Goal: Information Seeking & Learning: Check status

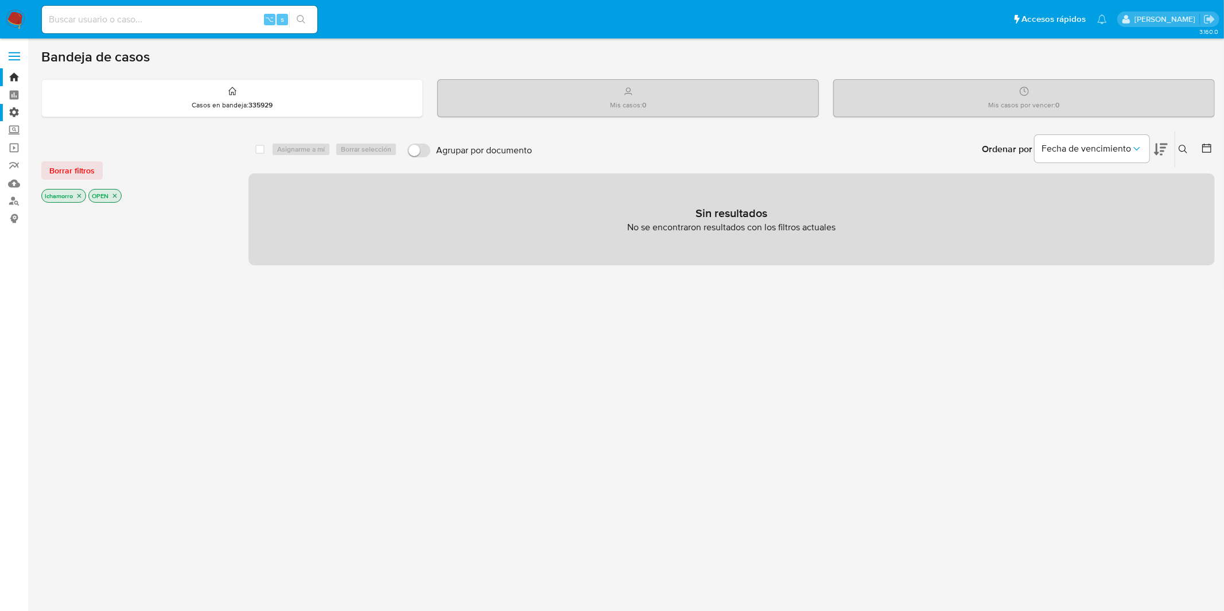
click at [14, 109] on label "Administración" at bounding box center [68, 113] width 137 height 18
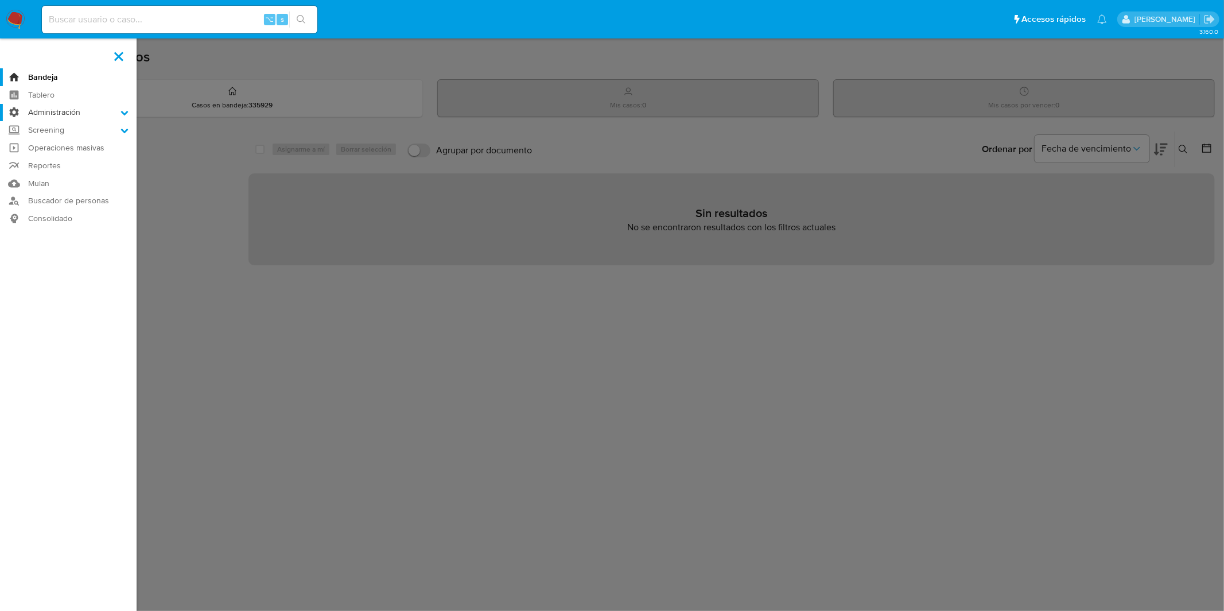
click at [0, 0] on input "Administración" at bounding box center [0, 0] width 0 height 0
click at [43, 130] on link "Reglas" at bounding box center [68, 128] width 137 height 14
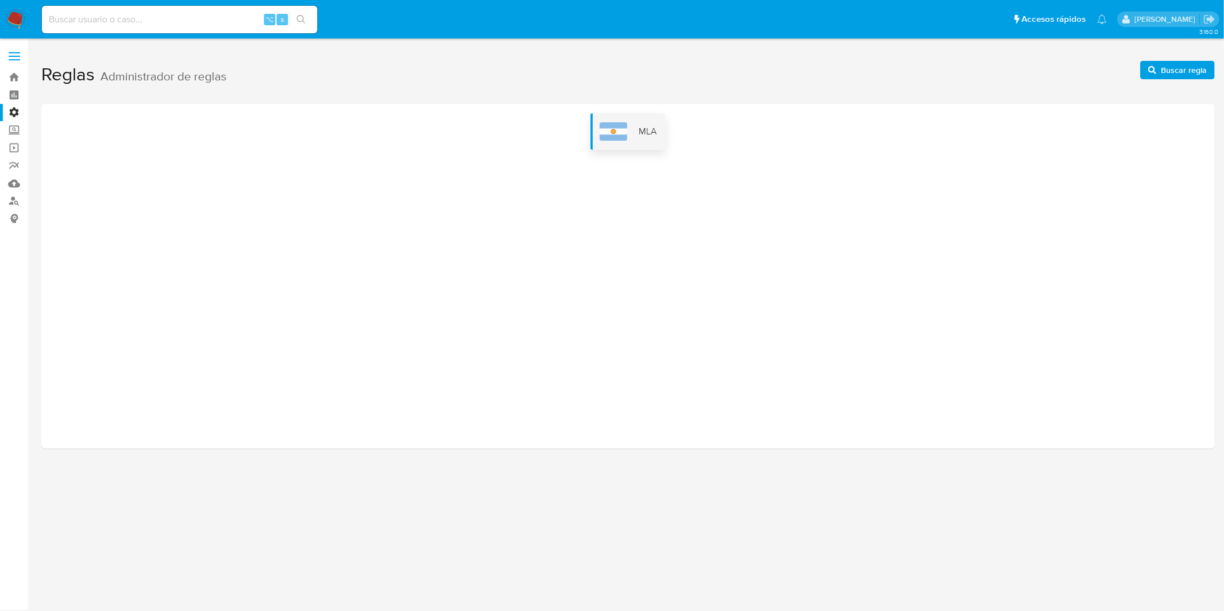
click at [633, 130] on div "MLA" at bounding box center [627, 131] width 75 height 37
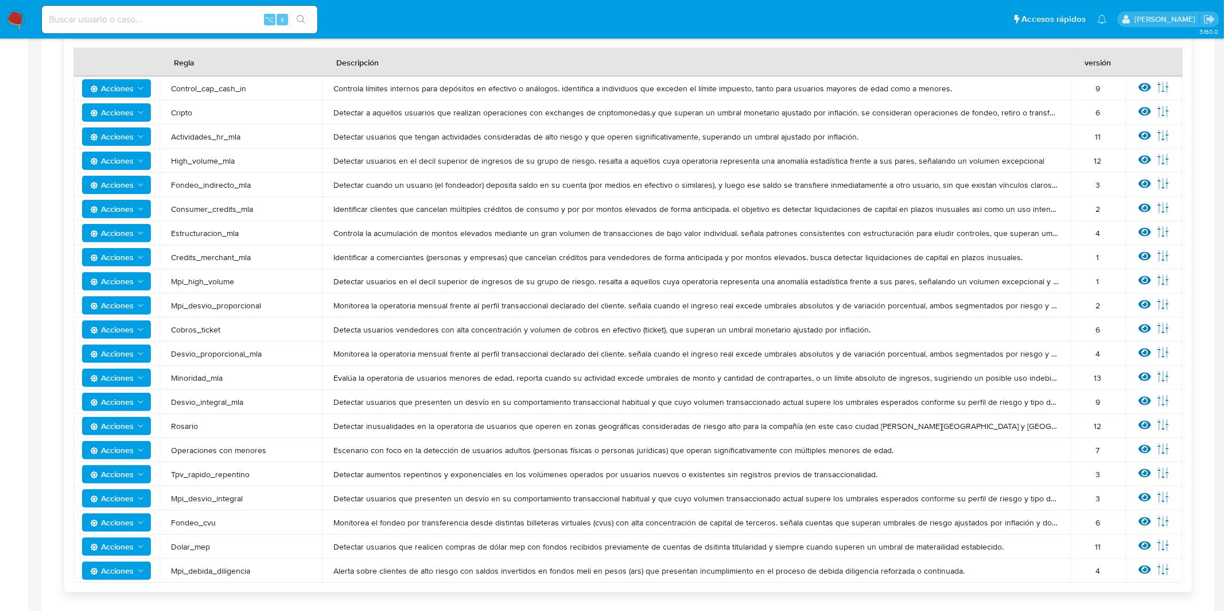
scroll to position [224, 0]
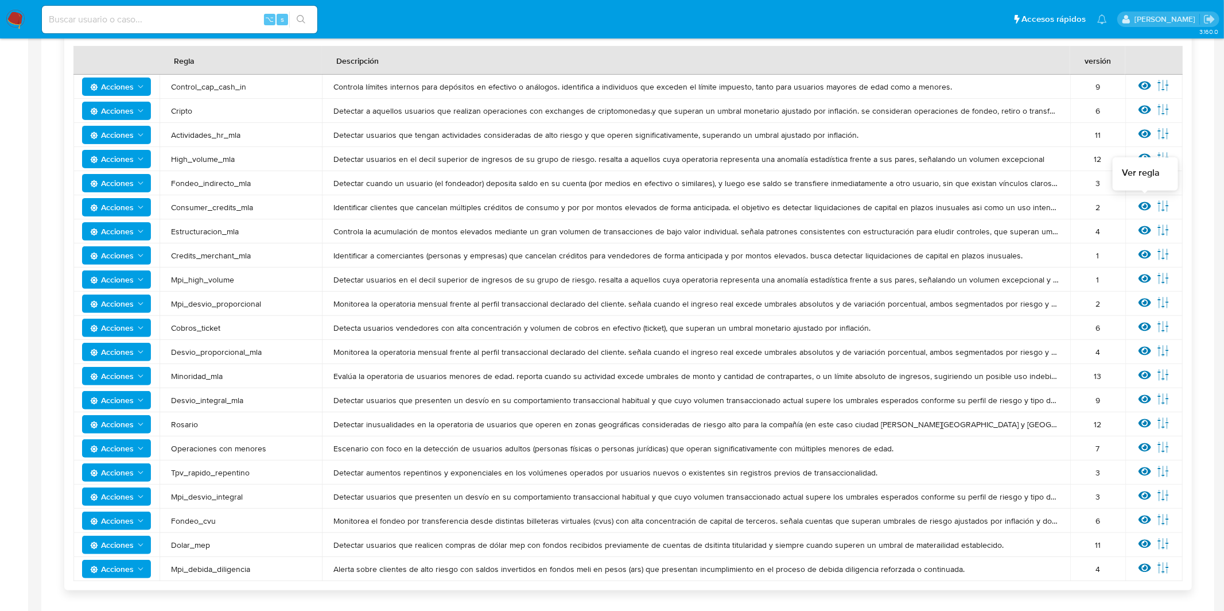
click at [1145, 207] on icon at bounding box center [1144, 206] width 13 height 9
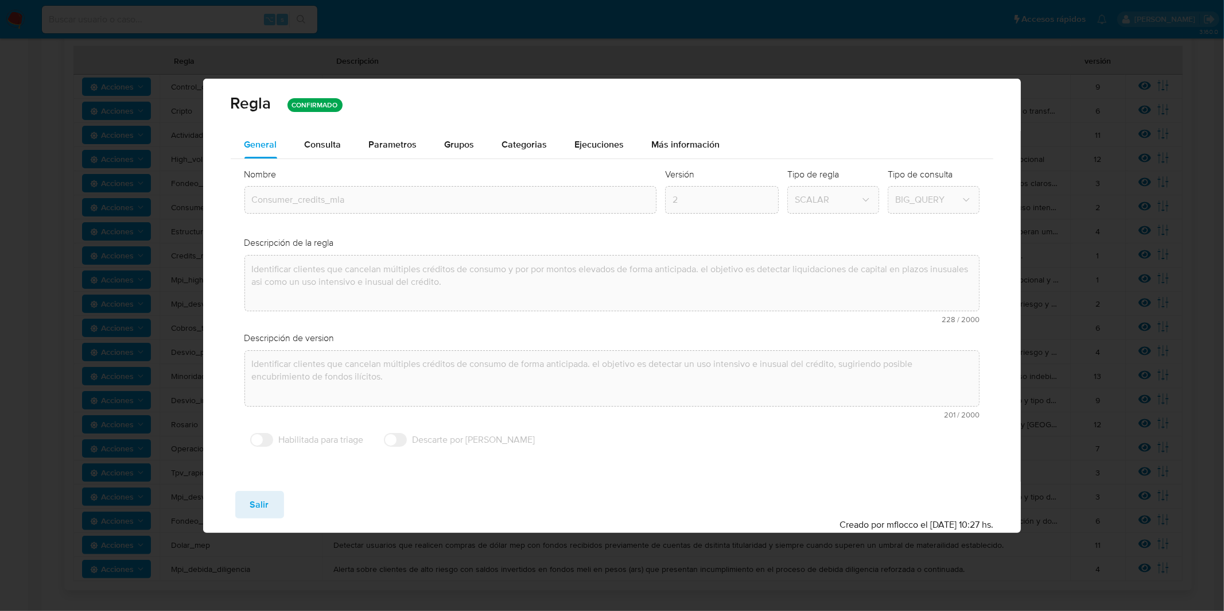
click at [387, 126] on div "Regla CONFIRMADO" at bounding box center [612, 105] width 818 height 52
click at [384, 147] on span "Parametros" at bounding box center [393, 144] width 48 height 13
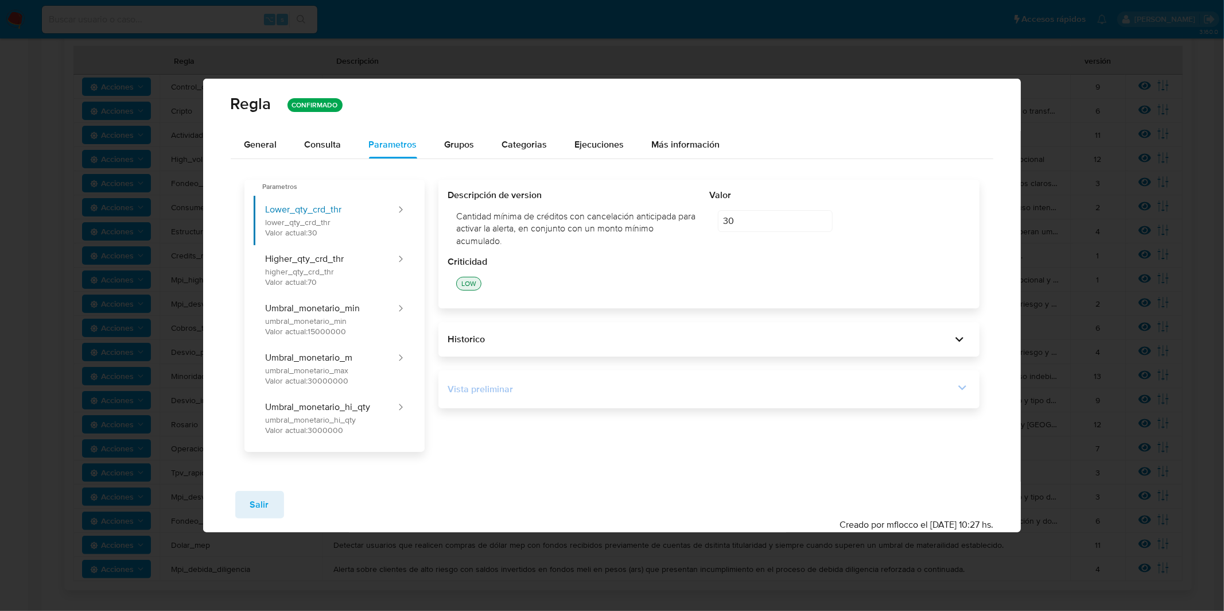
click at [539, 390] on div "Vista preliminar" at bounding box center [701, 389] width 507 height 13
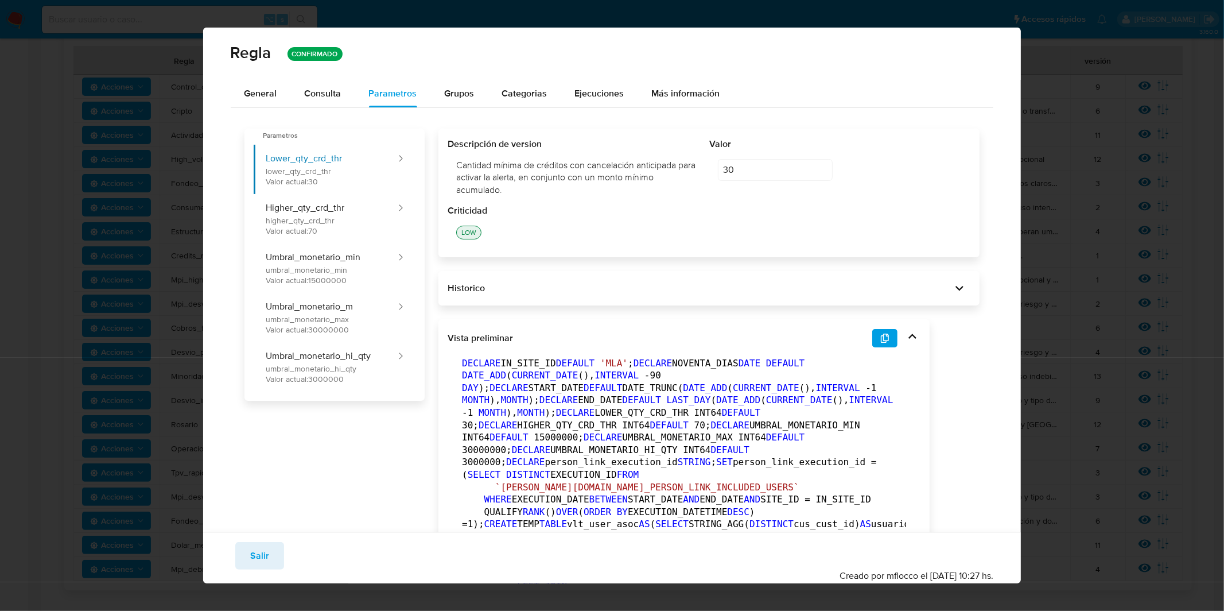
scroll to position [141, 0]
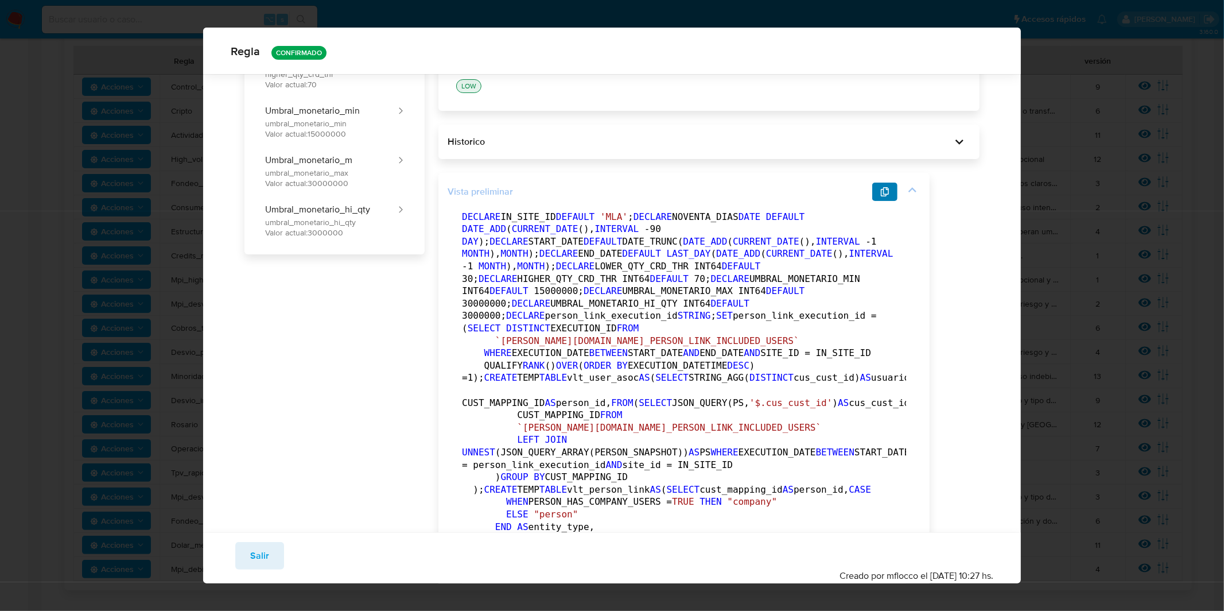
click at [896, 186] on button "button" at bounding box center [884, 191] width 25 height 18
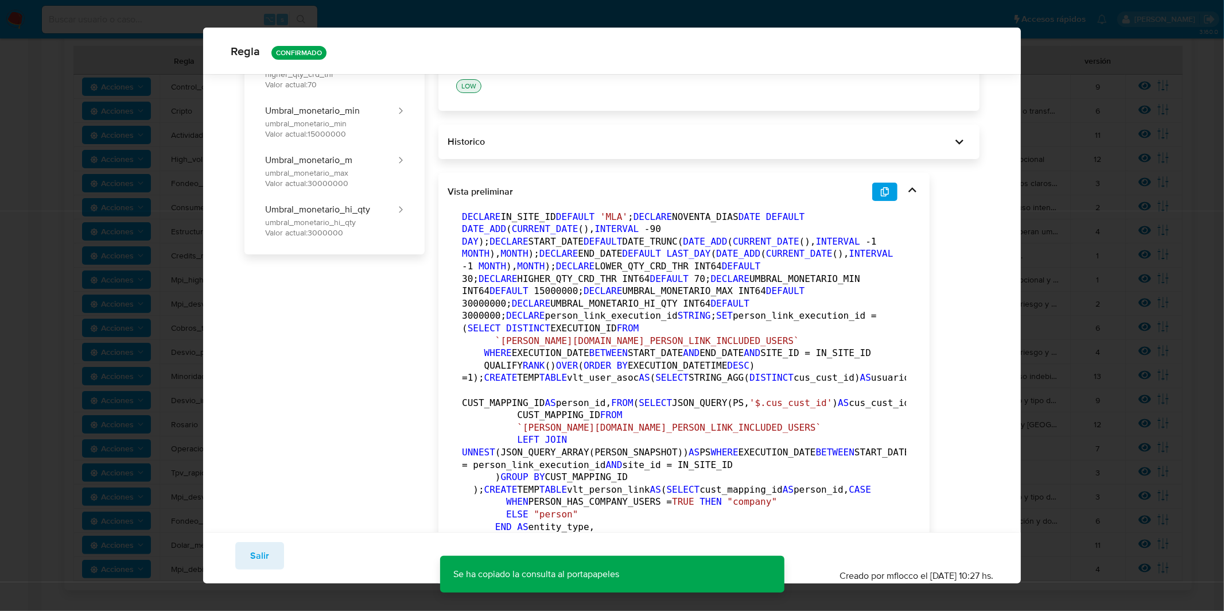
scroll to position [0, 0]
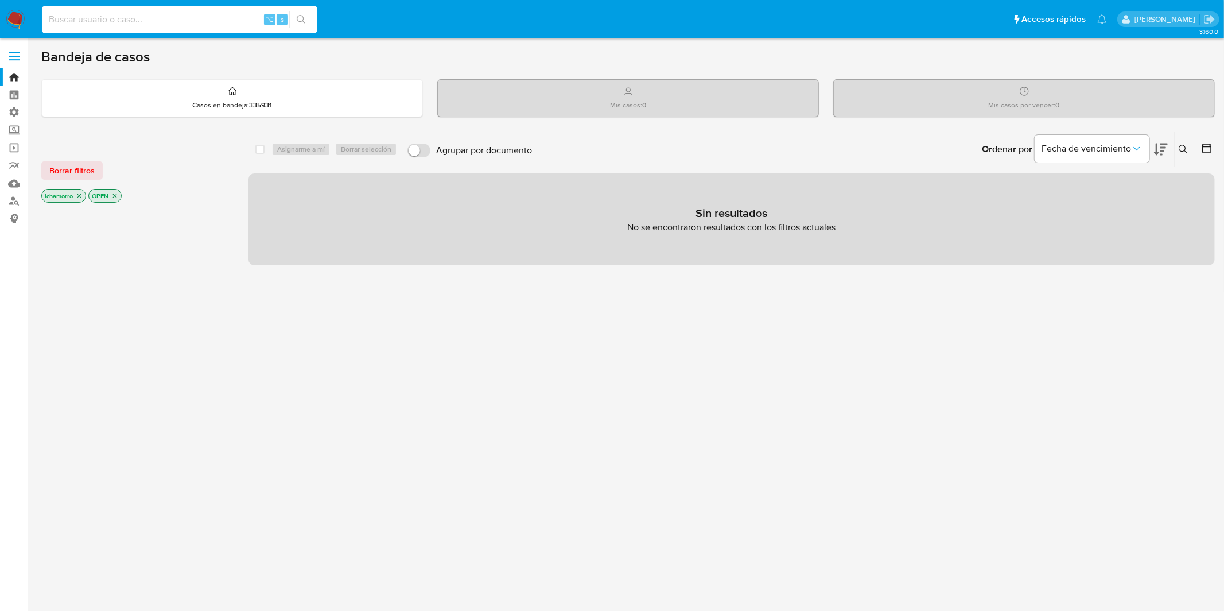
click at [90, 22] on input at bounding box center [179, 19] width 275 height 15
paste input "502174592"
type input "502174592"
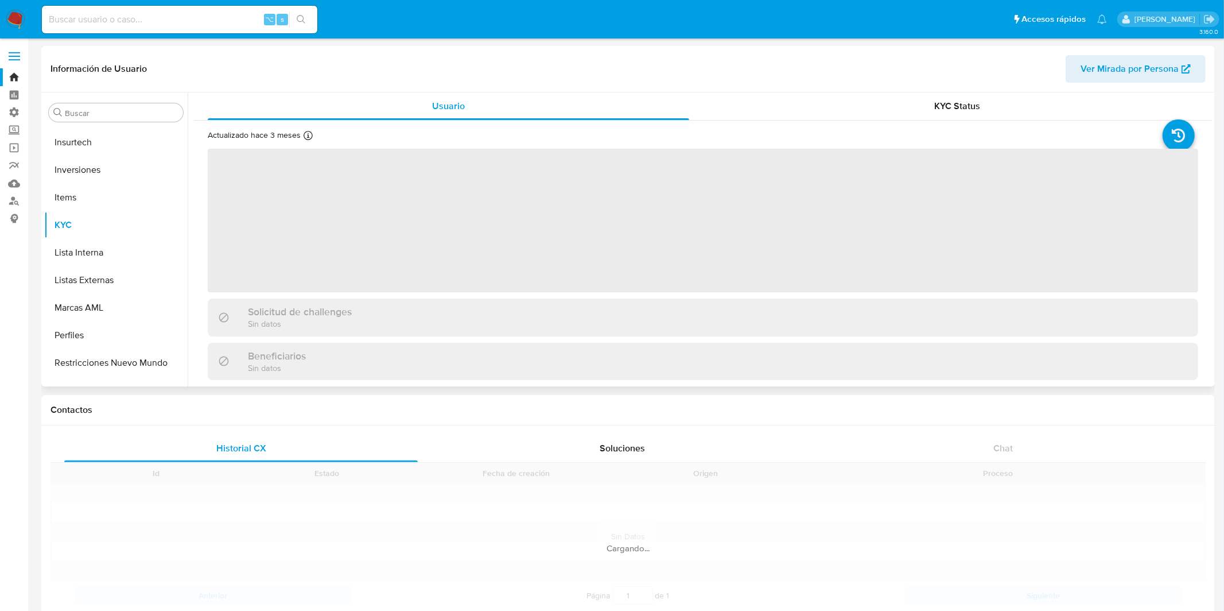
scroll to position [539, 0]
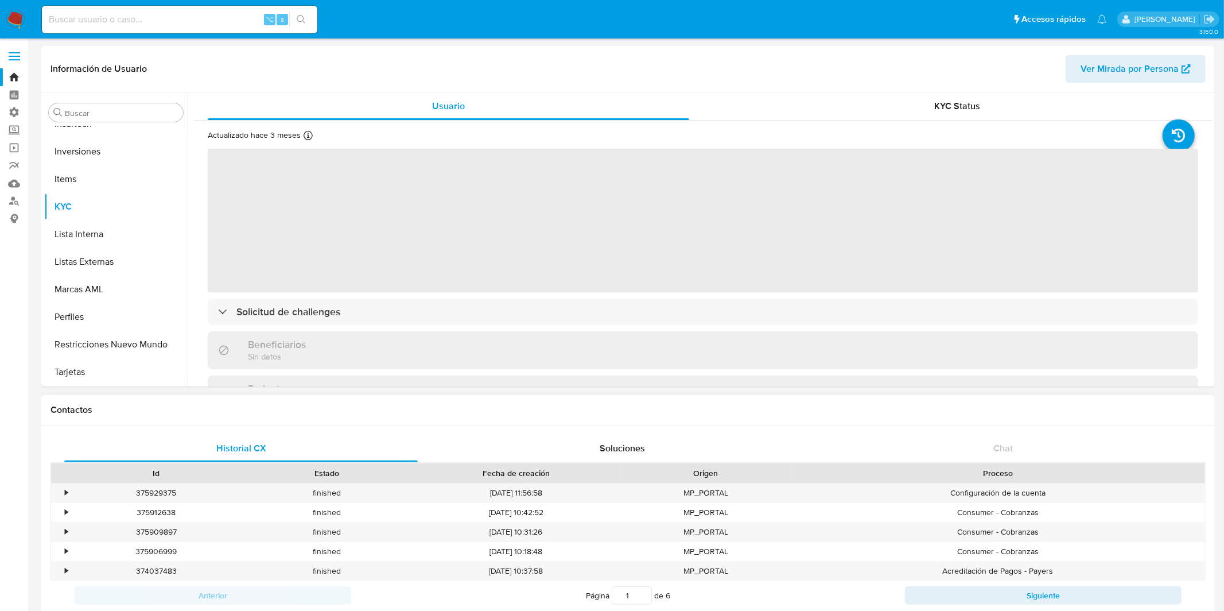
select select "10"
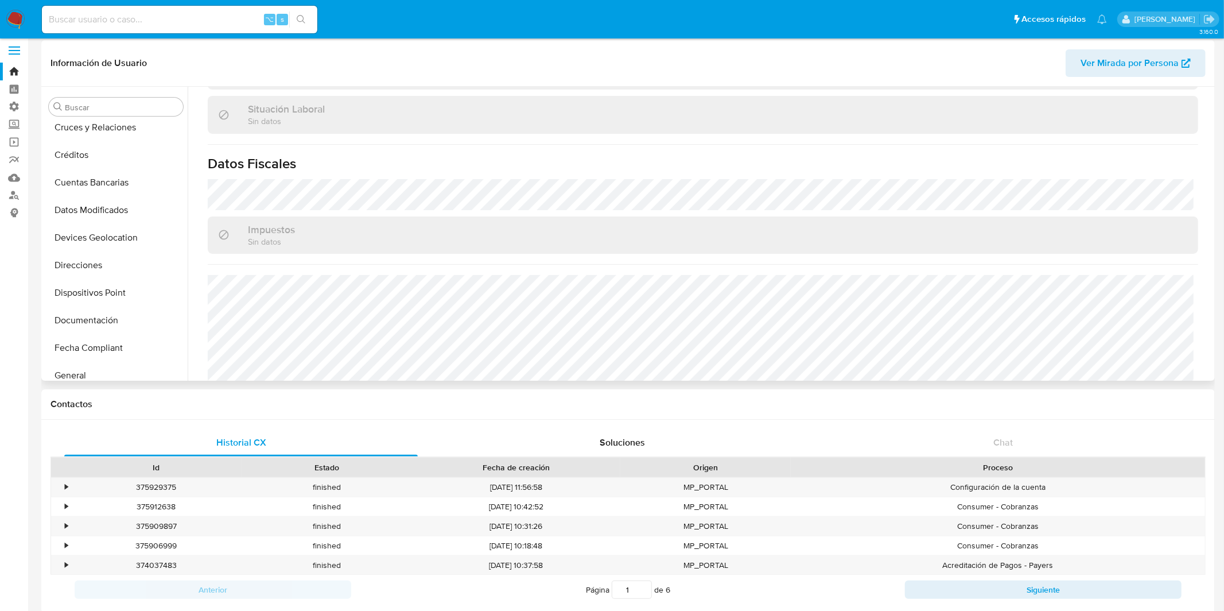
scroll to position [107, 0]
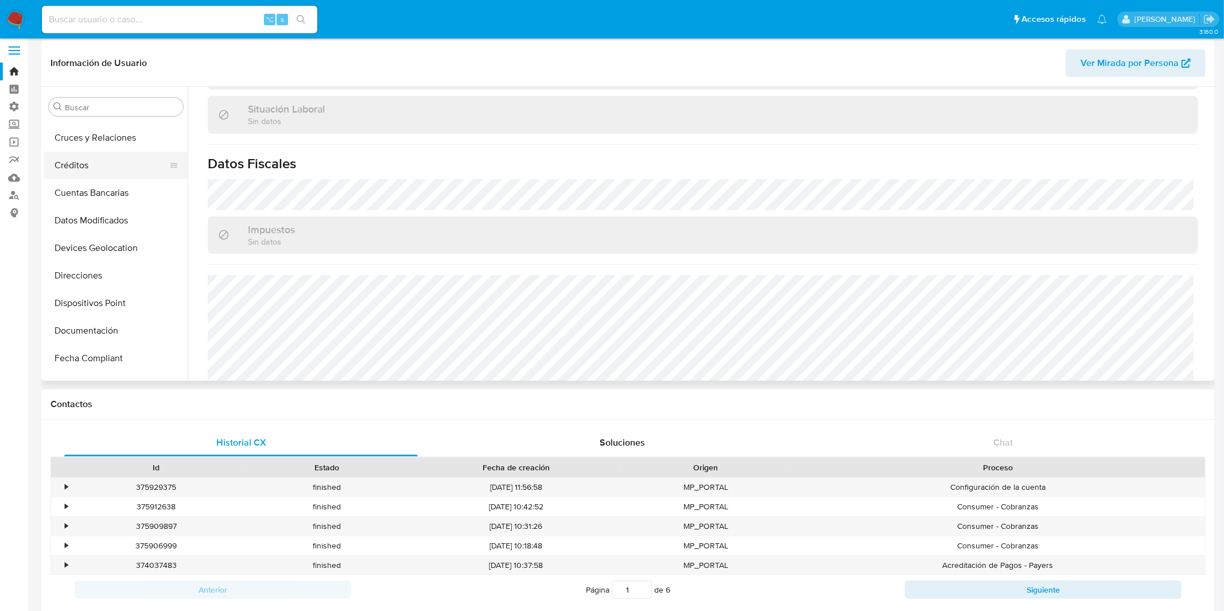
click at [110, 172] on button "Créditos" at bounding box center [111, 165] width 134 height 28
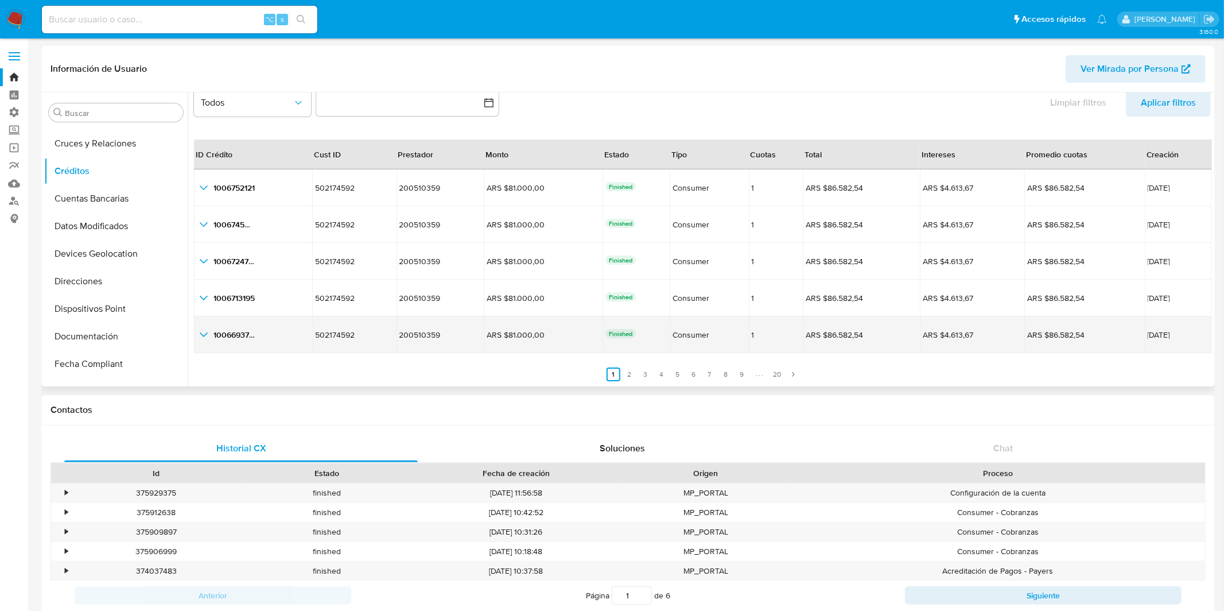
scroll to position [25, 0]
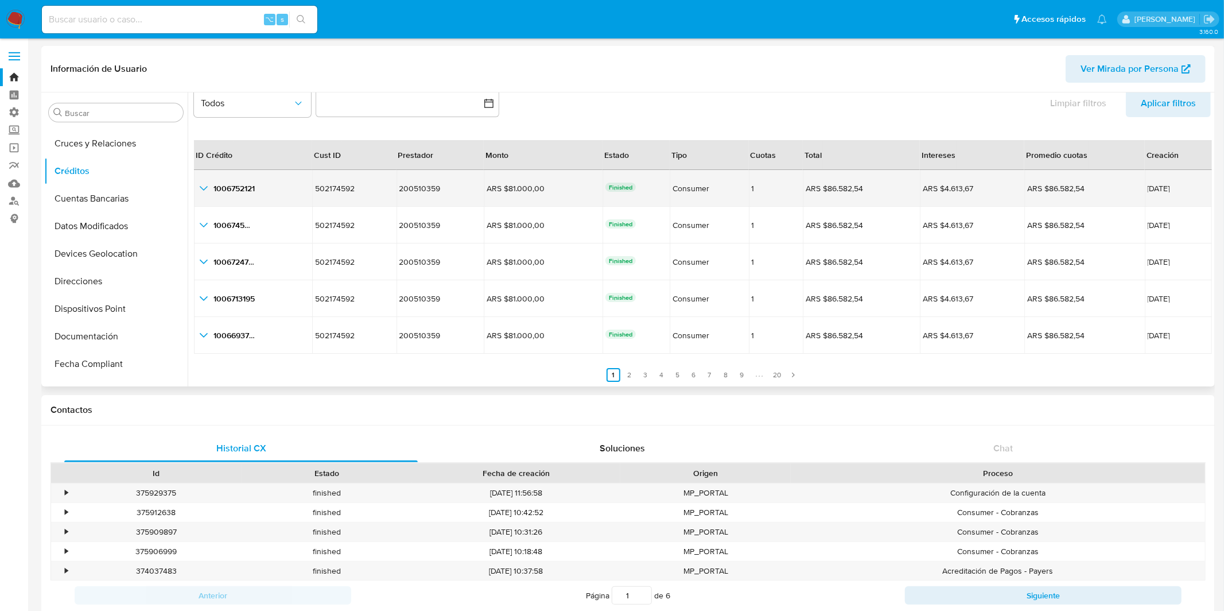
click at [205, 189] on icon "button_show_hidden_detail_by_id_0" at bounding box center [204, 188] width 14 height 14
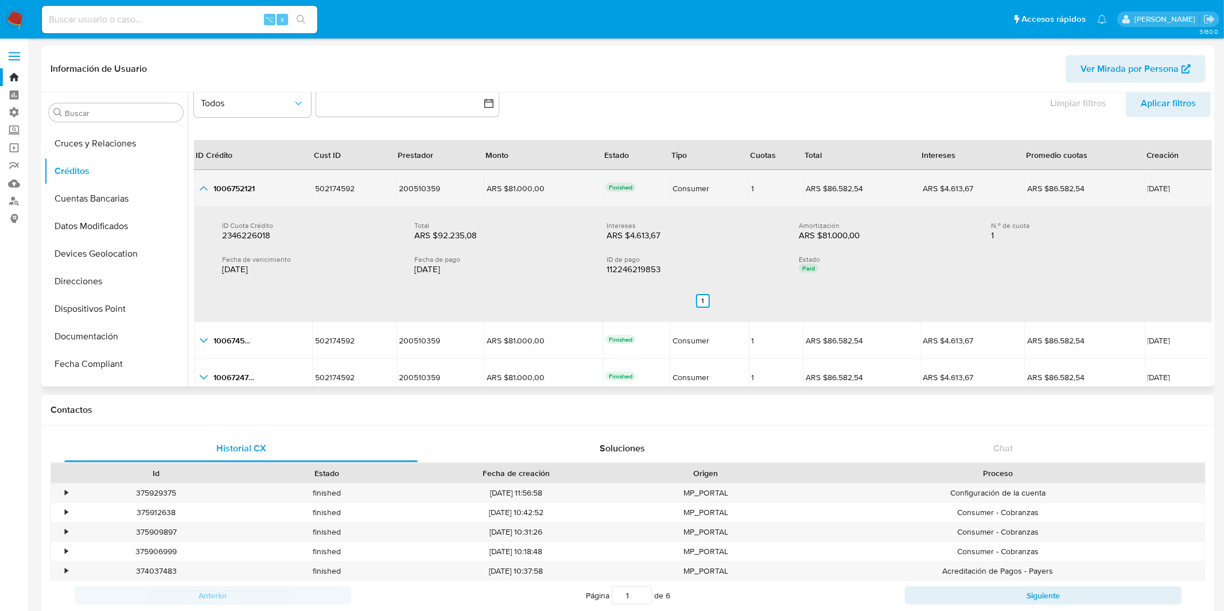
click at [208, 186] on icon "button_show_hidden_detail_by_id_0" at bounding box center [204, 188] width 14 height 14
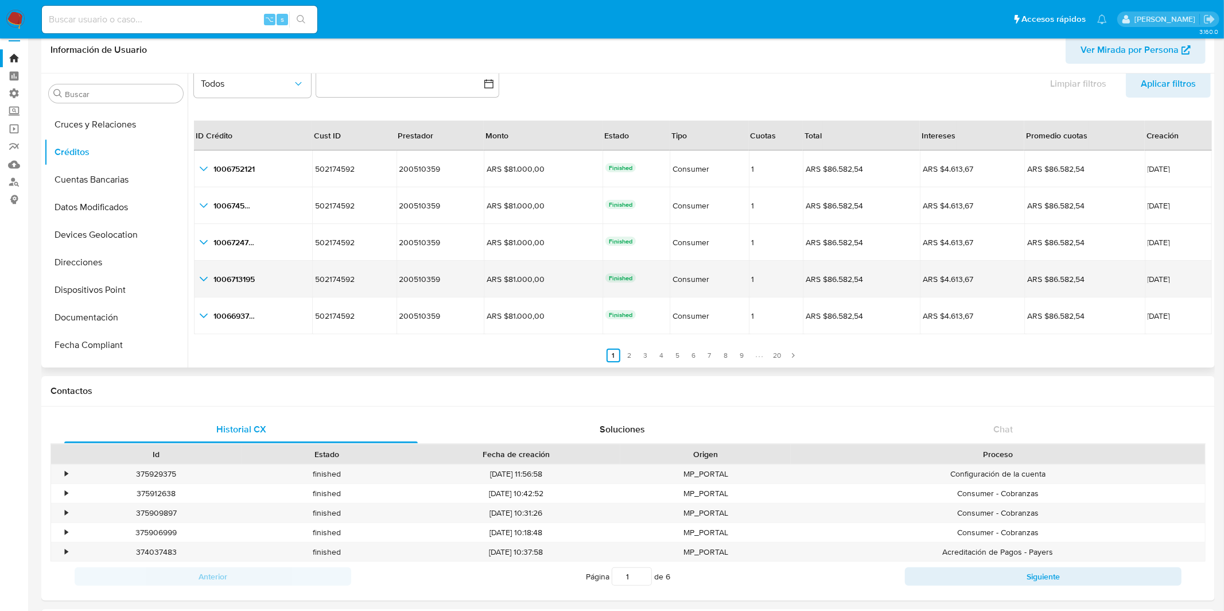
scroll to position [44, 0]
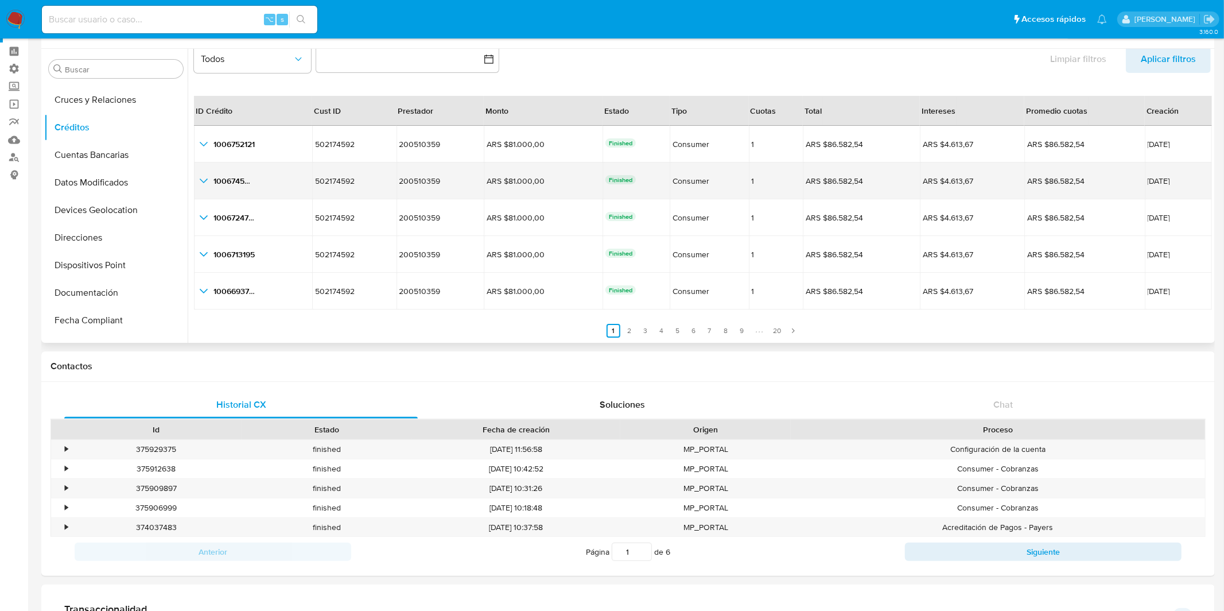
click at [203, 172] on td "1006745066 1006745066" at bounding box center [253, 180] width 118 height 37
click at [203, 176] on icon "button_show_hidden_detail_by_id_1" at bounding box center [204, 181] width 14 height 14
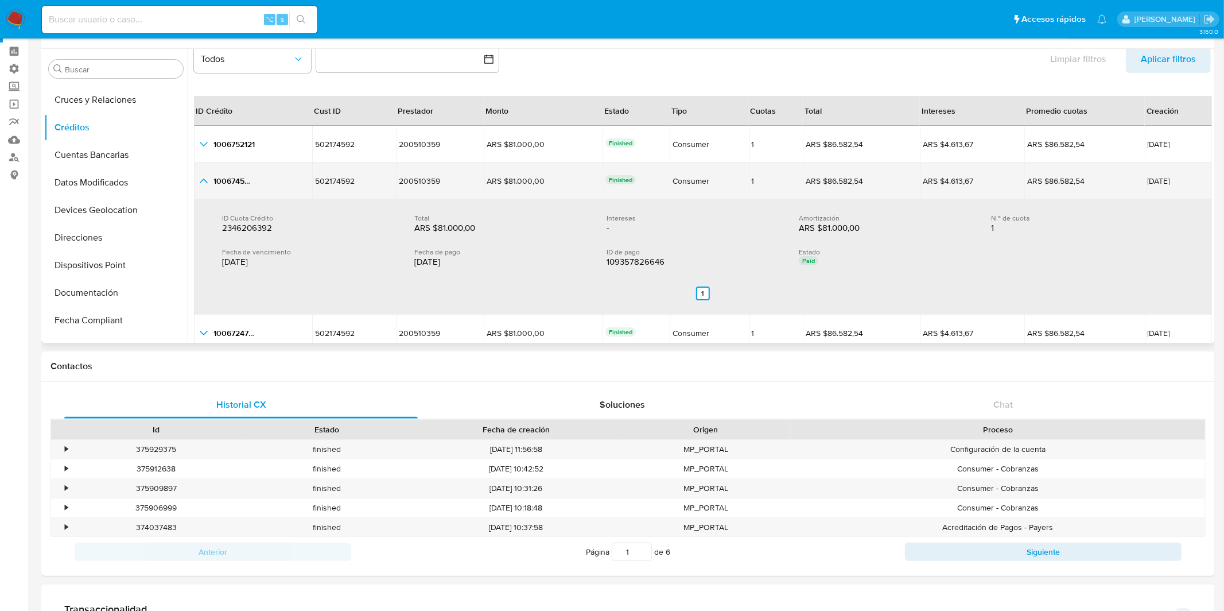
click at [203, 176] on icon "button_show_hidden_detail_by_id_1" at bounding box center [204, 181] width 14 height 14
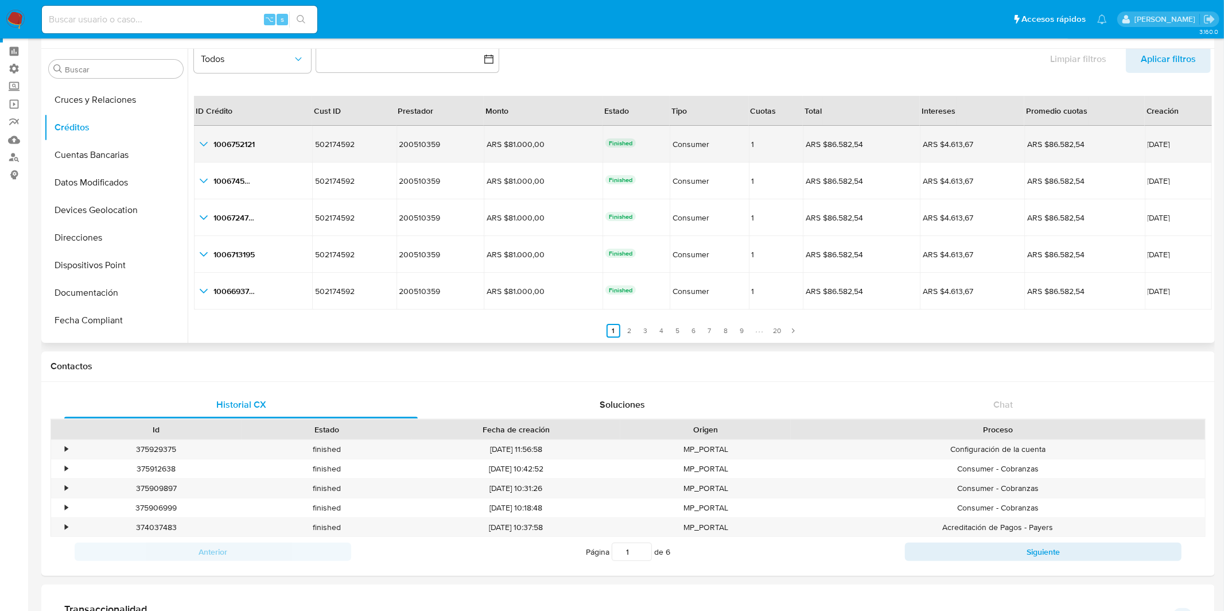
click at [207, 147] on icon "button_show_hidden_detail_by_id_0" at bounding box center [204, 144] width 14 height 14
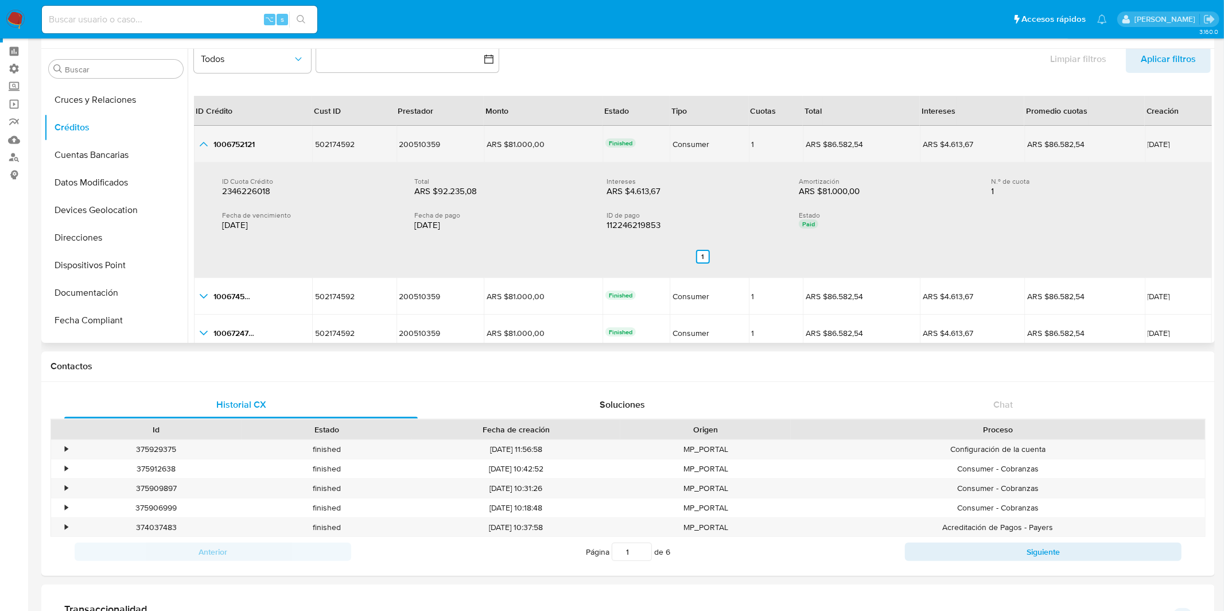
click at [207, 147] on icon "button_show_hidden_detail_by_id_0" at bounding box center [204, 144] width 14 height 14
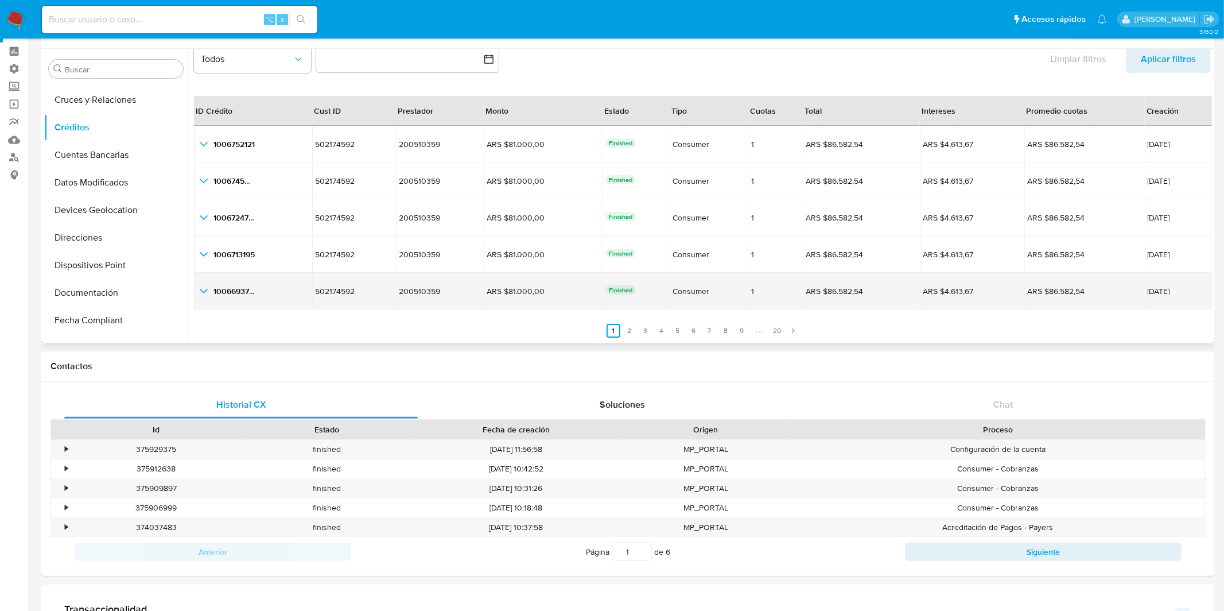
click at [200, 293] on icon "button_show_hidden_detail_by_id_4" at bounding box center [204, 291] width 14 height 14
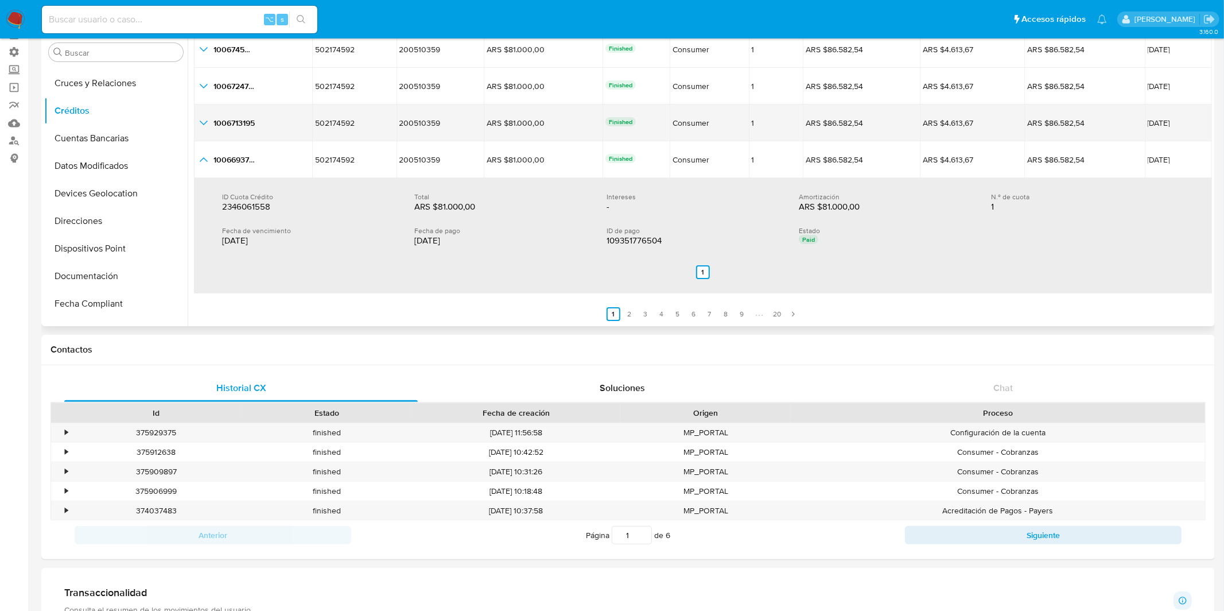
scroll to position [62, 0]
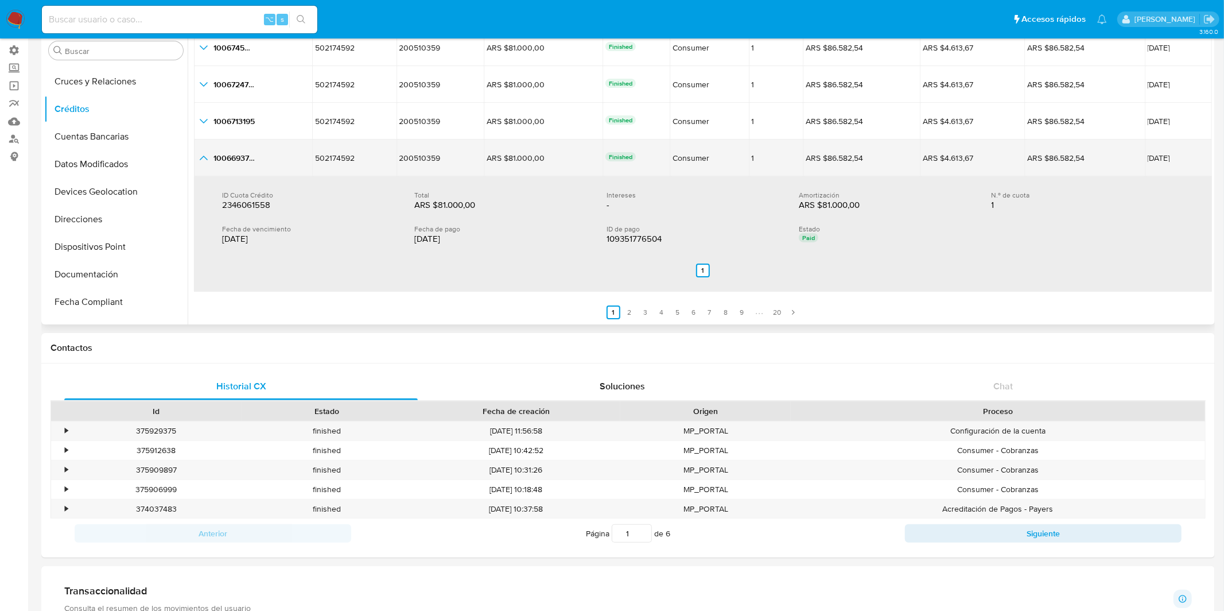
click at [204, 157] on icon "button_show_hidden_detail_by_id_4" at bounding box center [204, 158] width 14 height 14
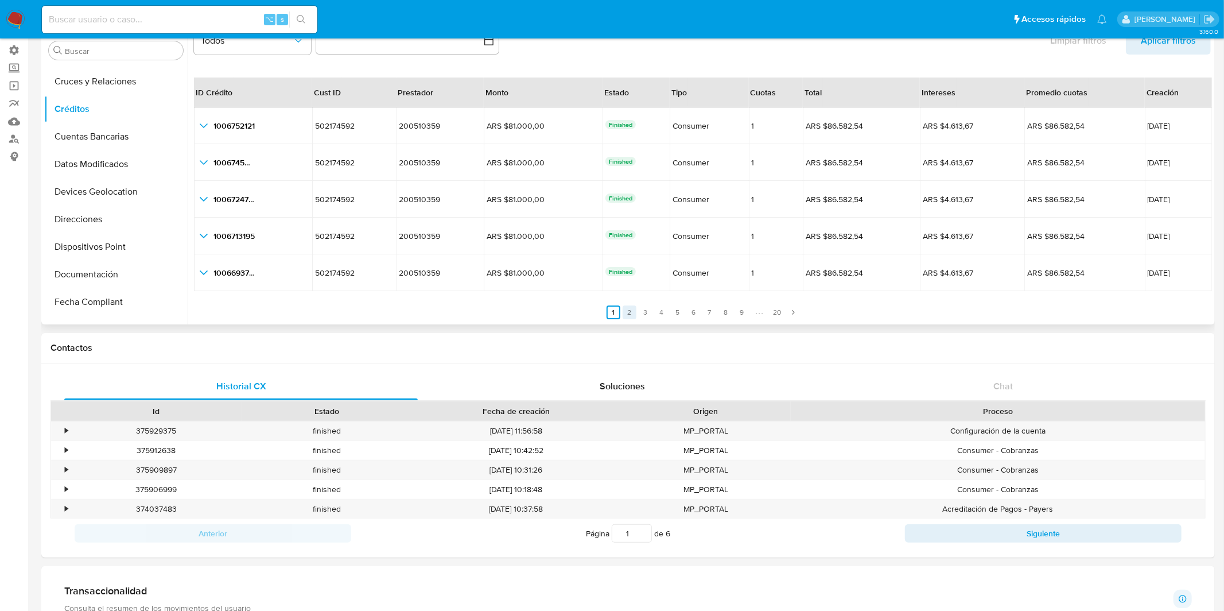
click at [634, 311] on link "2" at bounding box center [630, 312] width 14 height 14
click at [650, 312] on link "3" at bounding box center [653, 312] width 14 height 14
click at [670, 314] on link "4" at bounding box center [669, 312] width 14 height 14
click at [682, 313] on link "5" at bounding box center [685, 312] width 14 height 14
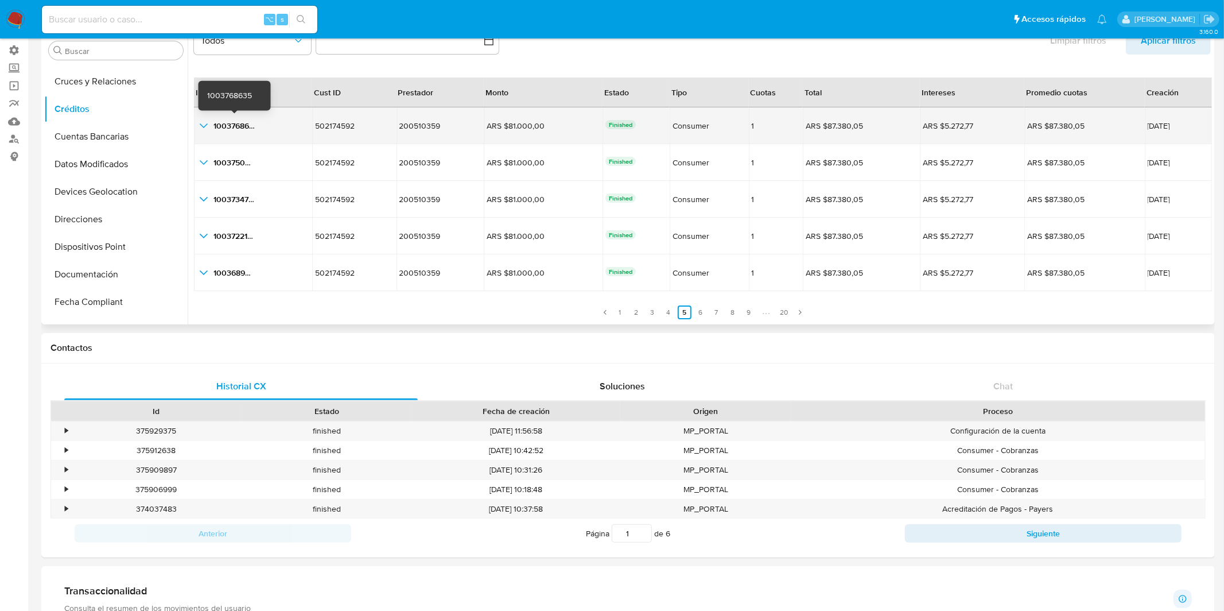
click at [230, 122] on span "1003768635" at bounding box center [235, 125] width 45 height 11
click at [200, 126] on icon "button_show_hidden_detail_by_id_0" at bounding box center [204, 126] width 14 height 14
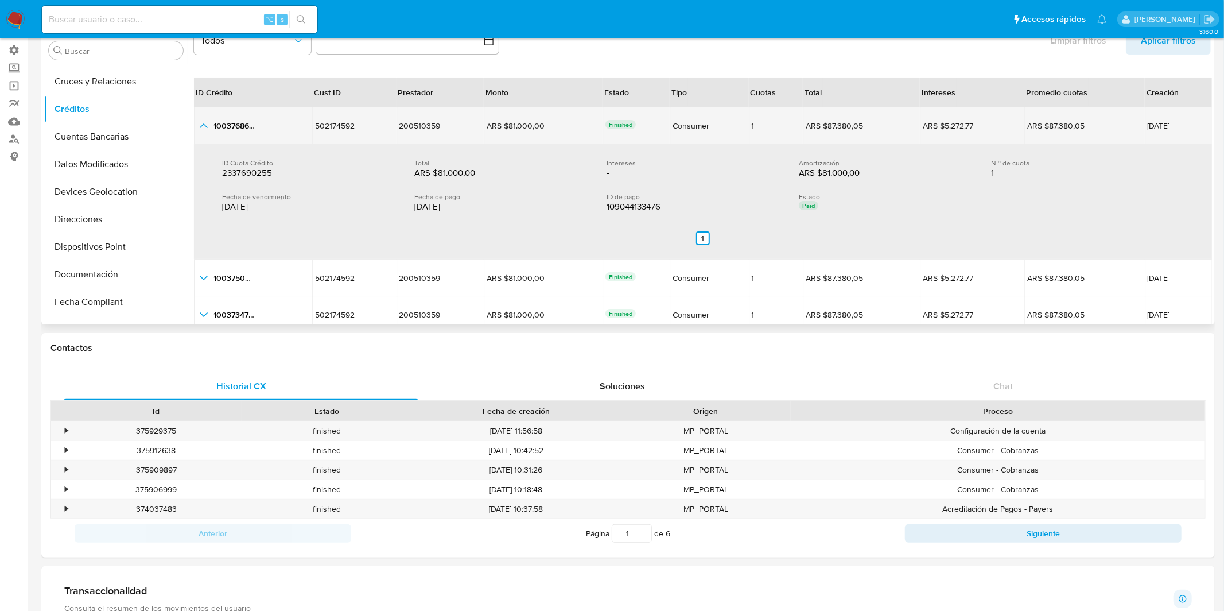
click at [208, 125] on icon "button_show_hidden_detail_by_id_0" at bounding box center [204, 126] width 14 height 14
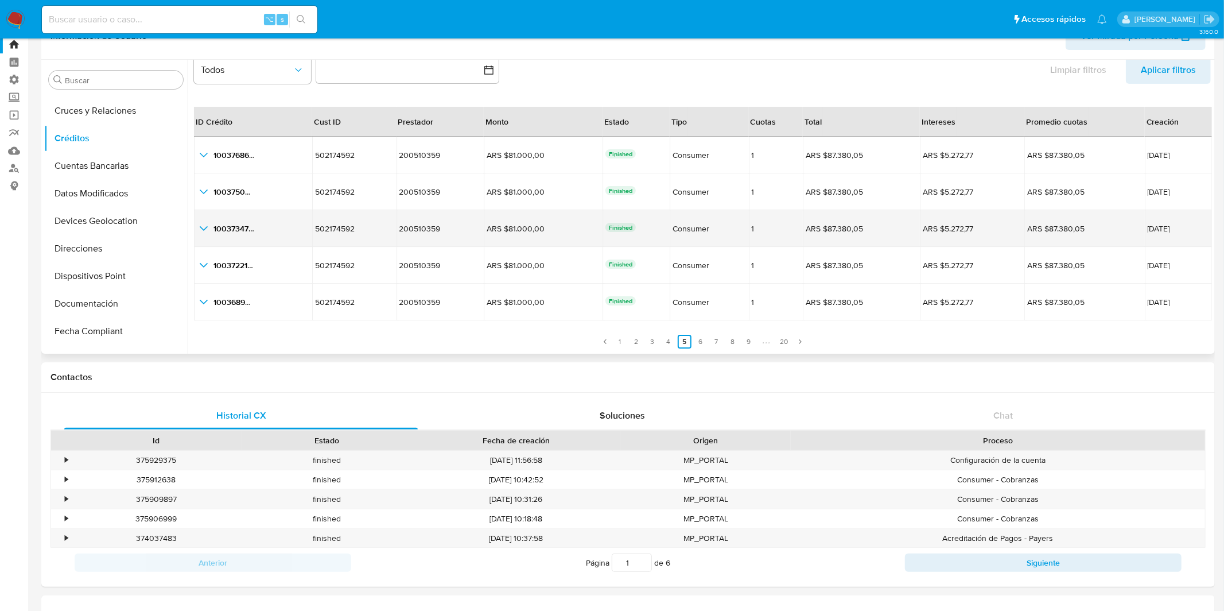
scroll to position [56, 0]
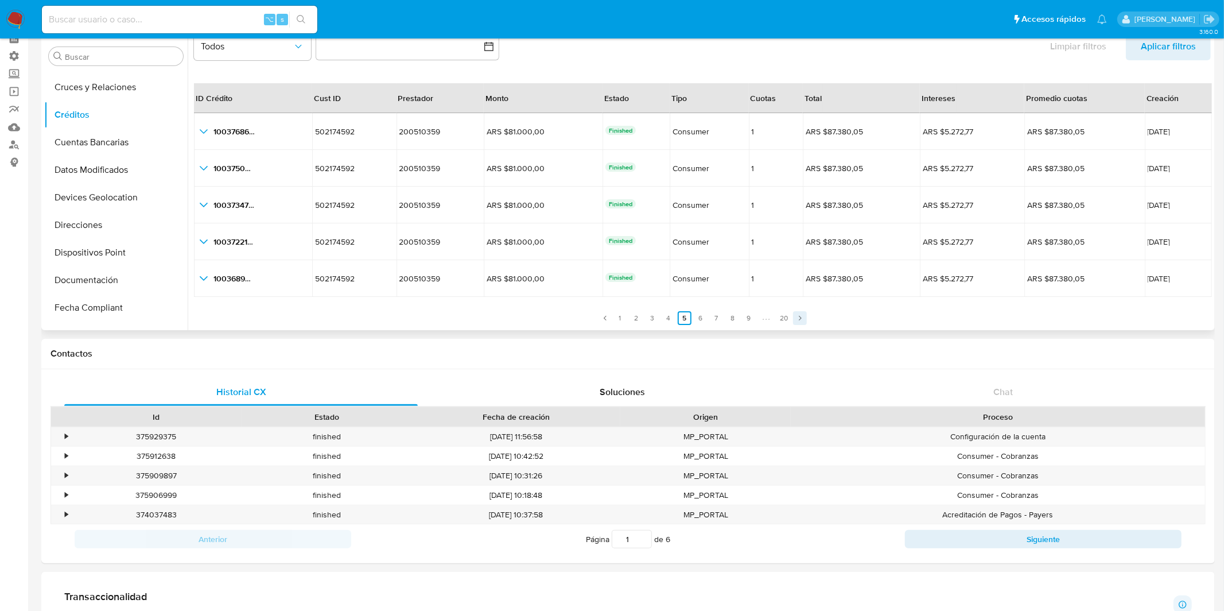
click at [802, 316] on link "Siguiente" at bounding box center [800, 318] width 14 height 14
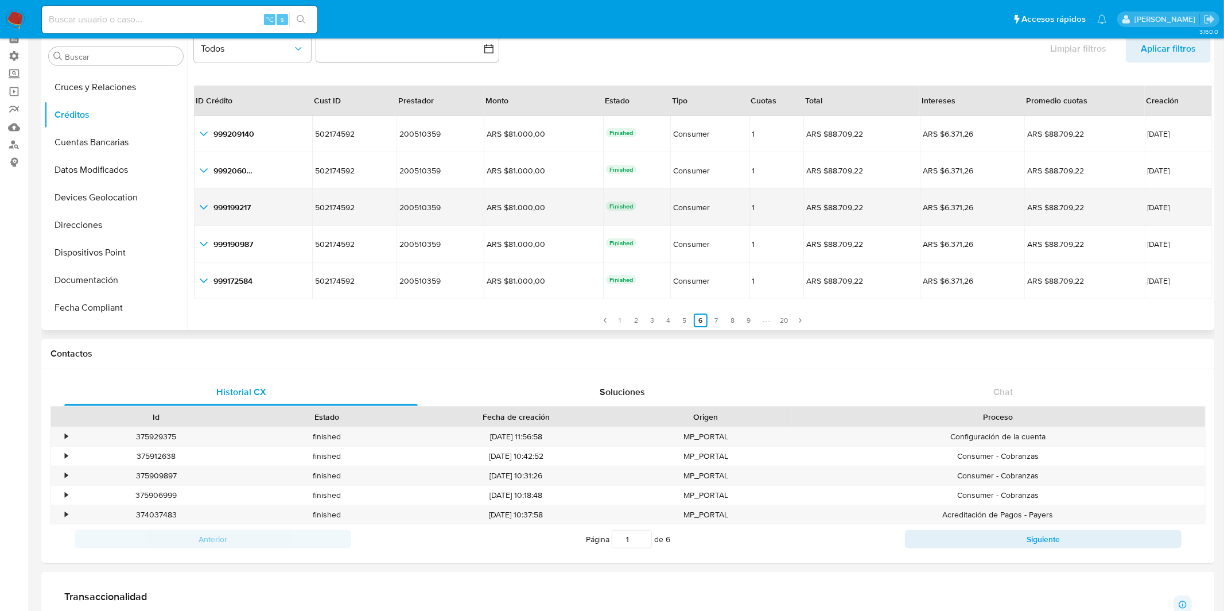
scroll to position [26, 0]
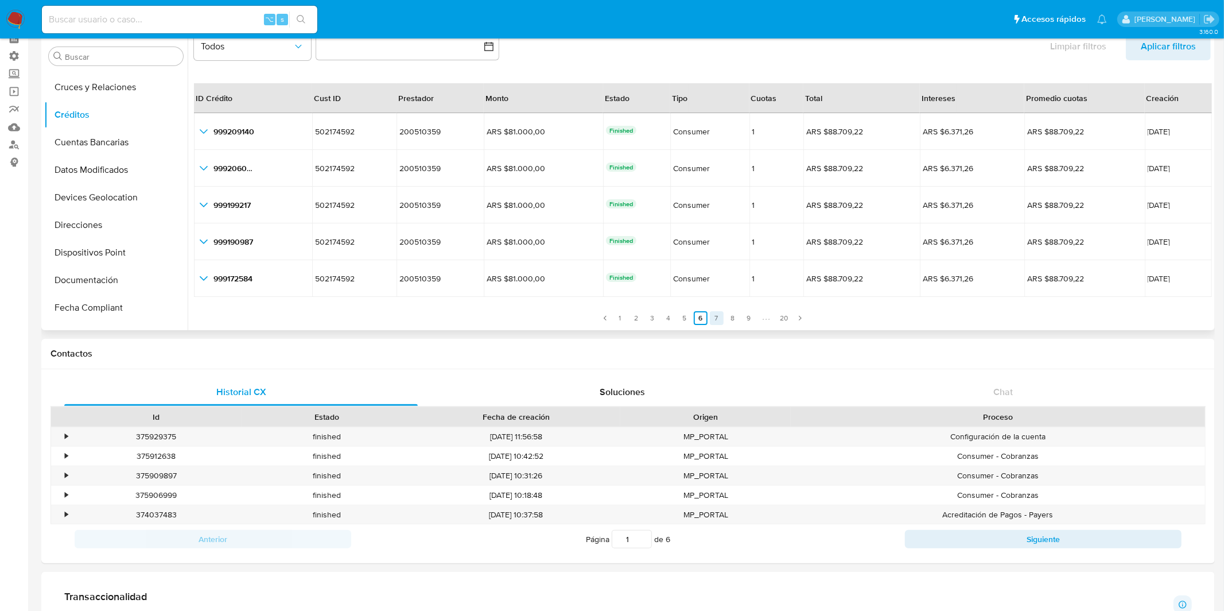
click at [710, 318] on link "7" at bounding box center [717, 318] width 14 height 14
click at [732, 322] on link "8" at bounding box center [733, 318] width 14 height 14
click at [749, 318] on link "9" at bounding box center [749, 318] width 14 height 14
click at [712, 319] on link "10" at bounding box center [718, 318] width 14 height 14
click at [720, 318] on link "11" at bounding box center [719, 318] width 14 height 14
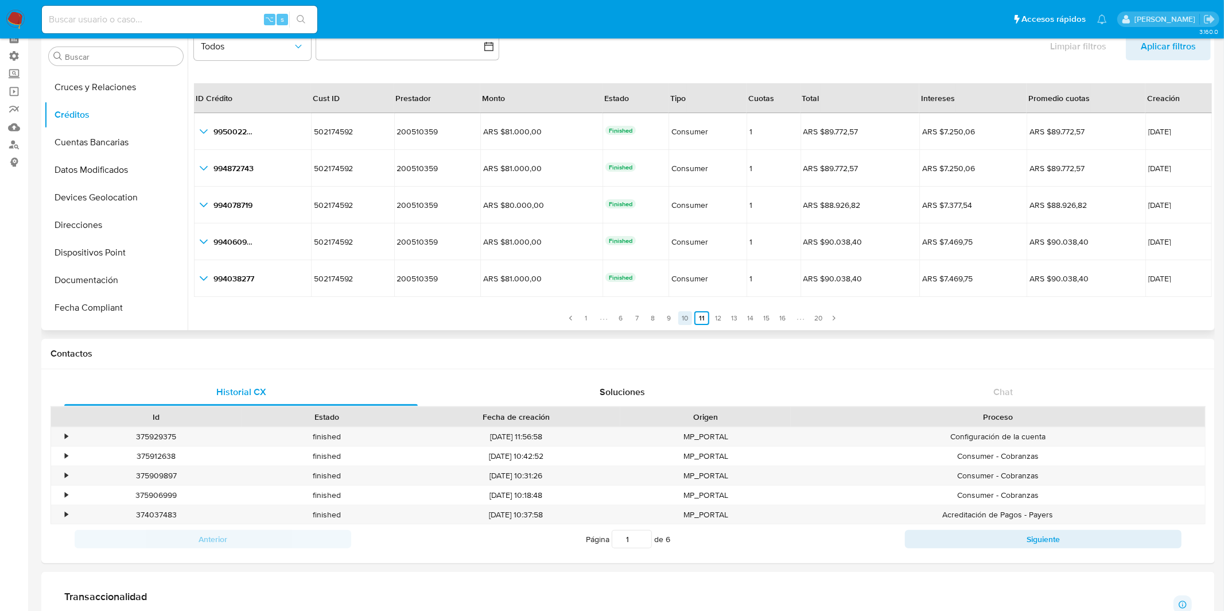
click at [686, 317] on link "10" at bounding box center [685, 318] width 14 height 14
click at [701, 315] on link "10" at bounding box center [702, 318] width 16 height 14
click at [713, 315] on link "11" at bounding box center [719, 318] width 14 height 14
click at [731, 318] on link "13" at bounding box center [735, 318] width 14 height 14
click at [675, 318] on link "14" at bounding box center [681, 318] width 14 height 14
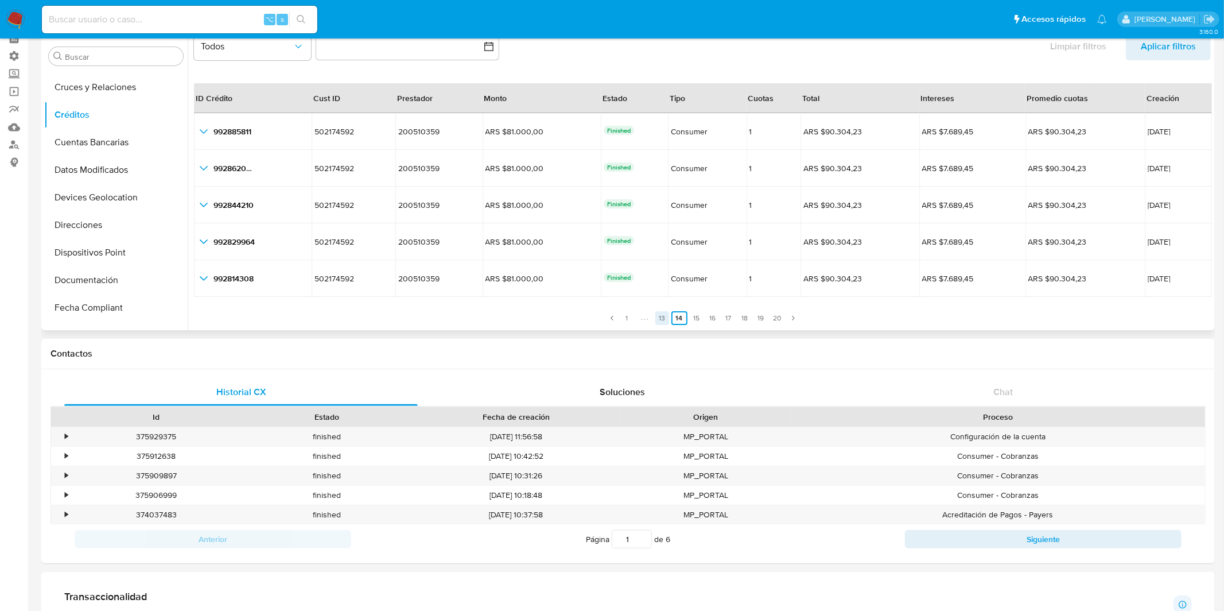
click at [655, 318] on link "13" at bounding box center [662, 318] width 14 height 14
click at [674, 320] on link "14" at bounding box center [681, 318] width 14 height 14
click at [690, 322] on link "15" at bounding box center [697, 318] width 14 height 14
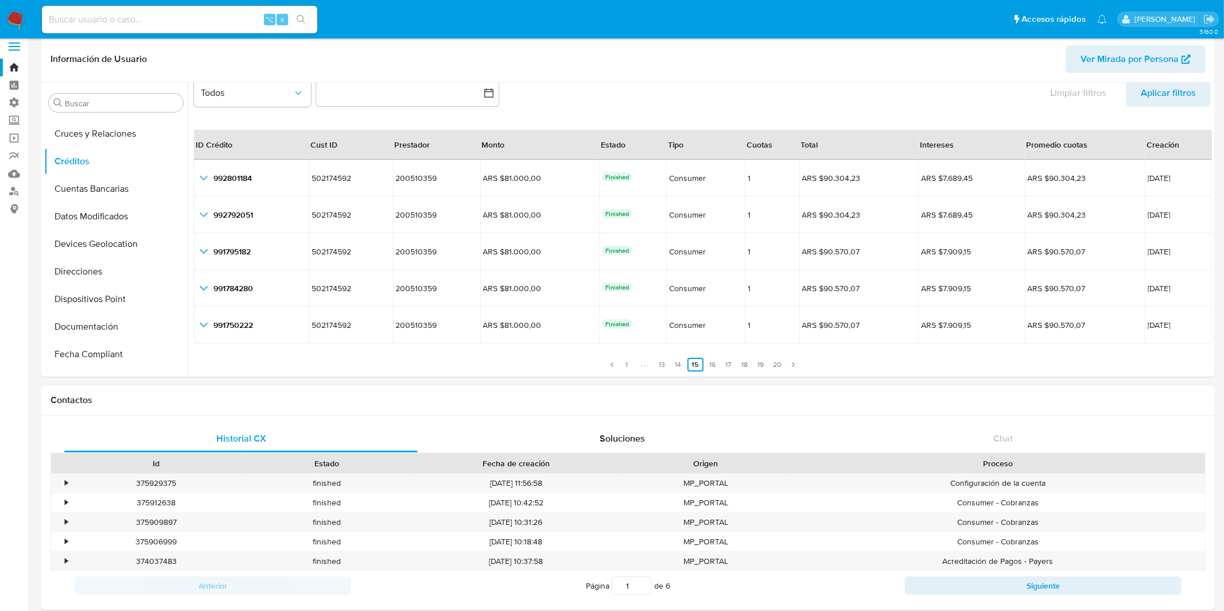
scroll to position [0, 0]
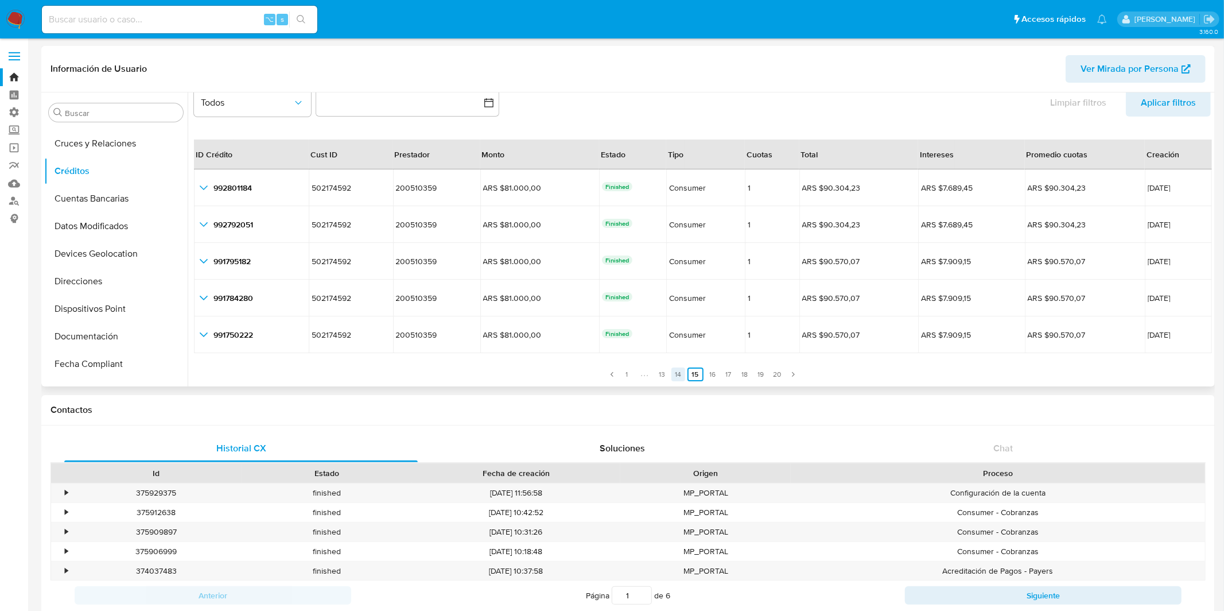
click at [678, 372] on link "14" at bounding box center [678, 374] width 14 height 14
click at [662, 375] on link "13" at bounding box center [662, 374] width 14 height 14
click at [609, 374] on icon "Paginación" at bounding box center [612, 374] width 7 height 7
click at [681, 375] on link "11" at bounding box center [685, 374] width 14 height 14
click at [670, 375] on link "9" at bounding box center [669, 374] width 14 height 14
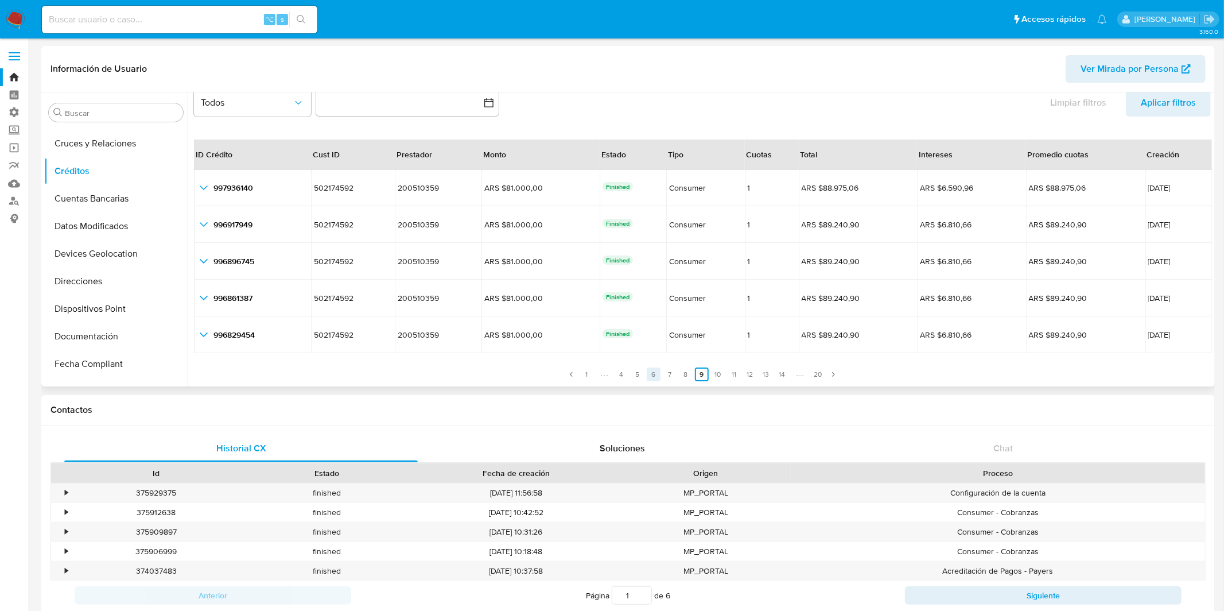
click at [651, 375] on link "6" at bounding box center [654, 374] width 14 height 14
click at [665, 374] on link "4" at bounding box center [669, 374] width 14 height 14
click at [658, 372] on ul "Anterior 1 2 3 4 5 6 7 8 9 20 Siguiente" at bounding box center [702, 367] width 1017 height 28
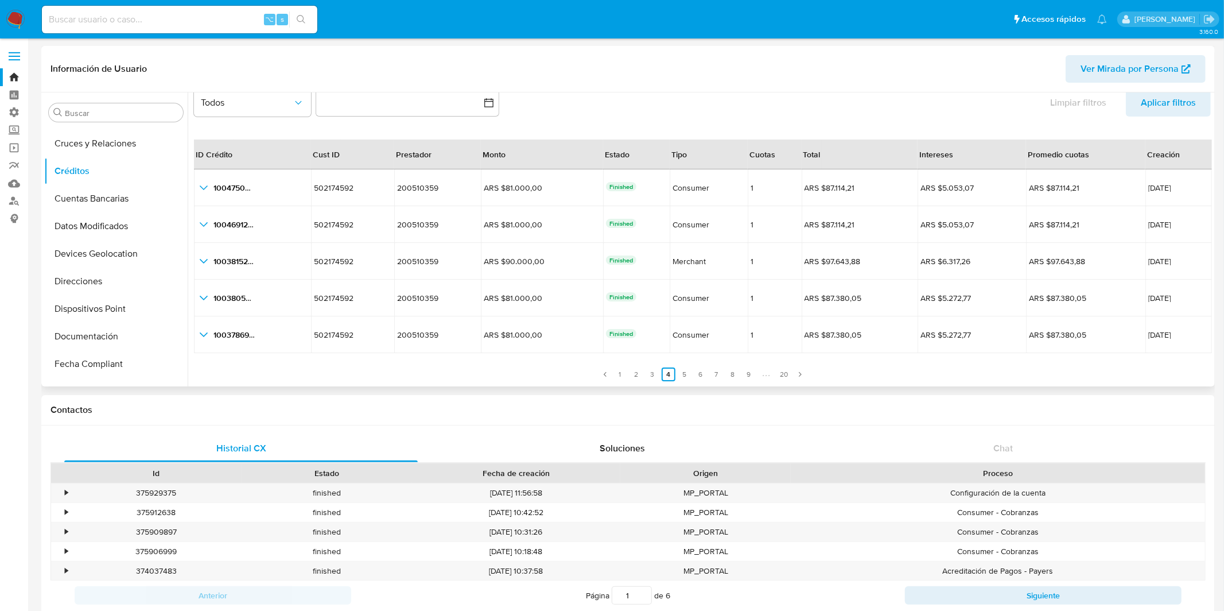
click at [658, 372] on ul "Anterior 1 2 3 4 5 6 7 8 9 20 Siguiente" at bounding box center [702, 367] width 1017 height 28
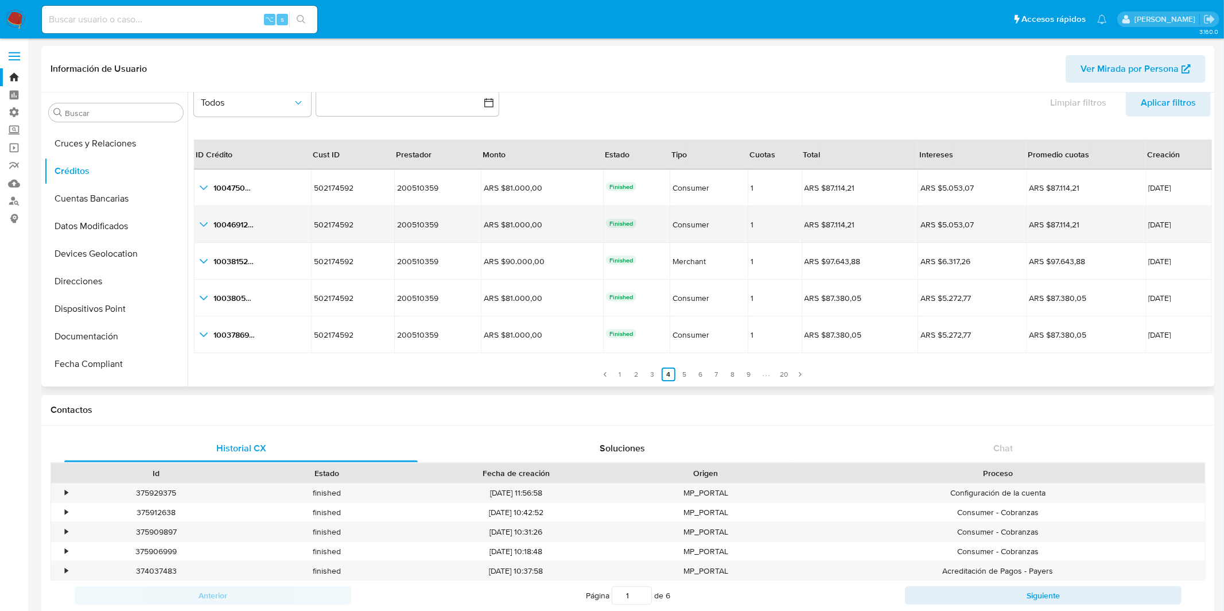
click at [197, 220] on icon "button_show_hidden_detail_by_id_1" at bounding box center [204, 224] width 14 height 14
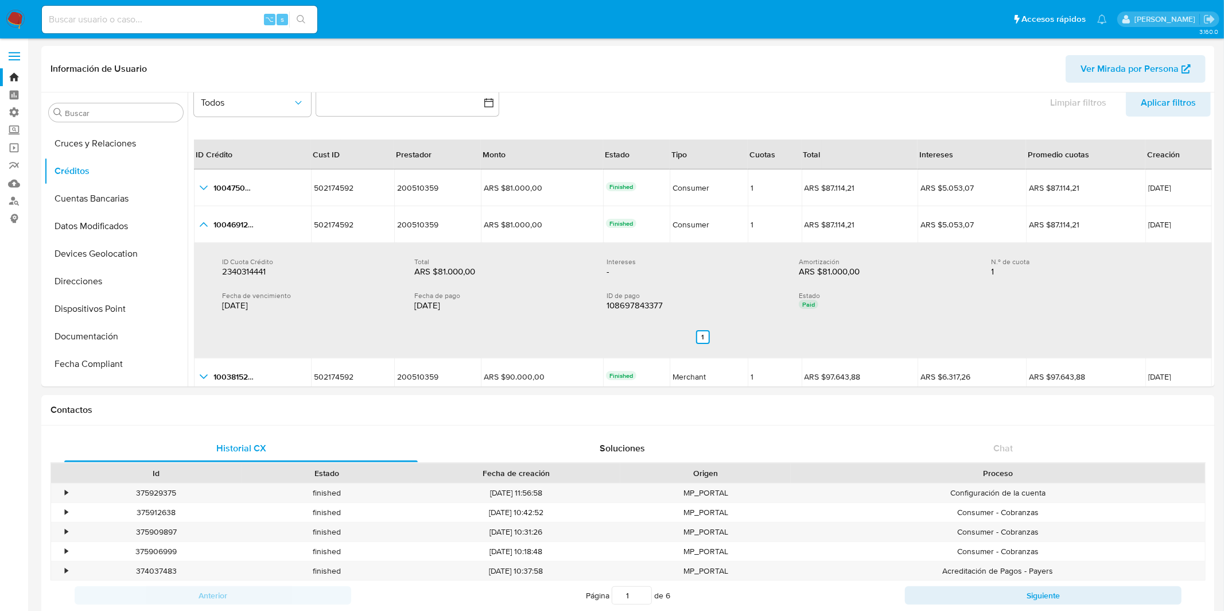
click at [185, 27] on div "⌥ s" at bounding box center [179, 20] width 275 height 28
click at [165, 18] on input at bounding box center [179, 19] width 275 height 15
paste input "130002952"
type input "130002952"
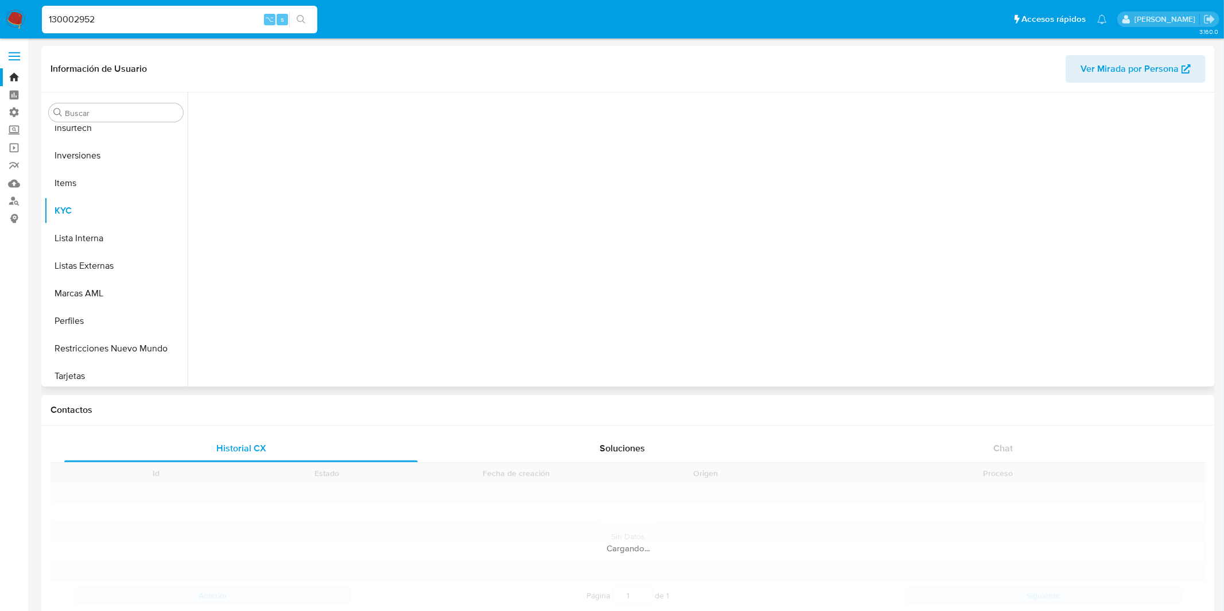
scroll to position [539, 0]
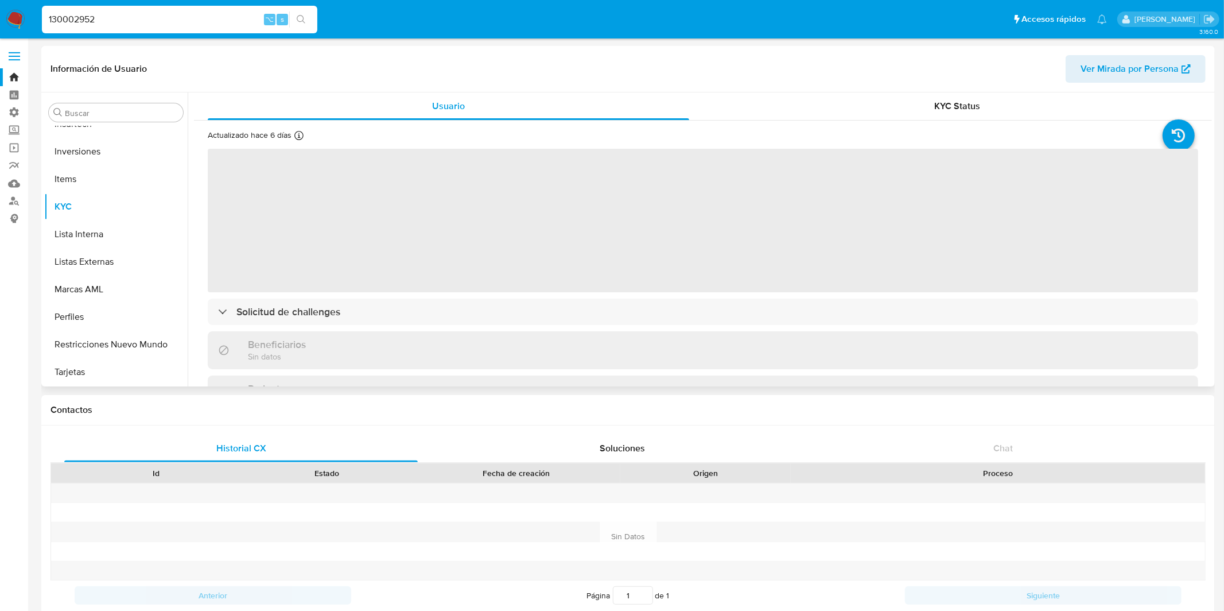
select select "10"
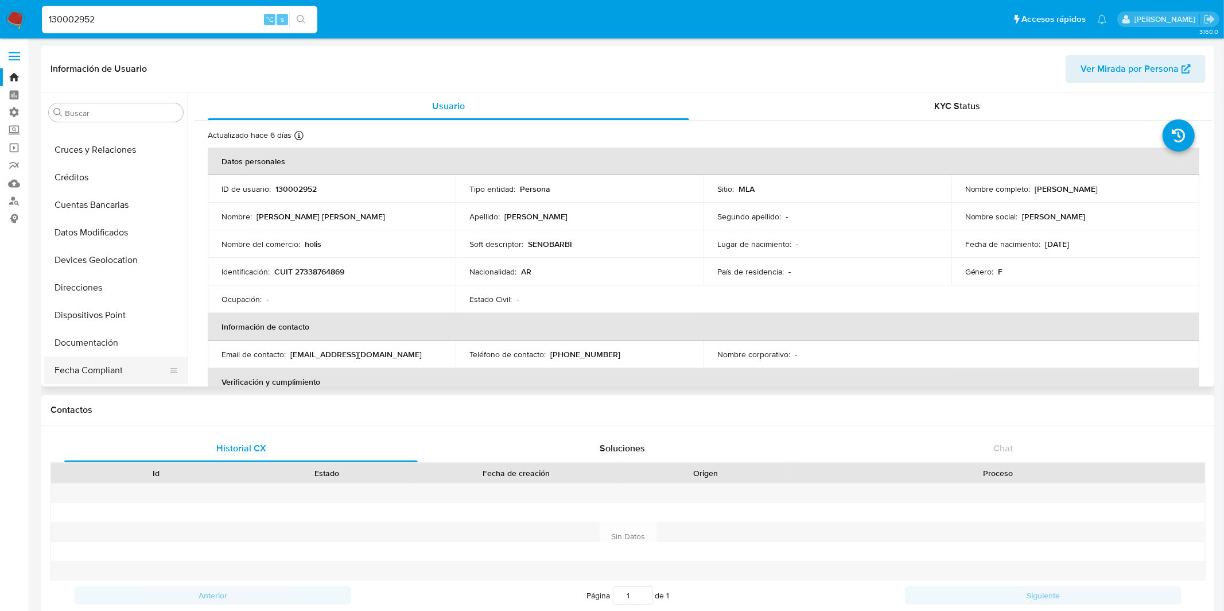
scroll to position [94, 0]
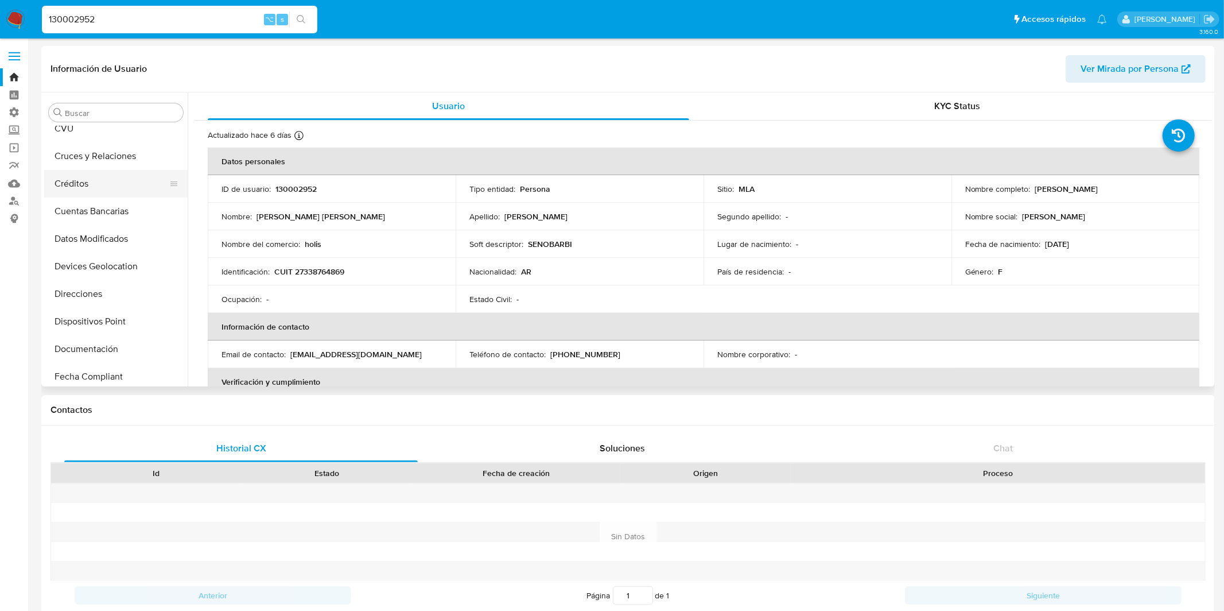
click at [112, 190] on button "Créditos" at bounding box center [111, 184] width 134 height 28
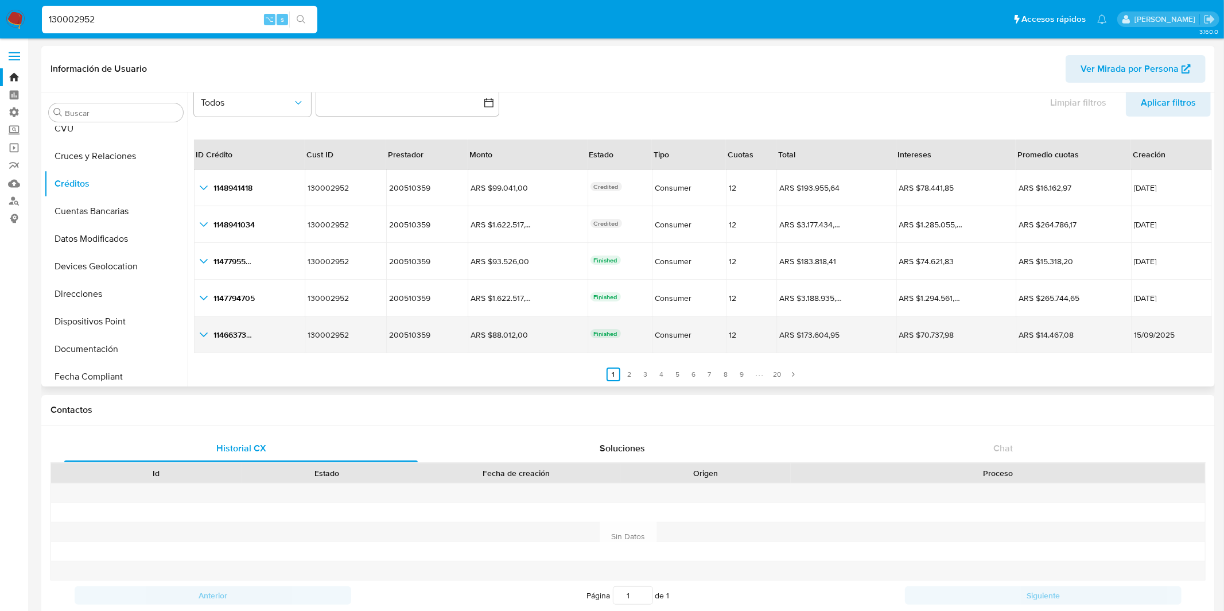
scroll to position [8, 0]
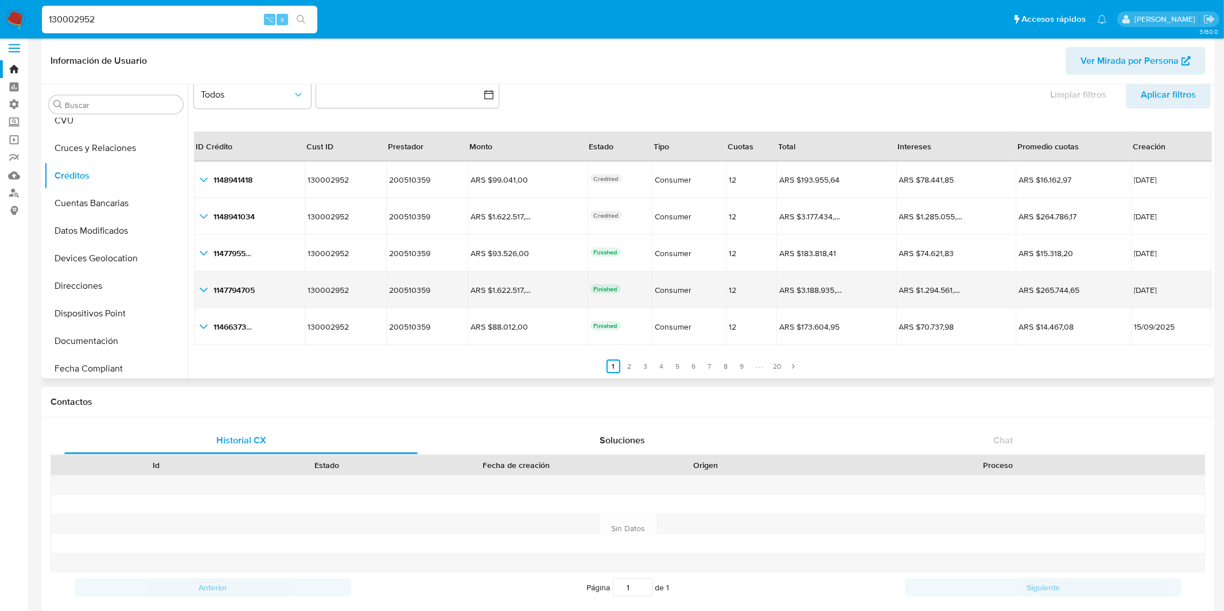
click at [535, 296] on td "ARS $1.622.517,00 ARS $1.622.517,00" at bounding box center [527, 289] width 119 height 37
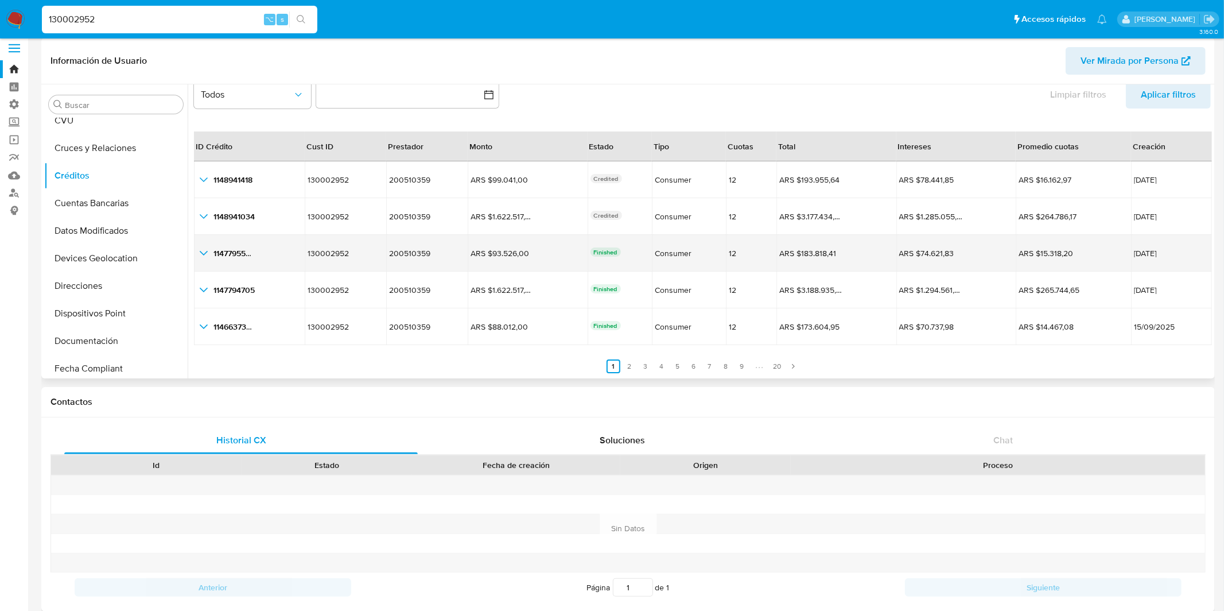
click at [208, 254] on icon "button_show_hidden_detail_by_id_2" at bounding box center [204, 253] width 14 height 14
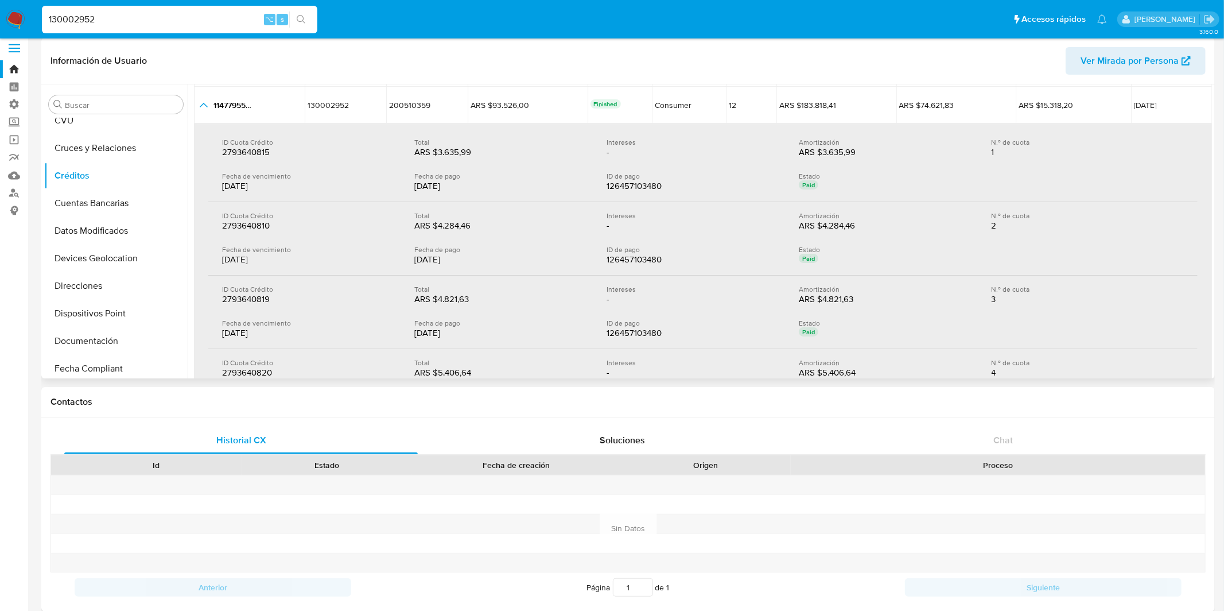
scroll to position [139, 0]
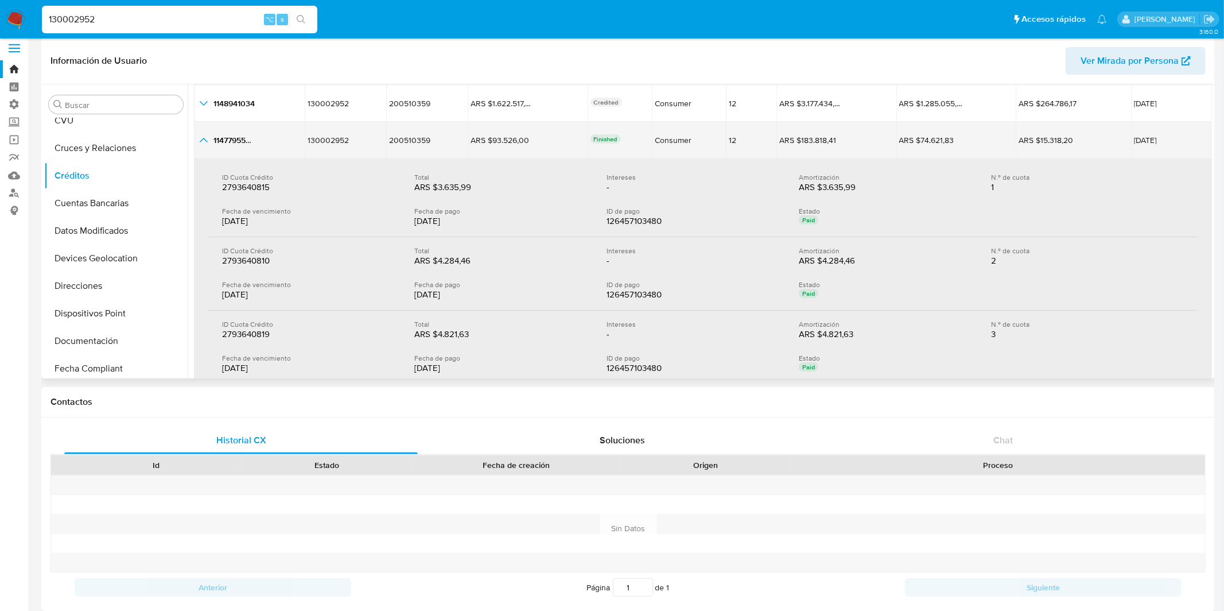
click at [202, 145] on icon "button_show_hidden_detail_by_id_2" at bounding box center [204, 140] width 14 height 14
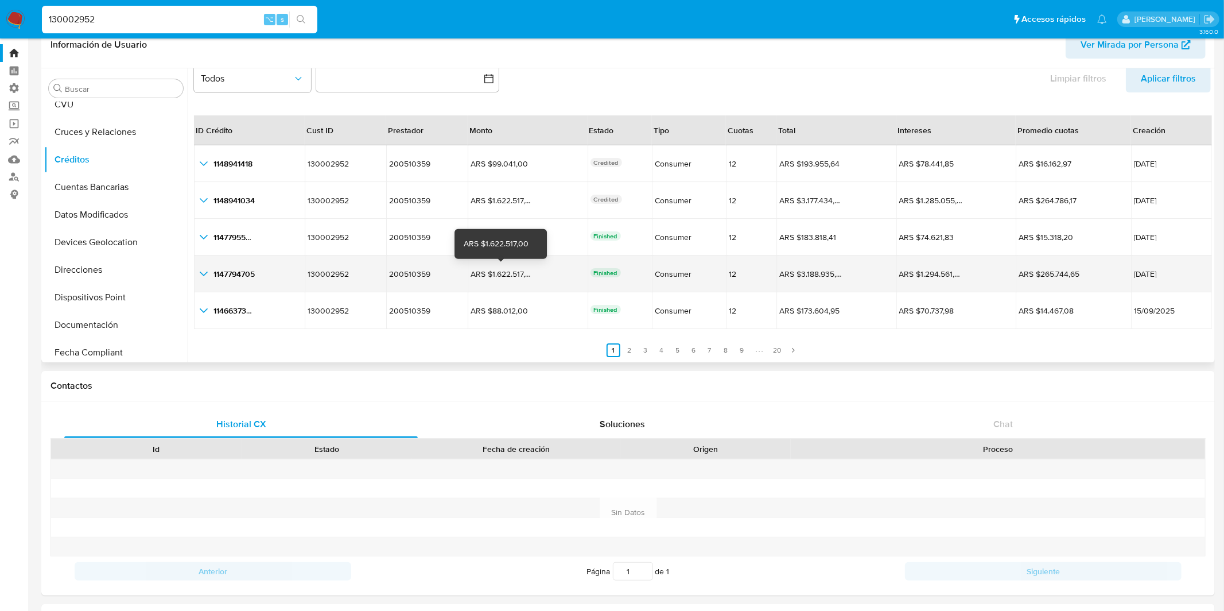
scroll to position [25, 0]
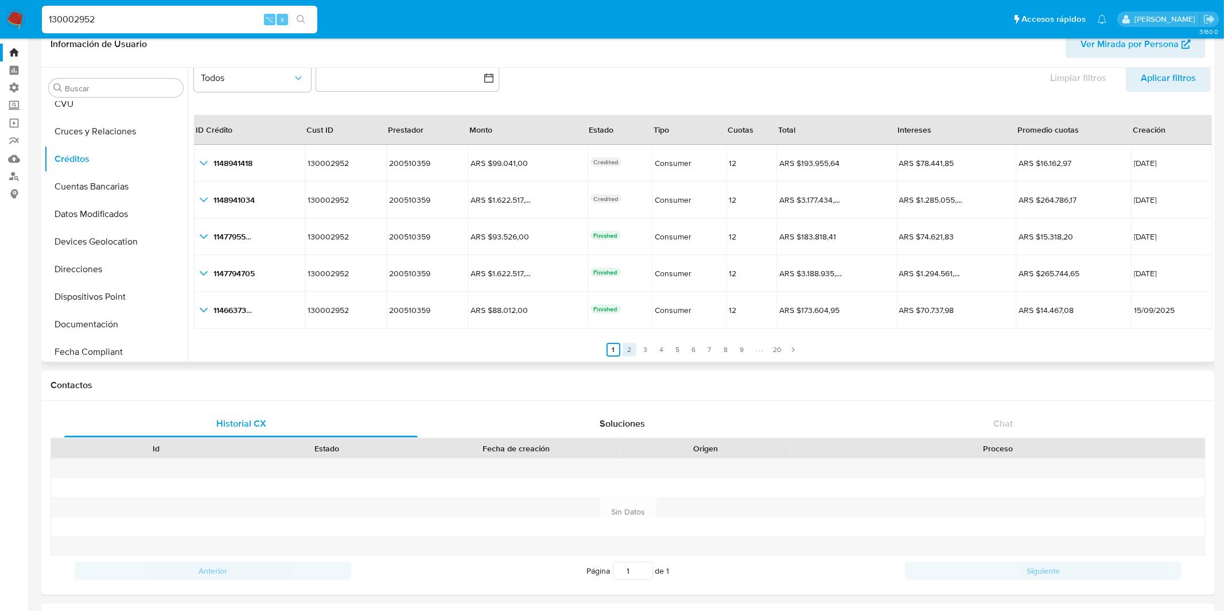
click at [627, 351] on link "2" at bounding box center [630, 350] width 14 height 14
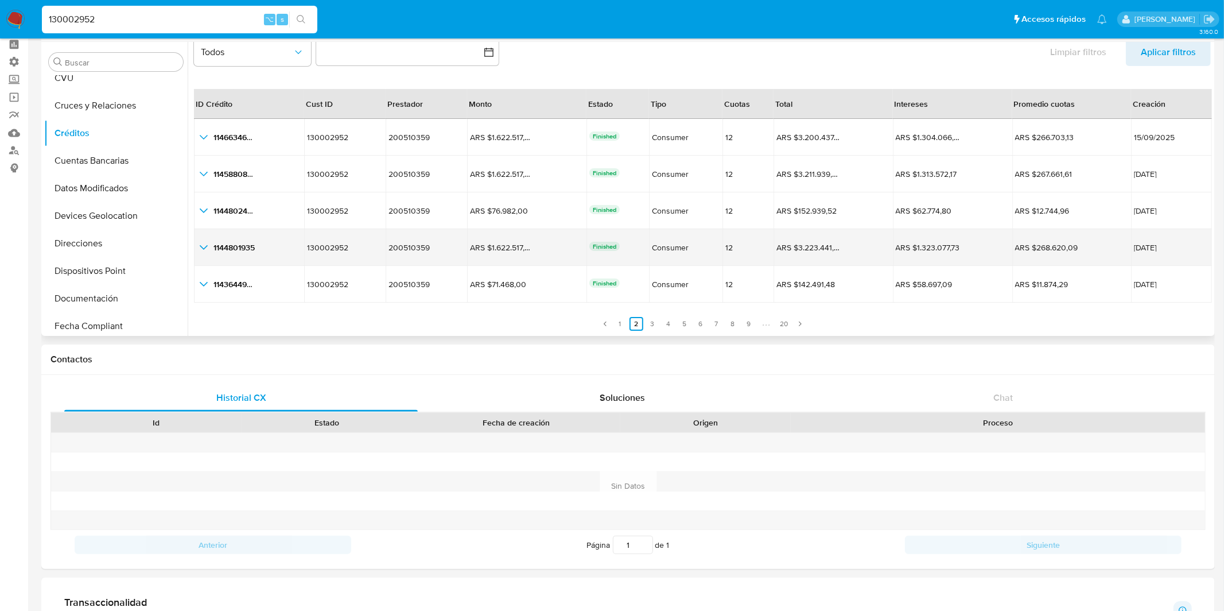
scroll to position [36, 0]
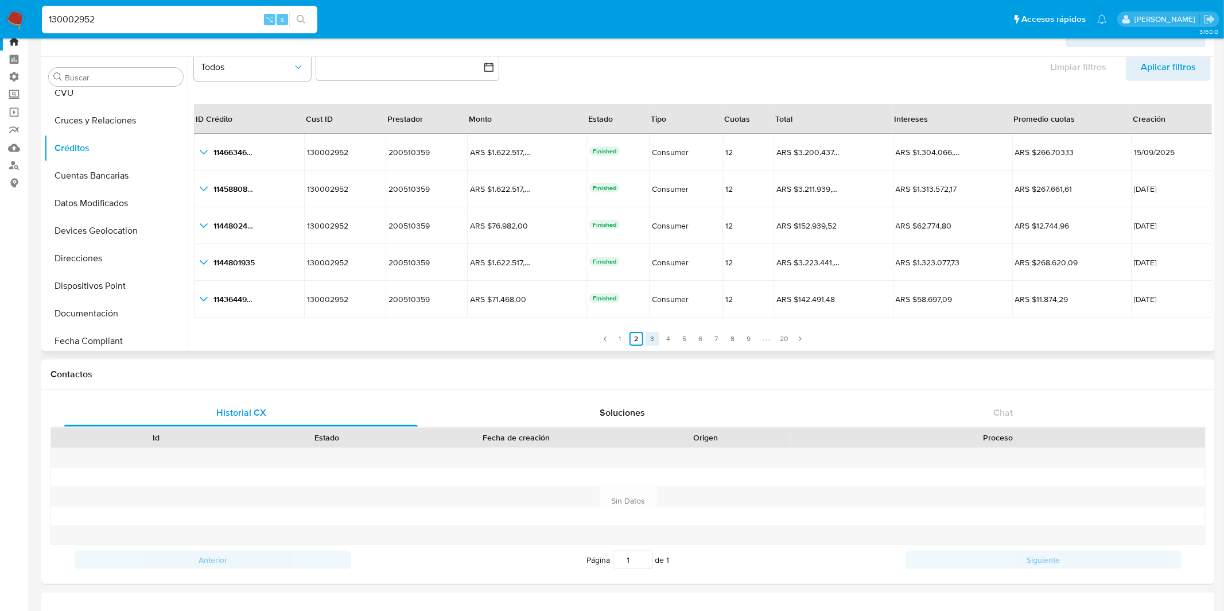
click at [652, 336] on link "3" at bounding box center [653, 339] width 14 height 14
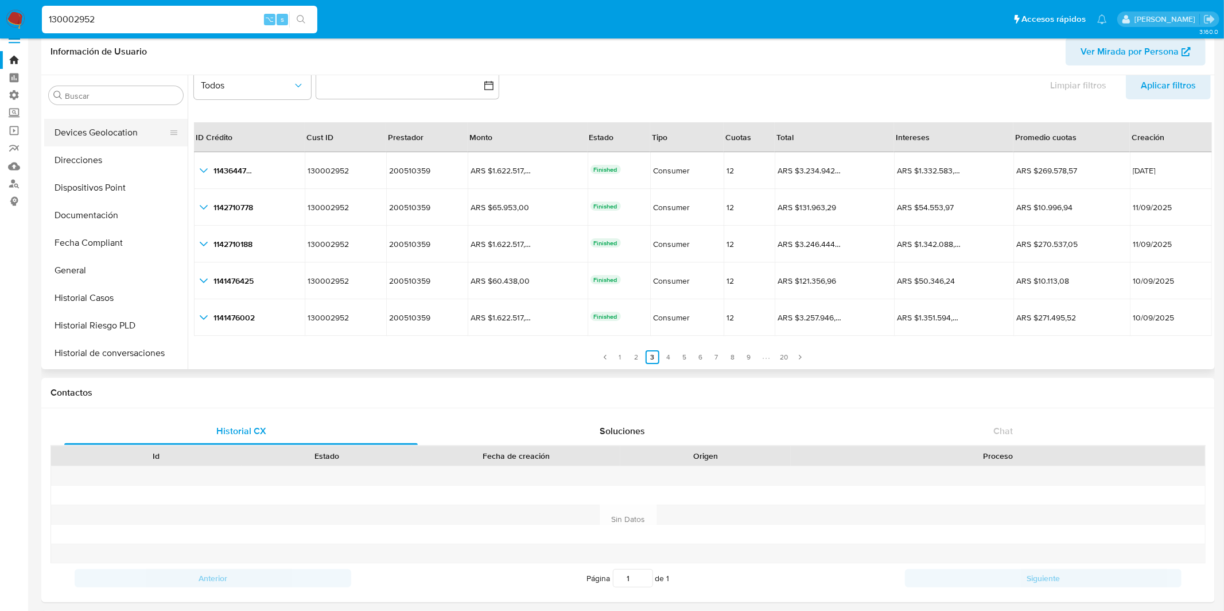
scroll to position [211, 0]
click at [101, 290] on button "Historial Casos" at bounding box center [111, 297] width 134 height 28
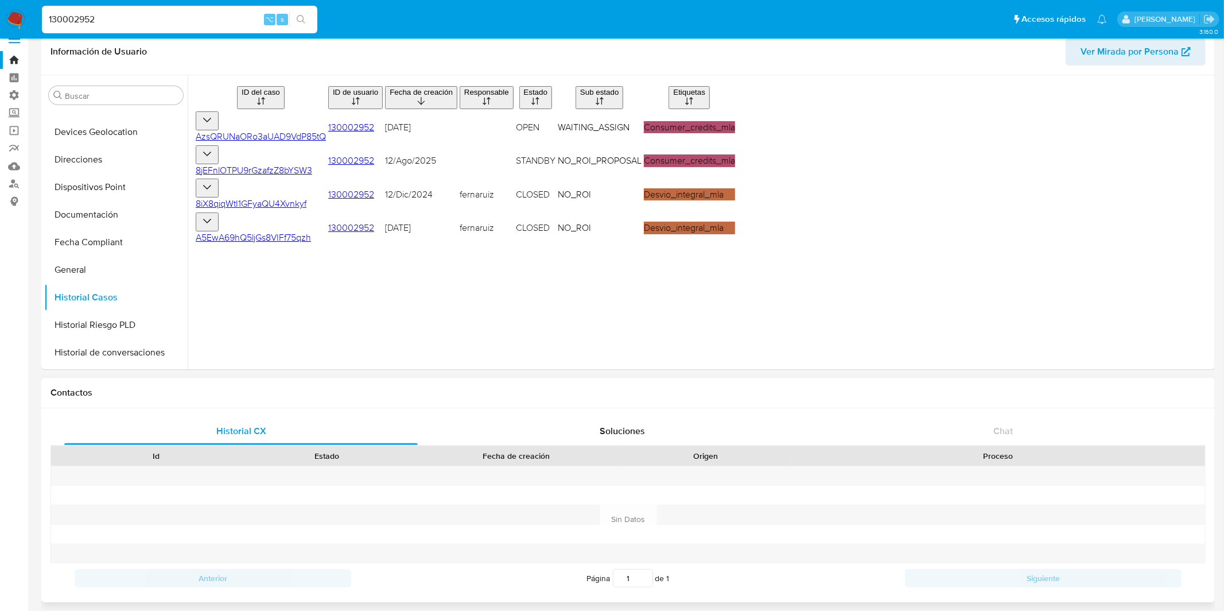
scroll to position [0, 0]
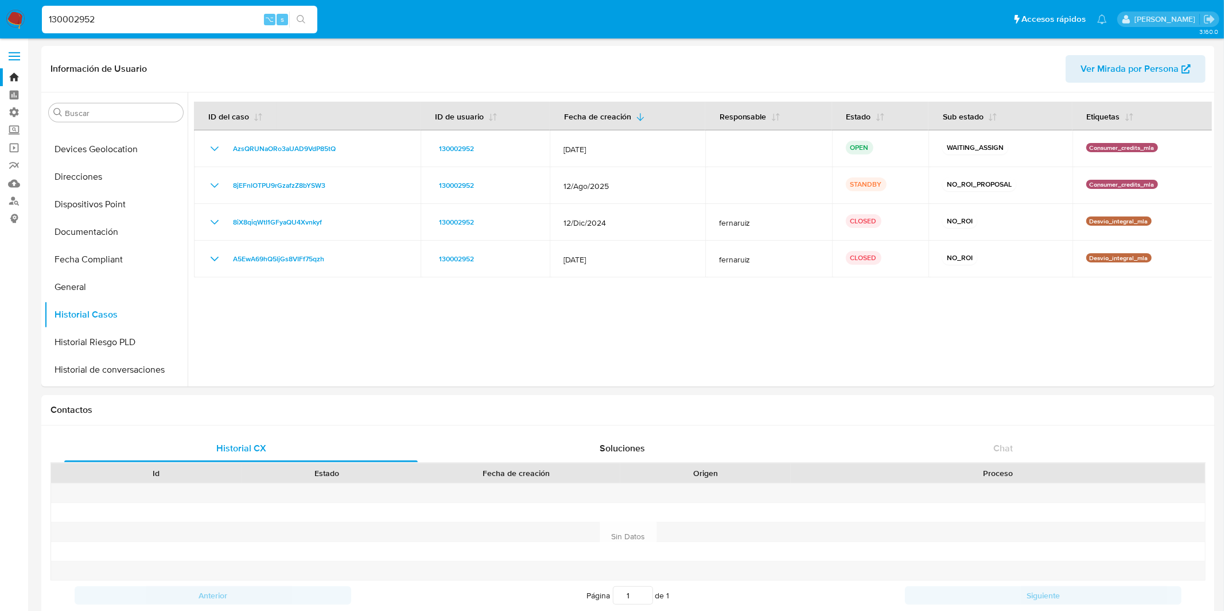
click at [229, 21] on input "130002952" at bounding box center [179, 19] width 275 height 15
paste input "502174592"
type input "502174592"
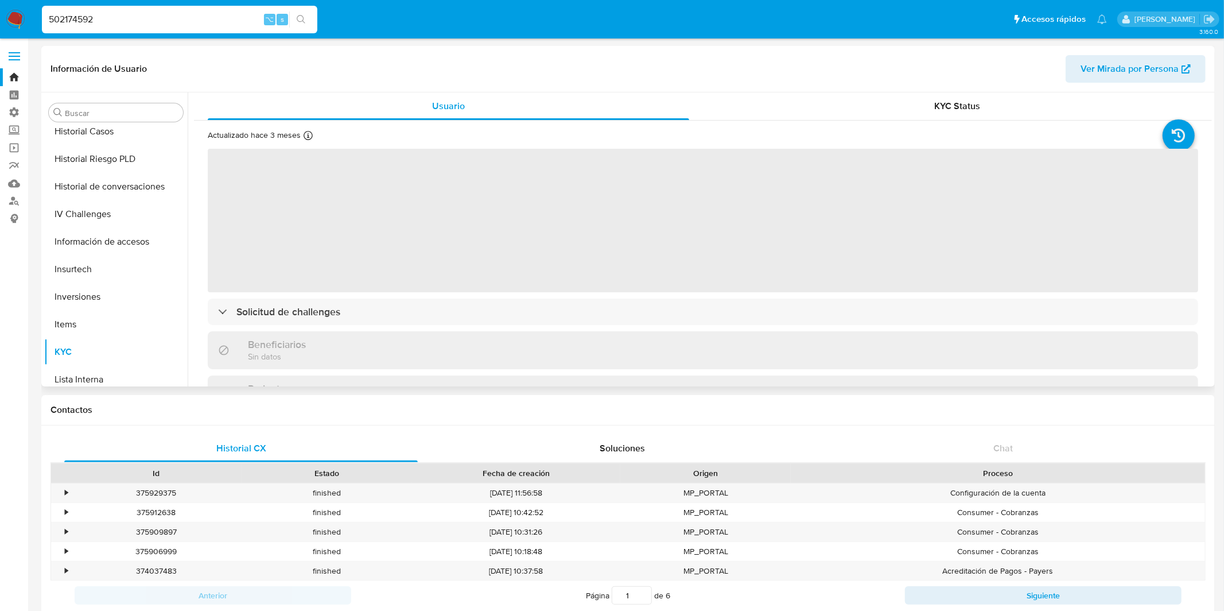
select select "10"
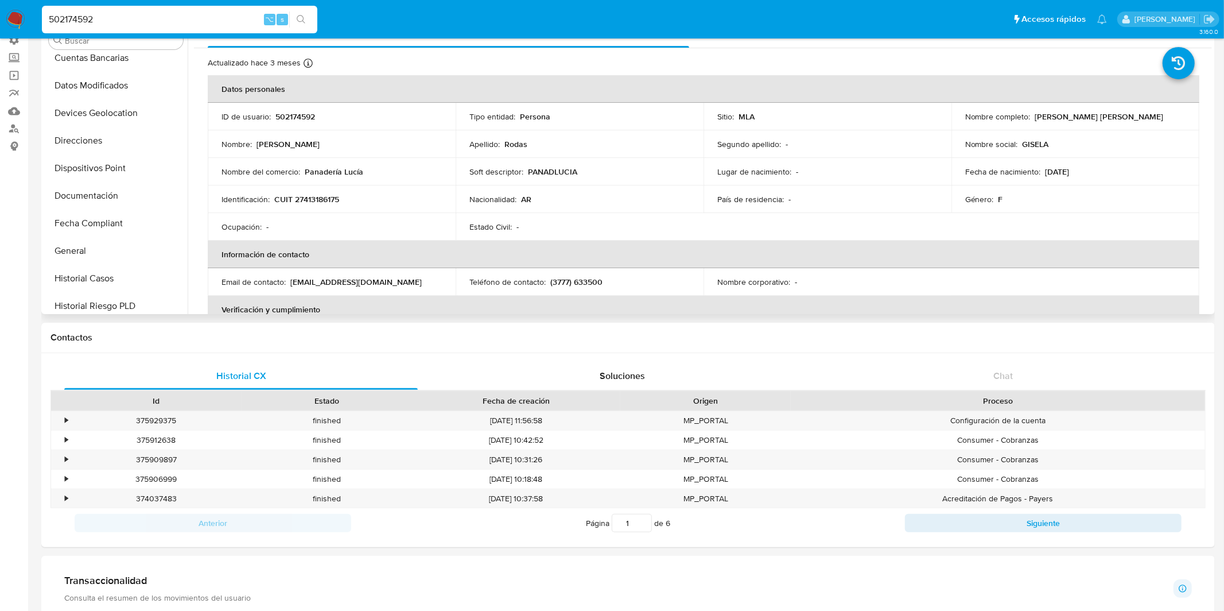
scroll to position [189, 0]
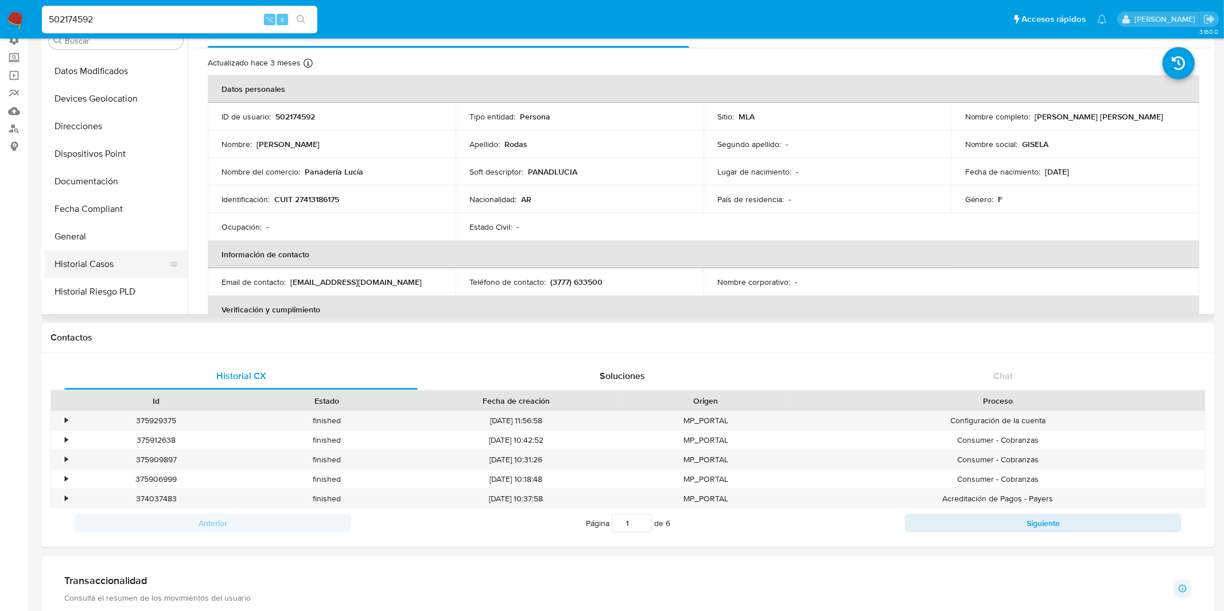
click at [96, 255] on button "Historial Casos" at bounding box center [111, 264] width 134 height 28
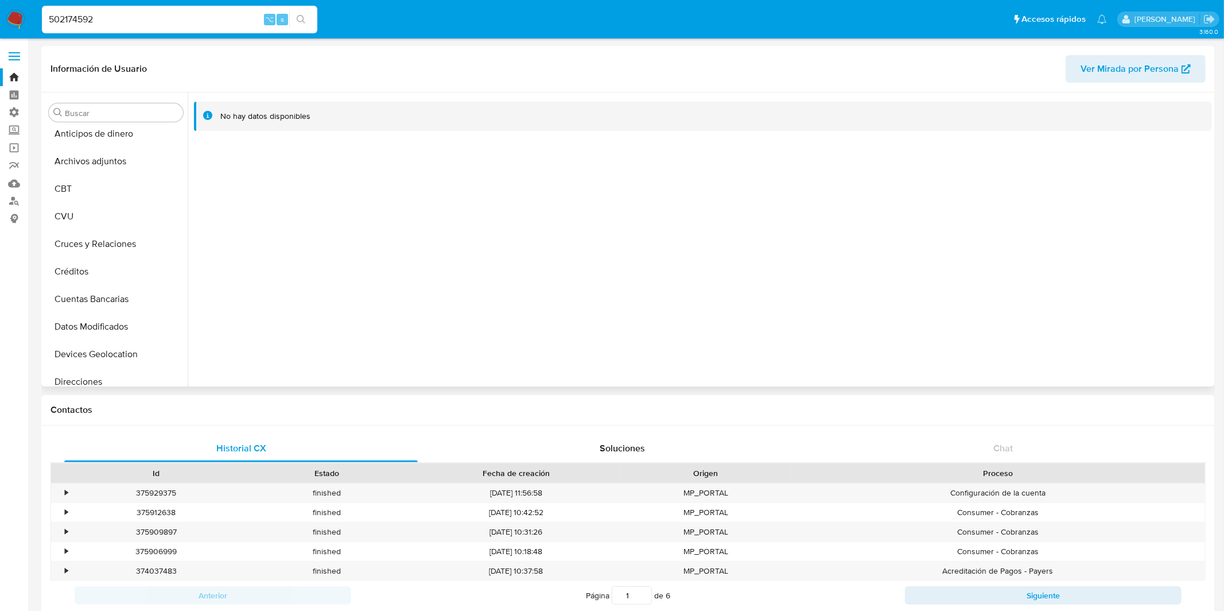
scroll to position [0, 0]
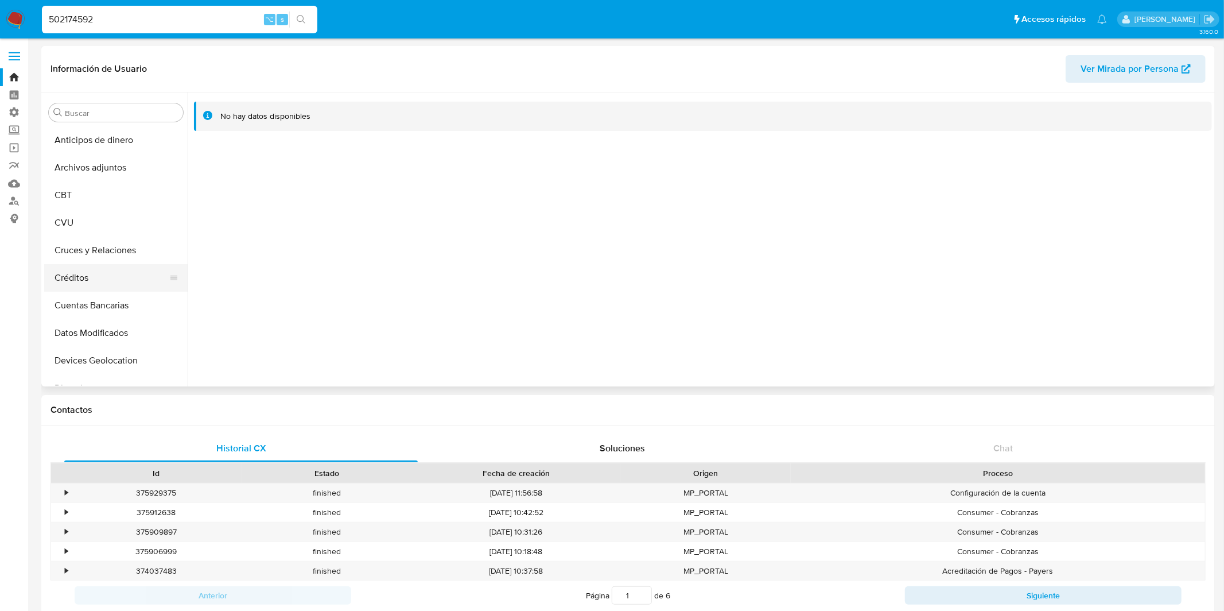
click at [91, 276] on button "Créditos" at bounding box center [111, 278] width 134 height 28
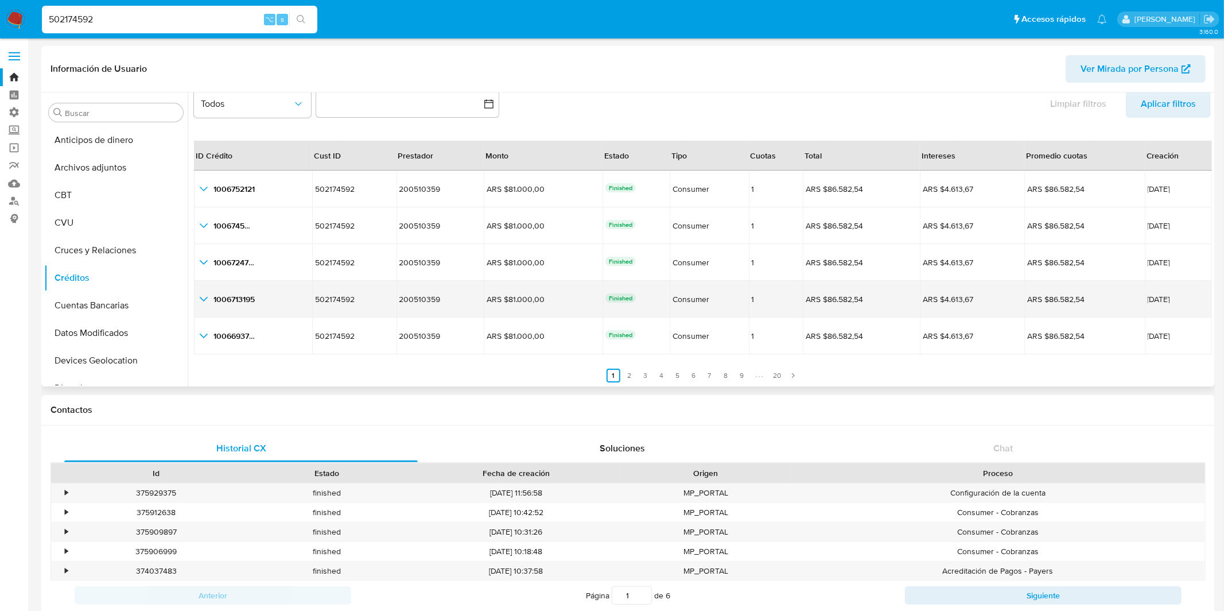
scroll to position [26, 0]
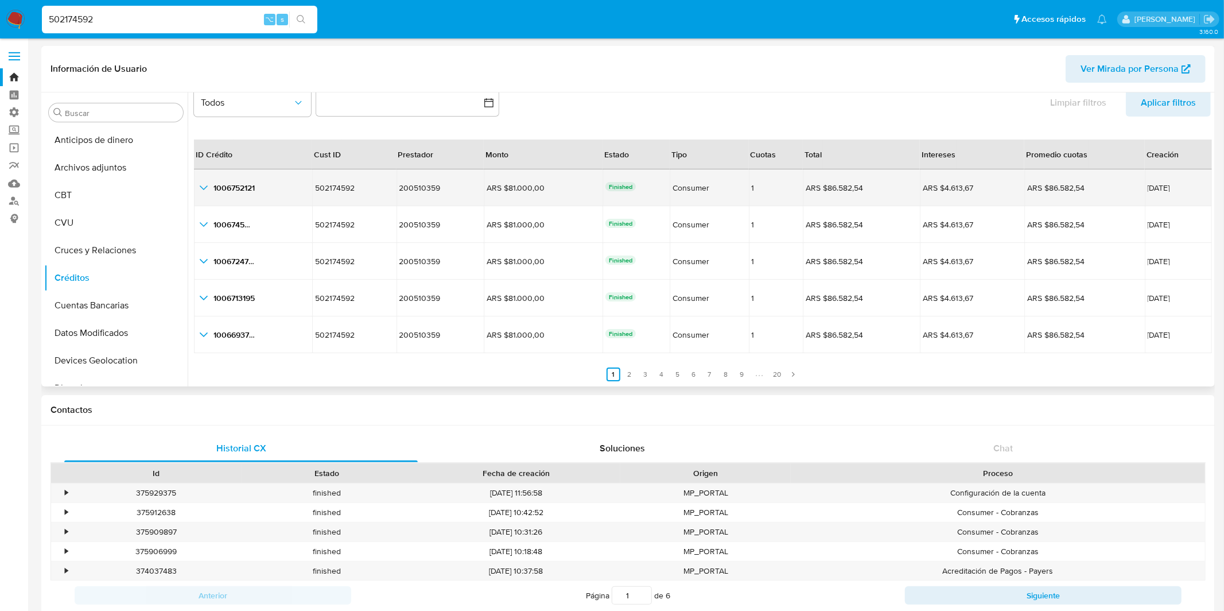
click at [208, 194] on icon "button_show_hidden_detail_by_id_0" at bounding box center [204, 188] width 14 height 14
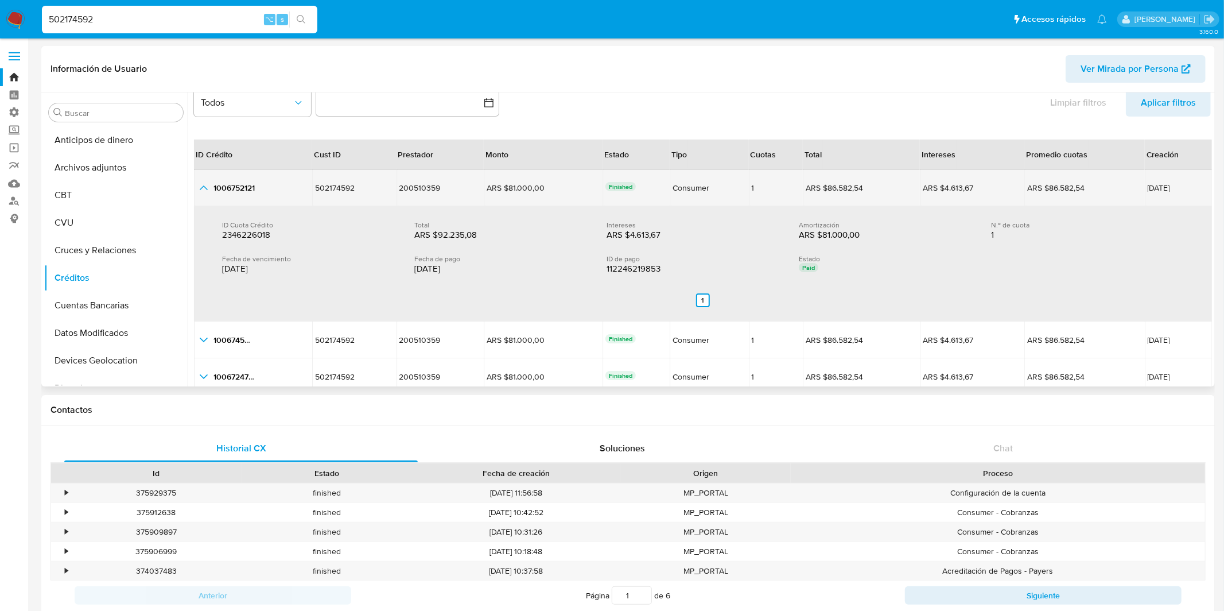
click at [208, 193] on icon "button_show_hidden_detail_by_id_0" at bounding box center [204, 188] width 14 height 14
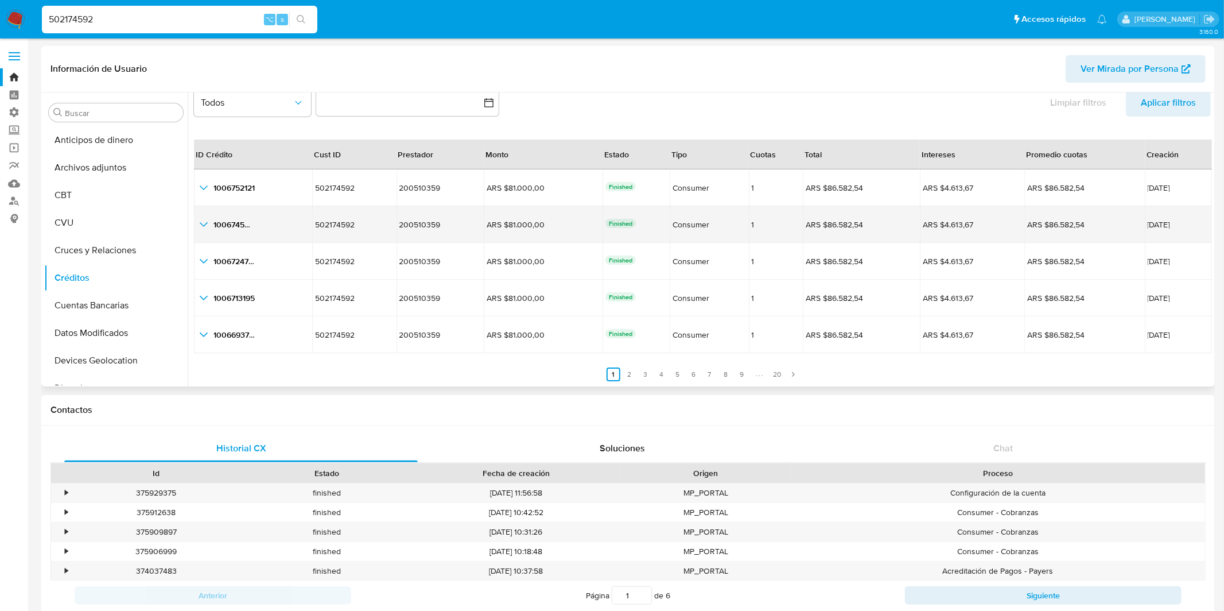
click at [210, 223] on icon "button_show_hidden_detail_by_id_1" at bounding box center [204, 224] width 14 height 14
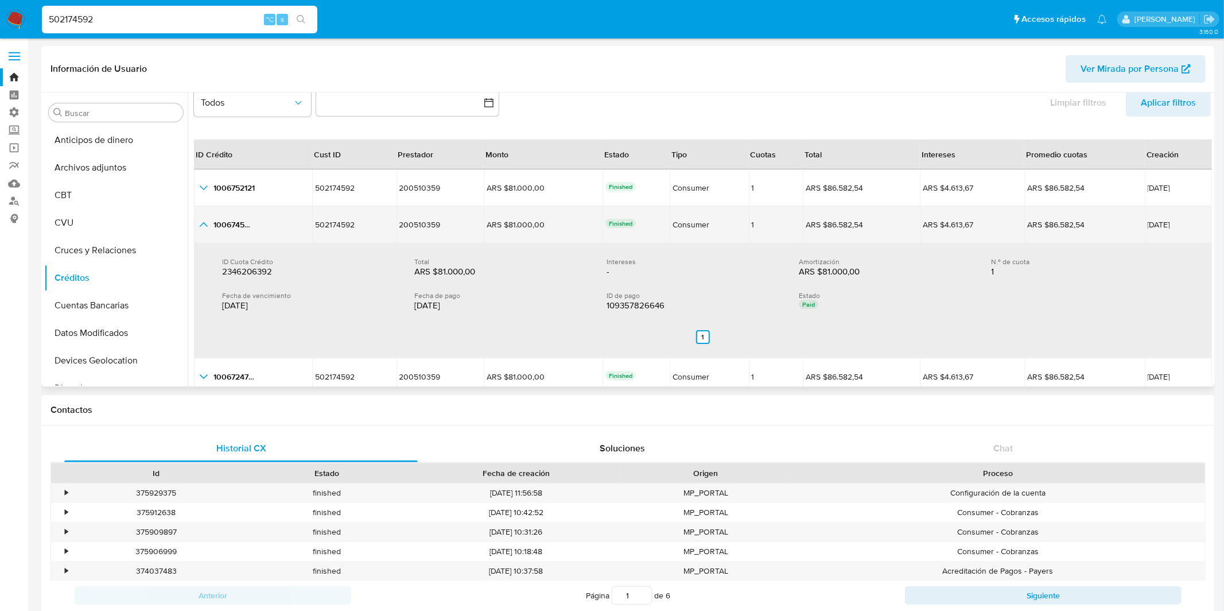
click at [210, 223] on icon "button_show_hidden_detail_by_id_1" at bounding box center [204, 224] width 14 height 14
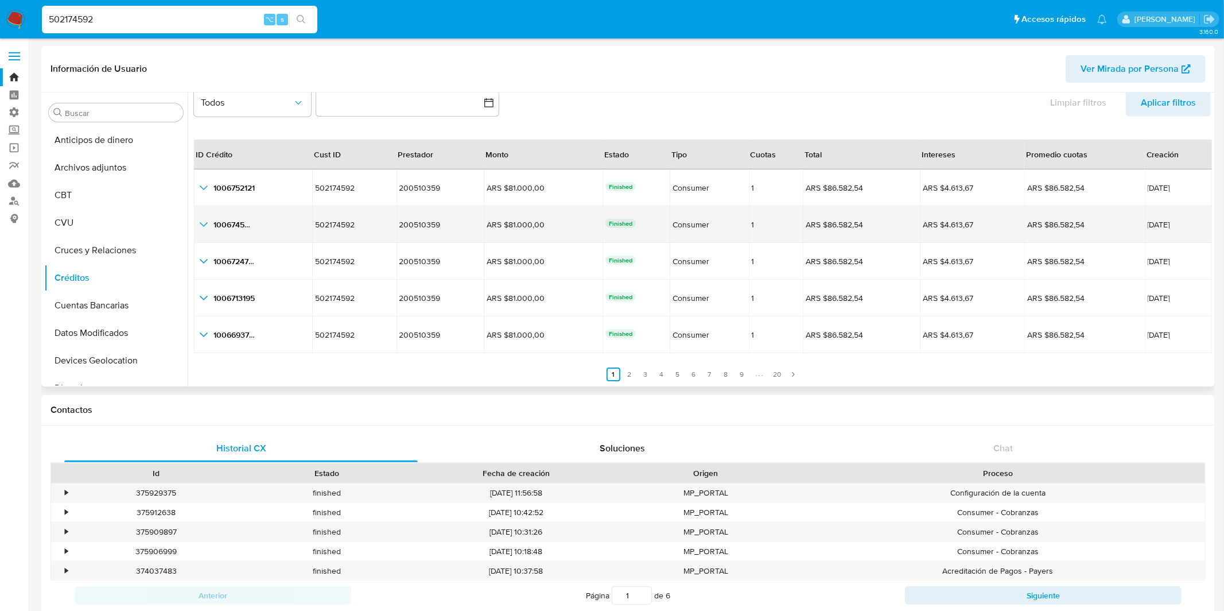
click at [210, 223] on icon "button_show_hidden_detail_by_id_1" at bounding box center [204, 224] width 14 height 14
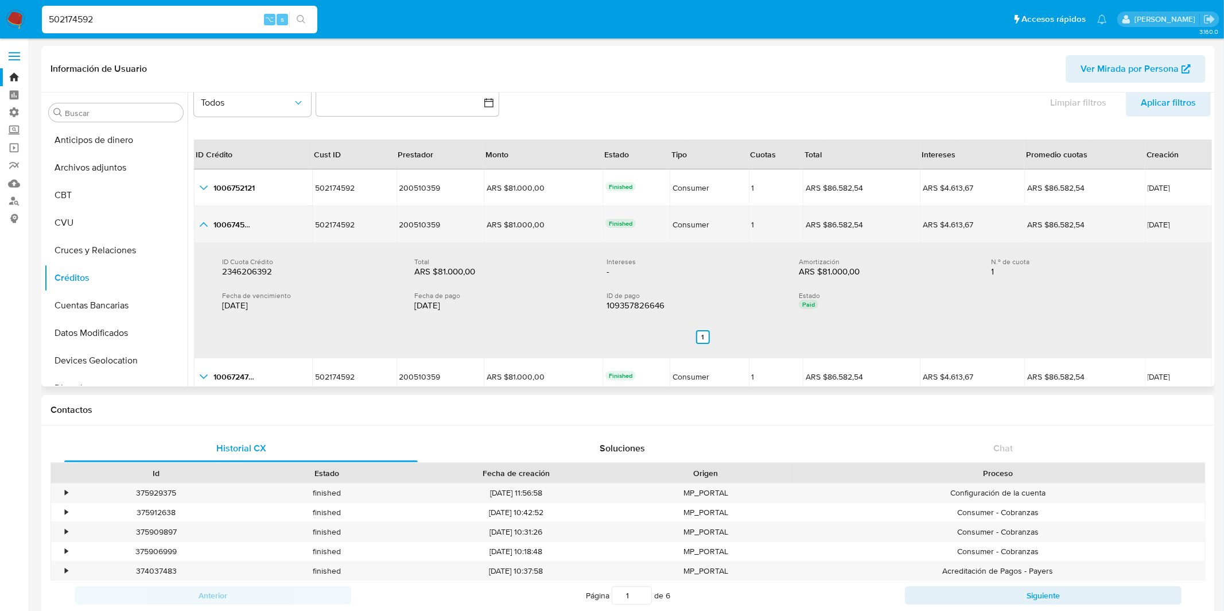
click at [210, 223] on icon "button_show_hidden_detail_by_id_1" at bounding box center [204, 224] width 14 height 14
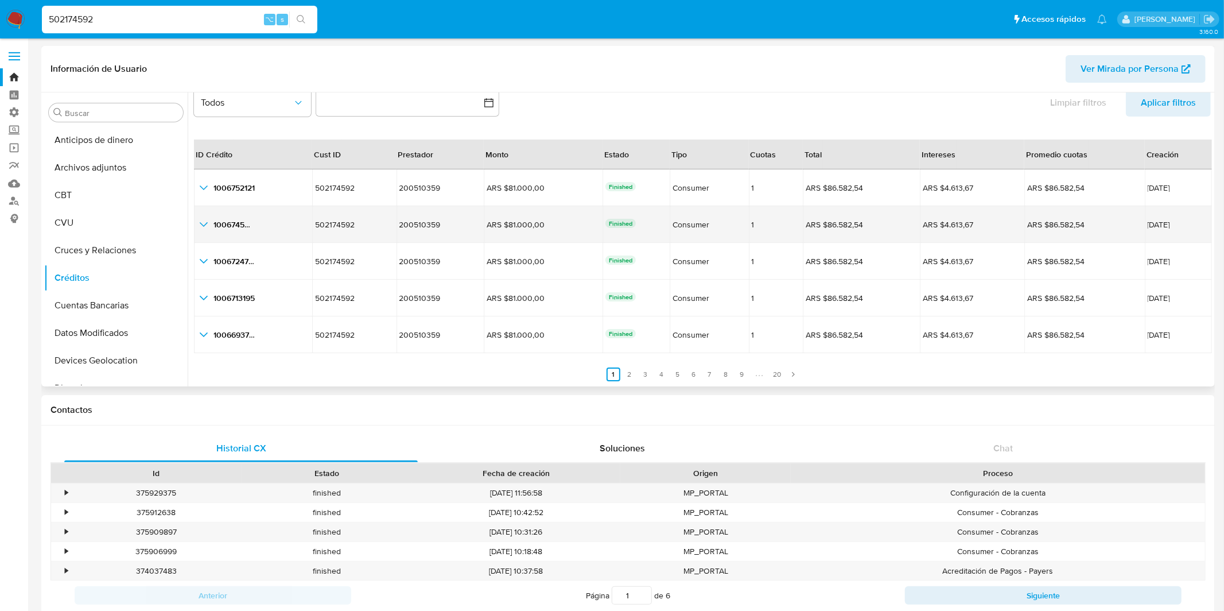
scroll to position [6, 0]
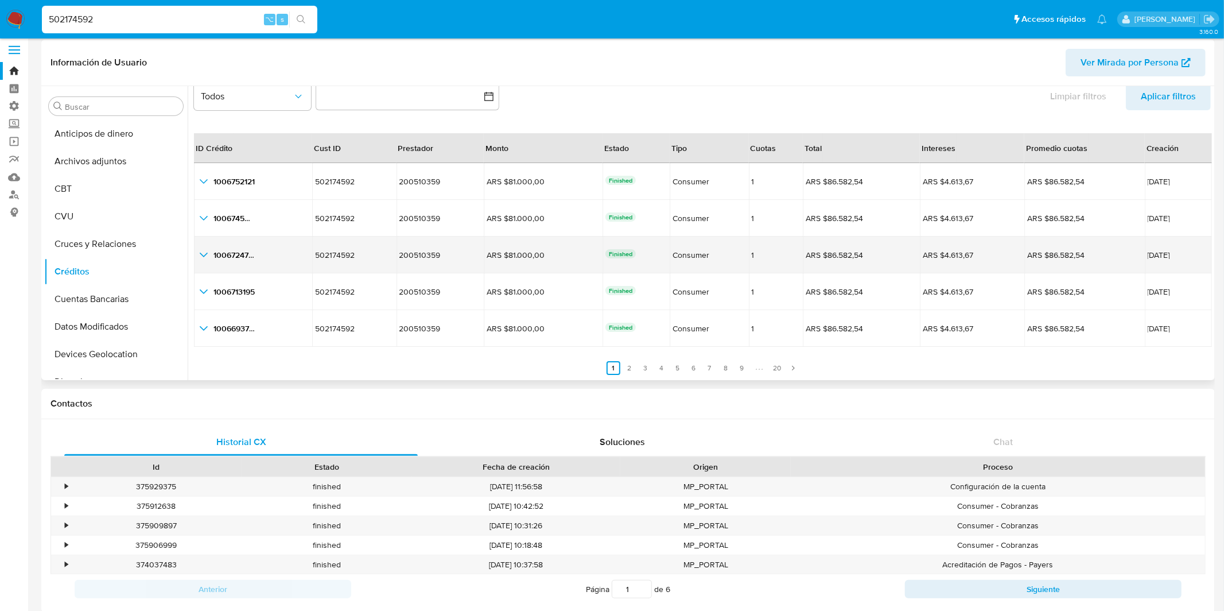
click at [211, 256] on icon "button_show_hidden_detail_by_id_2" at bounding box center [204, 255] width 14 height 14
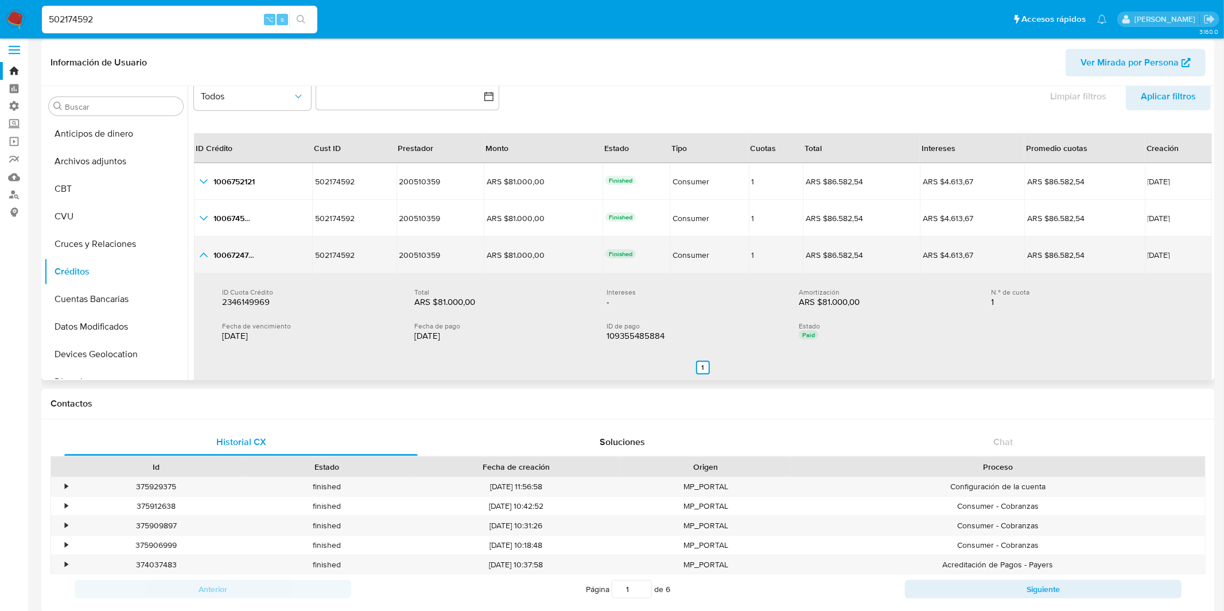
click at [211, 256] on icon "button_show_hidden_detail_by_id_2" at bounding box center [204, 255] width 14 height 14
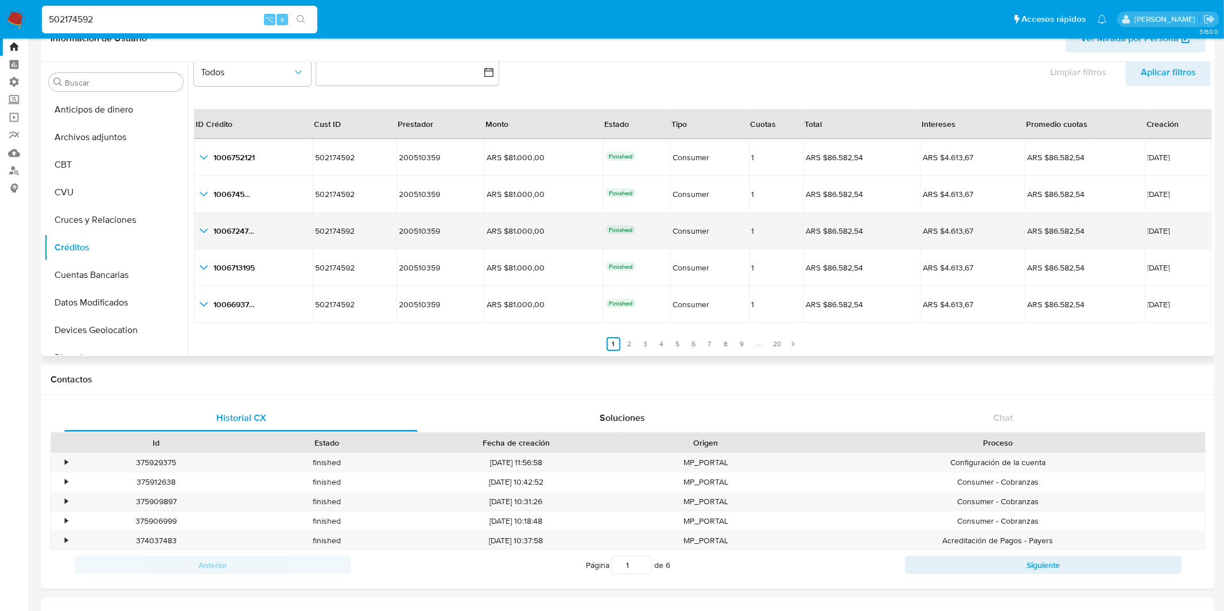
scroll to position [33, 0]
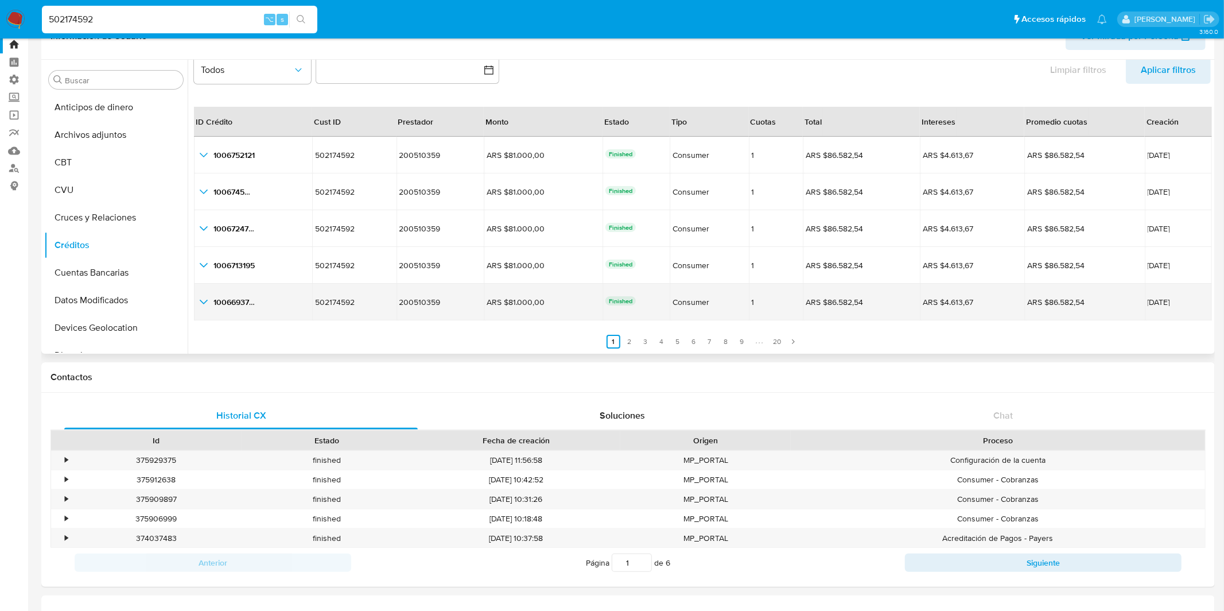
click at [204, 297] on icon "button_show_hidden_detail_by_id_4" at bounding box center [204, 302] width 14 height 14
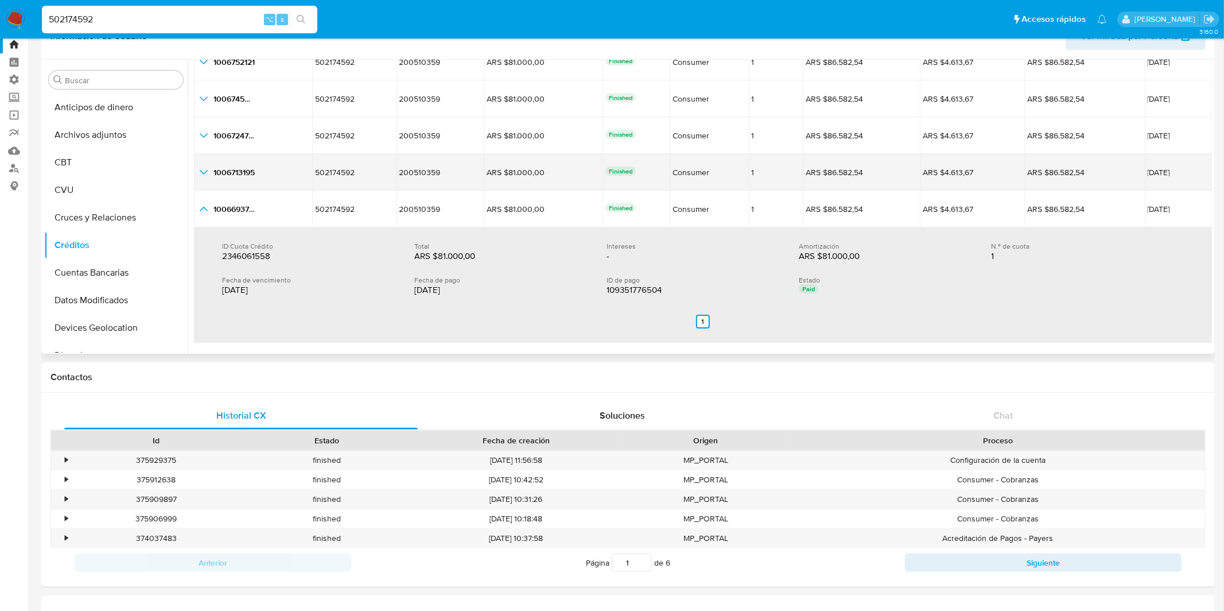
scroll to position [116, 0]
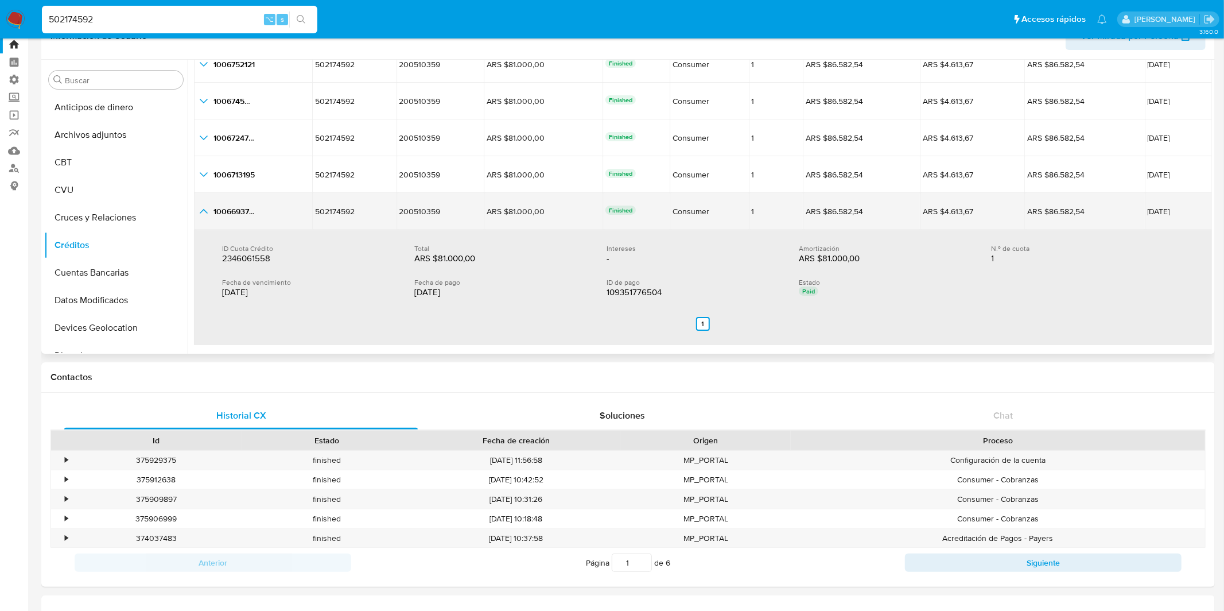
click at [211, 216] on div "1006693794 1006693794" at bounding box center [253, 211] width 112 height 14
click at [207, 211] on icon "button_show_hidden_detail_by_id_4" at bounding box center [204, 211] width 14 height 14
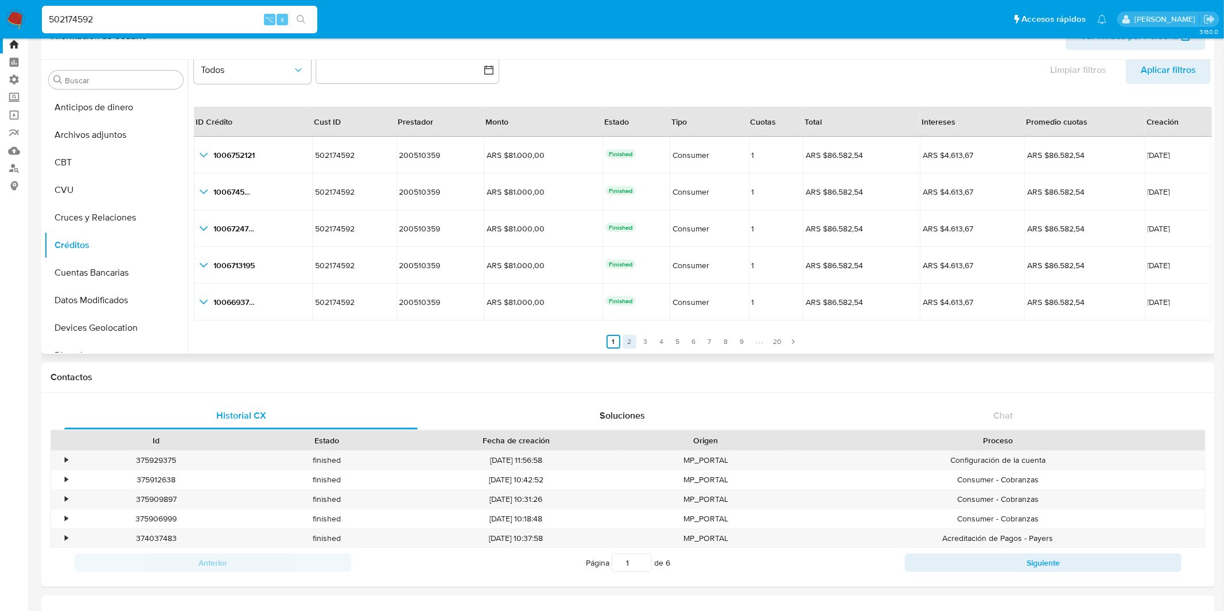
click at [628, 339] on link "2" at bounding box center [630, 342] width 14 height 14
click at [618, 338] on link "1" at bounding box center [620, 342] width 14 height 14
click at [627, 338] on link "2" at bounding box center [630, 342] width 14 height 14
click at [651, 339] on link "3" at bounding box center [653, 342] width 14 height 14
click at [668, 340] on link "4" at bounding box center [669, 342] width 14 height 14
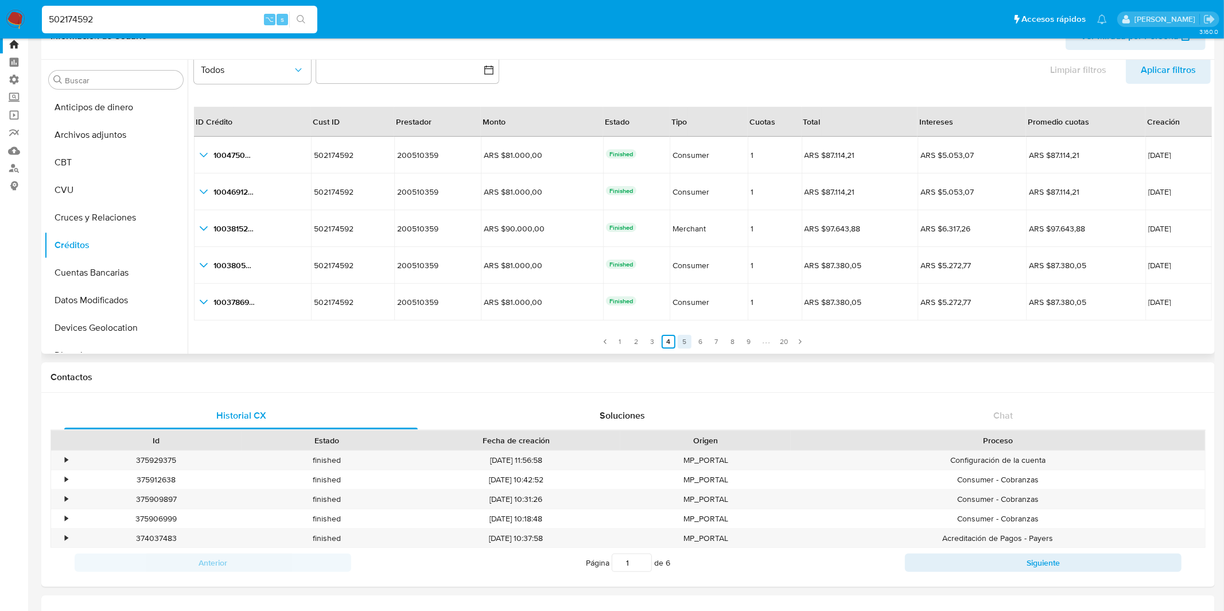
click at [685, 342] on link "5" at bounding box center [685, 342] width 14 height 14
click at [699, 341] on link "6" at bounding box center [701, 342] width 14 height 14
click at [718, 344] on link "7" at bounding box center [717, 342] width 14 height 14
click at [728, 341] on link "8" at bounding box center [733, 342] width 14 height 14
click at [743, 343] on link "9" at bounding box center [749, 342] width 14 height 14
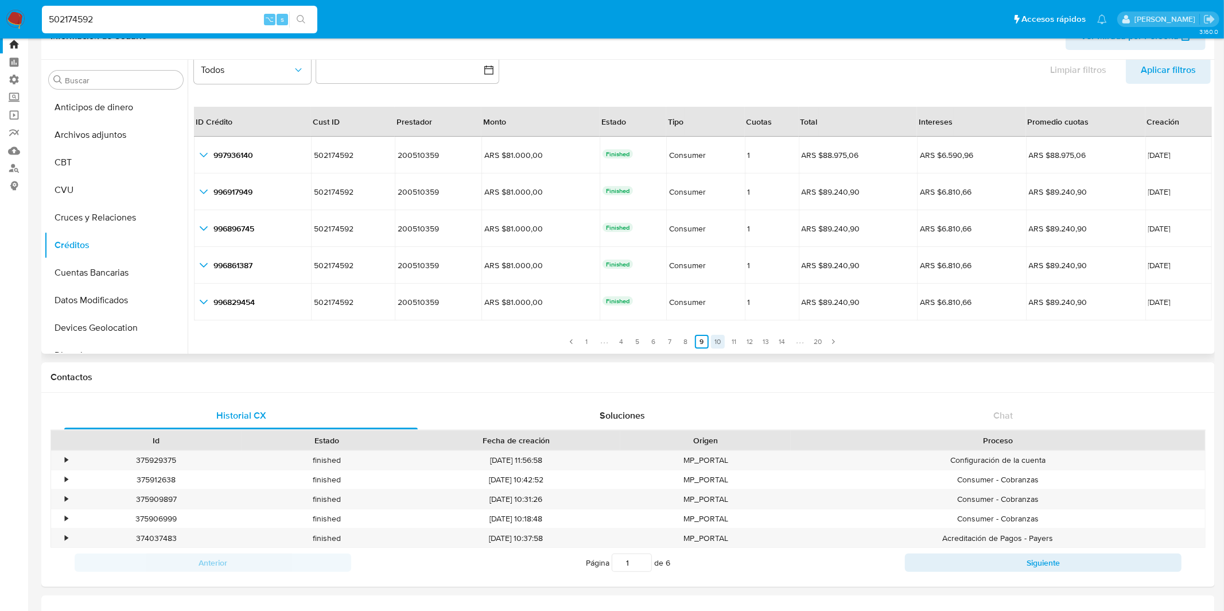
click at [717, 342] on link "10" at bounding box center [718, 342] width 14 height 14
click at [712, 343] on link "11" at bounding box center [719, 342] width 14 height 14
click at [163, 19] on input "502174592" at bounding box center [179, 19] width 275 height 15
paste input "1032617274"
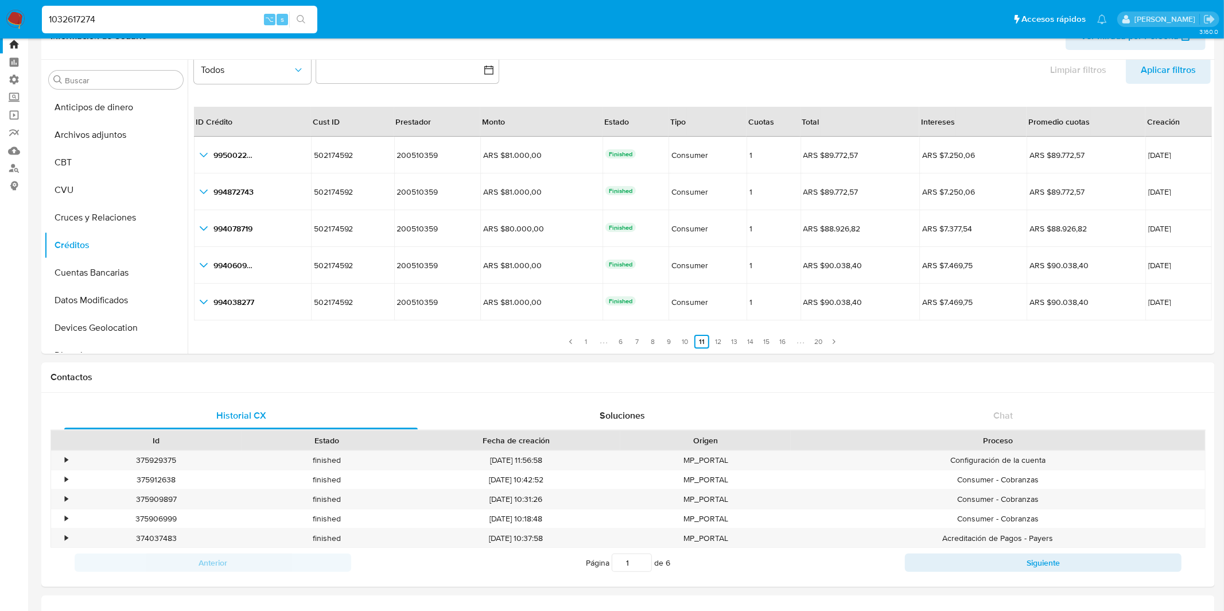
type input "1032617274"
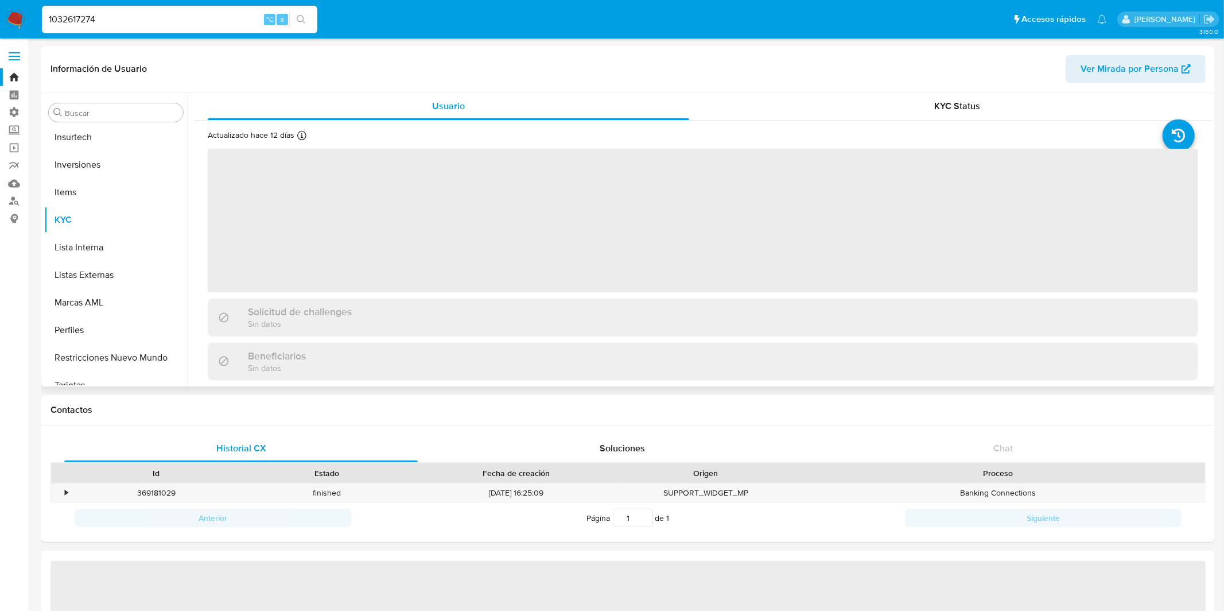
scroll to position [539, 0]
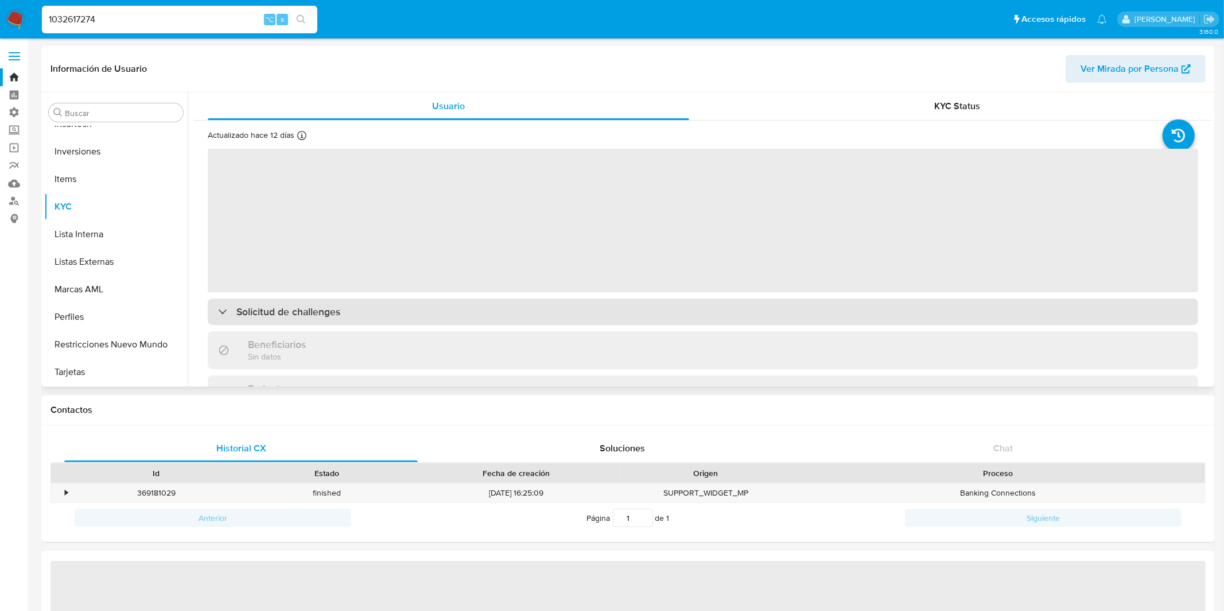
select select "10"
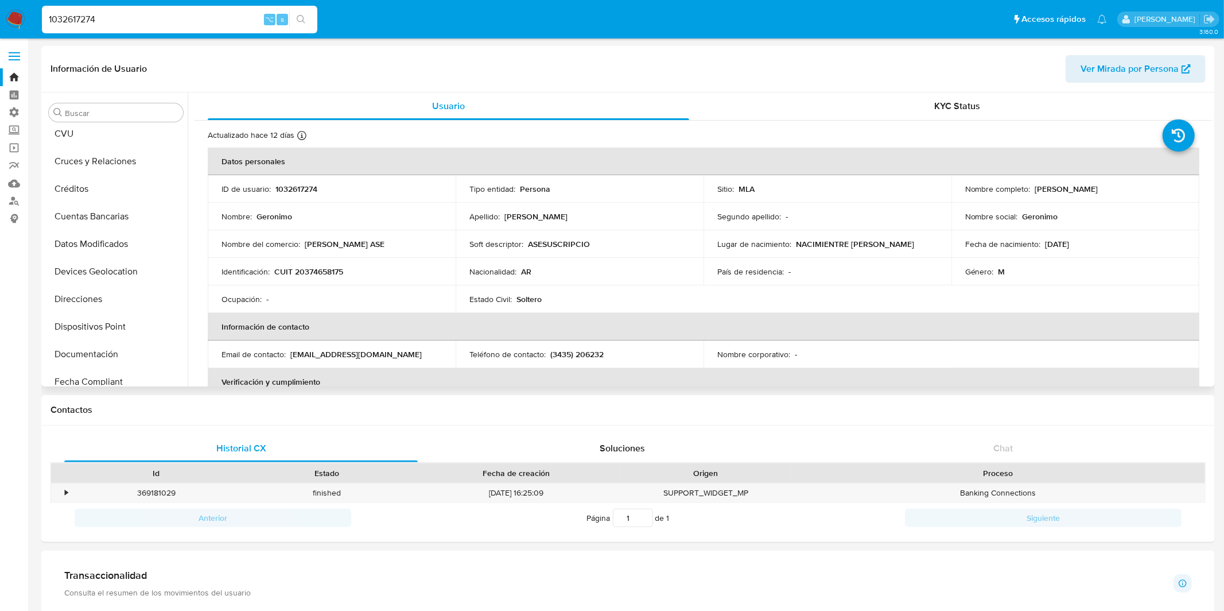
scroll to position [87, 0]
click at [105, 192] on button "Créditos" at bounding box center [111, 191] width 134 height 28
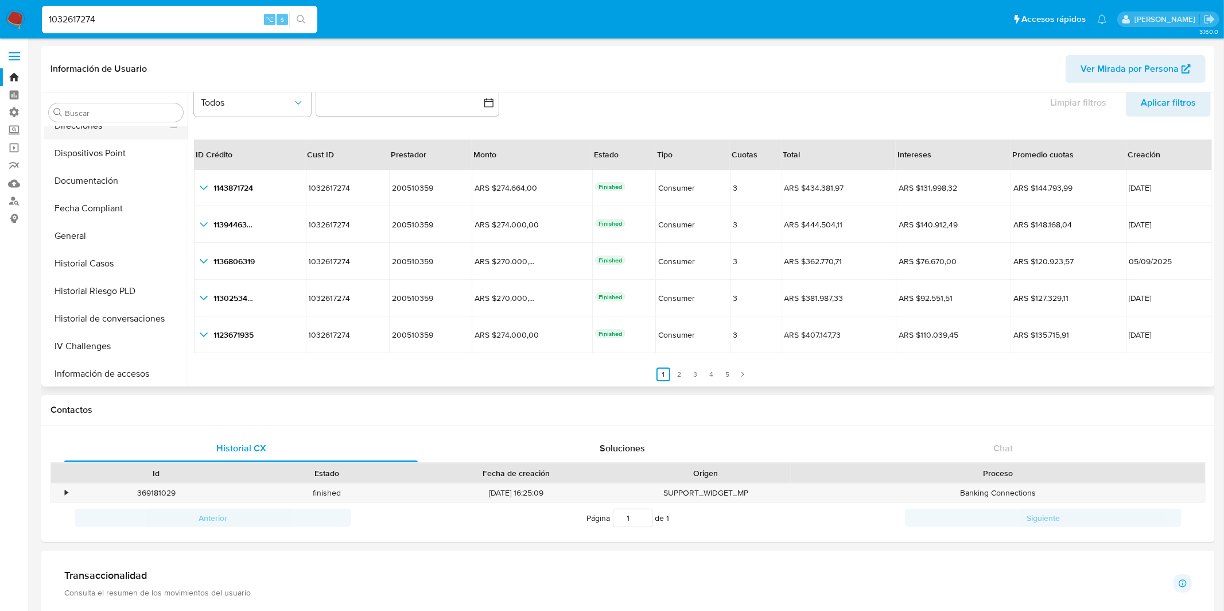
scroll to position [265, 0]
click at [99, 267] on button "Historial Casos" at bounding box center [111, 261] width 134 height 28
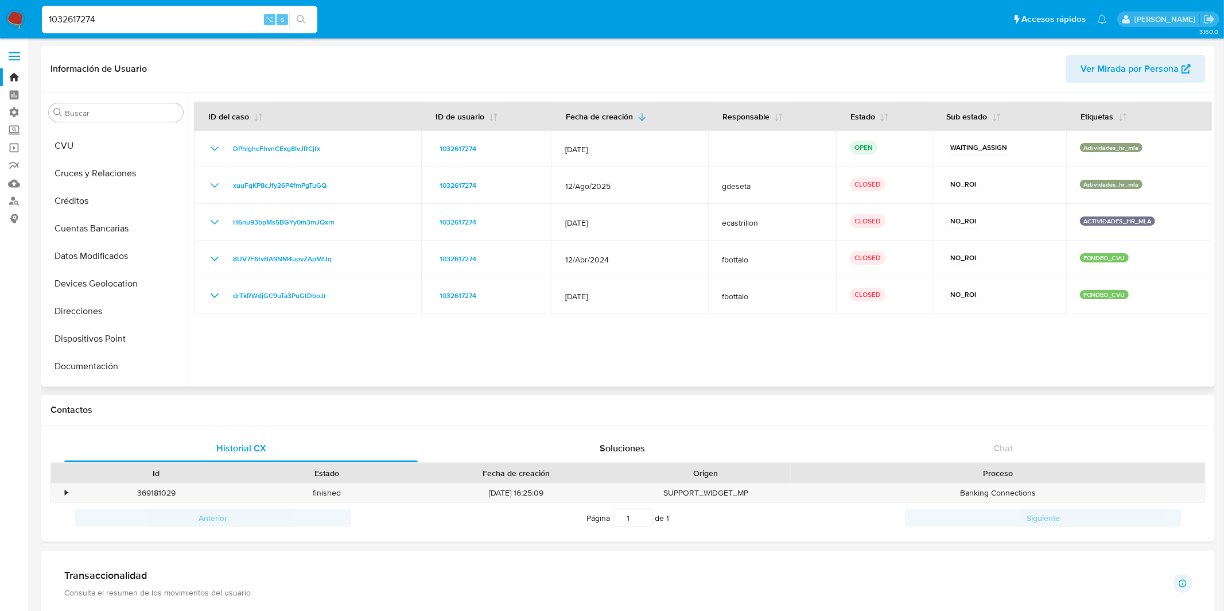
scroll to position [69, 0]
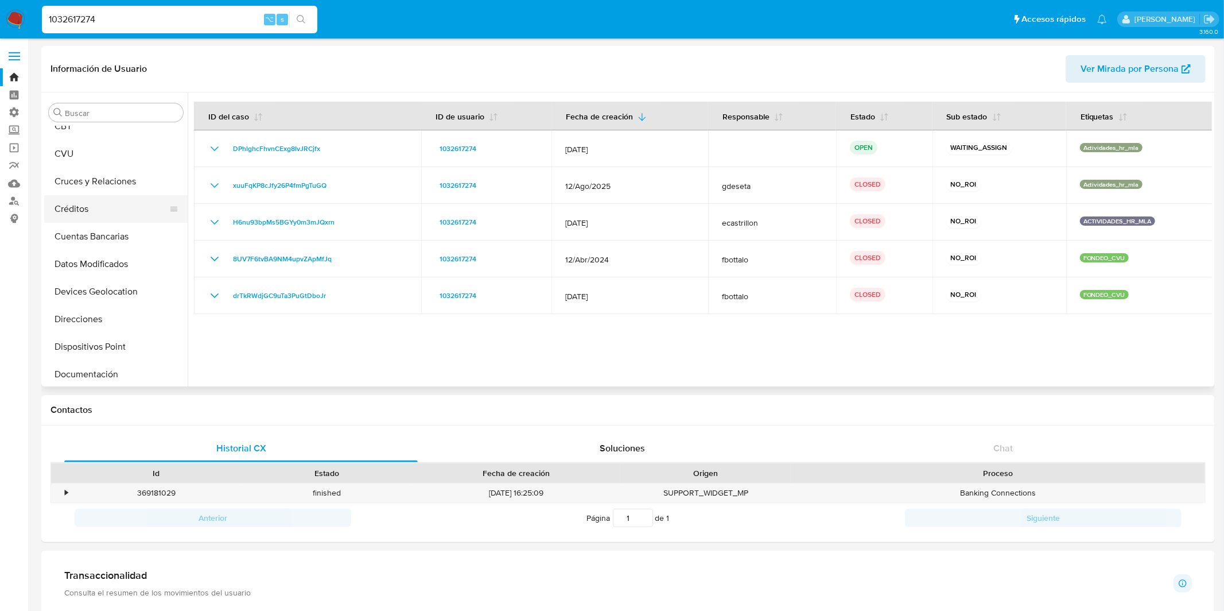
click at [104, 217] on button "Créditos" at bounding box center [111, 209] width 134 height 28
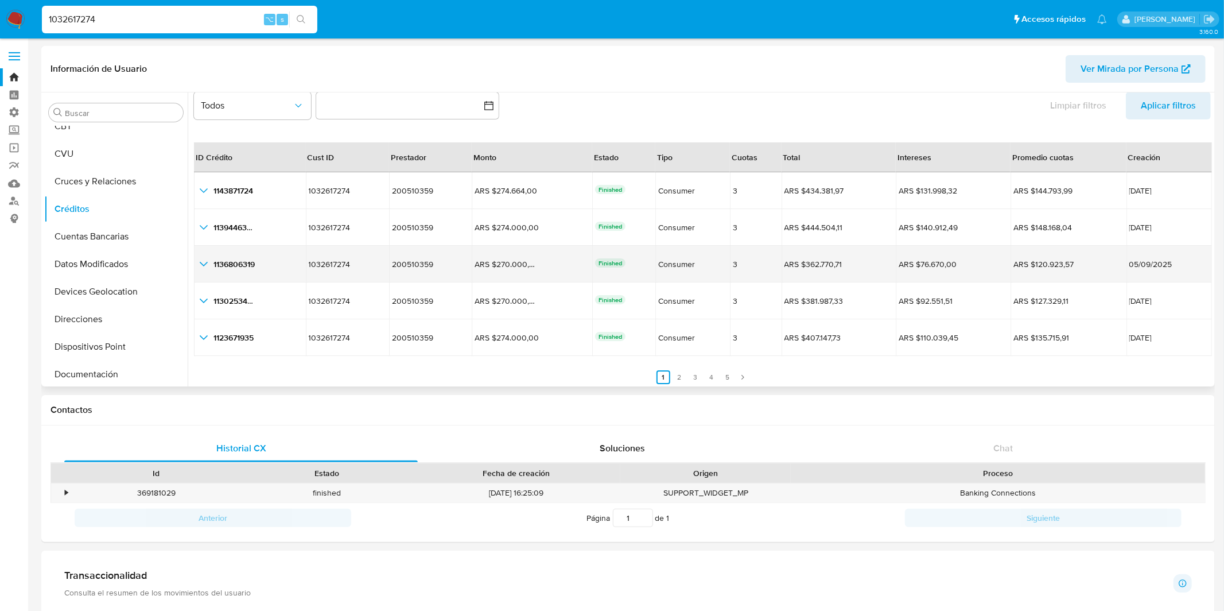
scroll to position [26, 0]
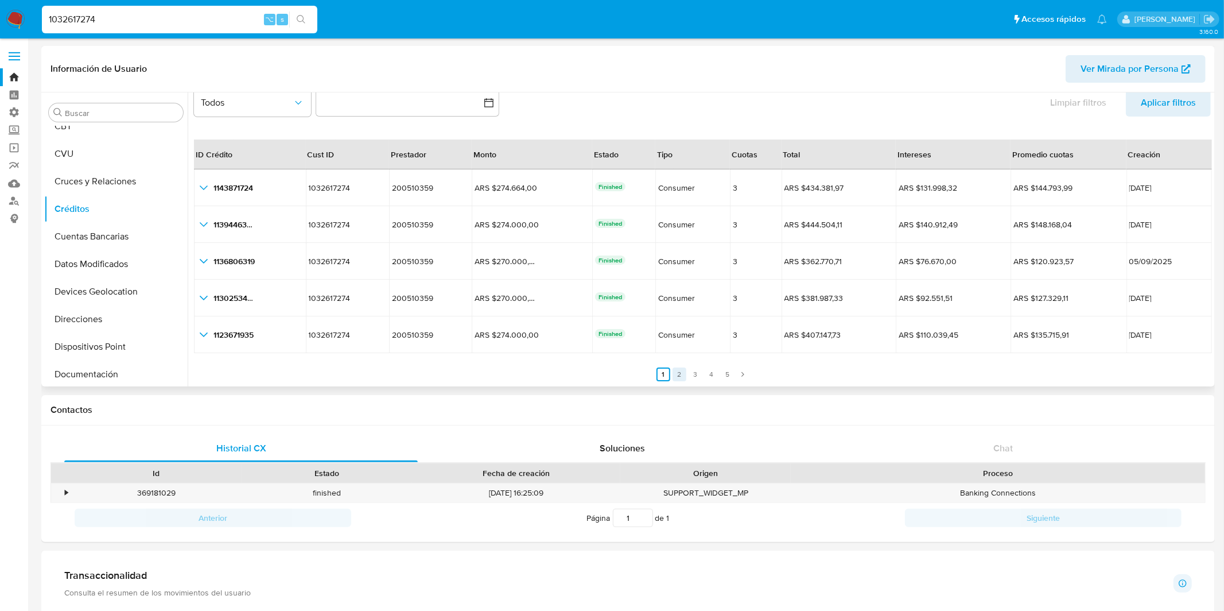
click at [676, 378] on link "2" at bounding box center [680, 374] width 14 height 14
click at [685, 378] on link "2" at bounding box center [686, 374] width 14 height 14
click at [705, 377] on link "3" at bounding box center [702, 374] width 14 height 14
click at [717, 378] on link "4" at bounding box center [719, 374] width 14 height 14
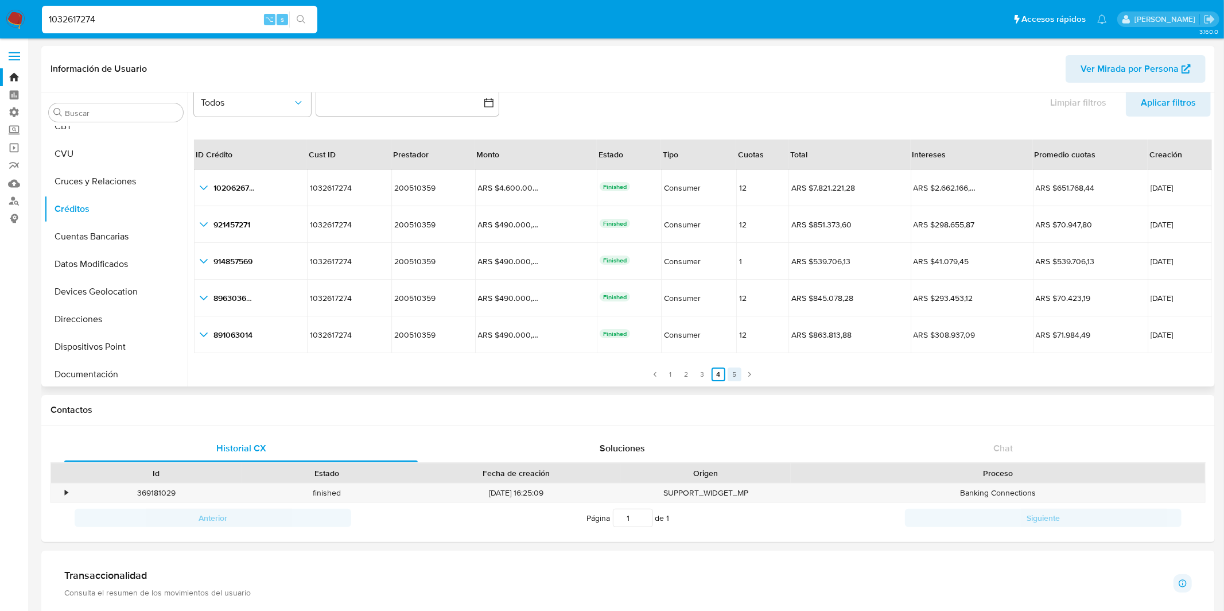
click at [730, 376] on link "5" at bounding box center [735, 374] width 14 height 14
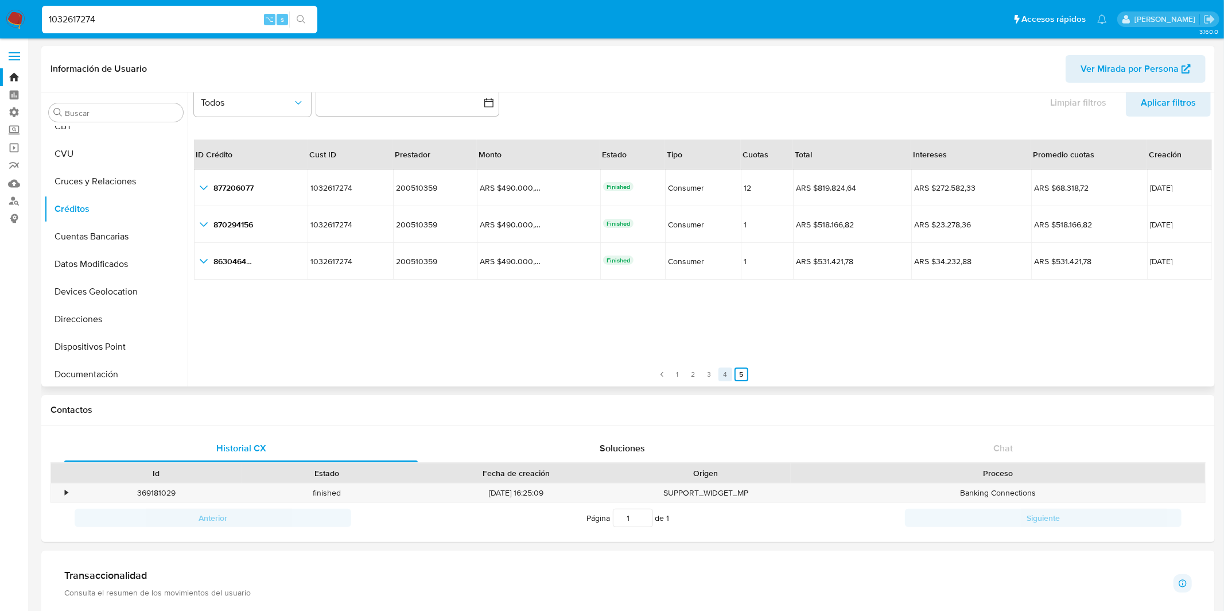
click at [721, 373] on link "4" at bounding box center [725, 374] width 14 height 14
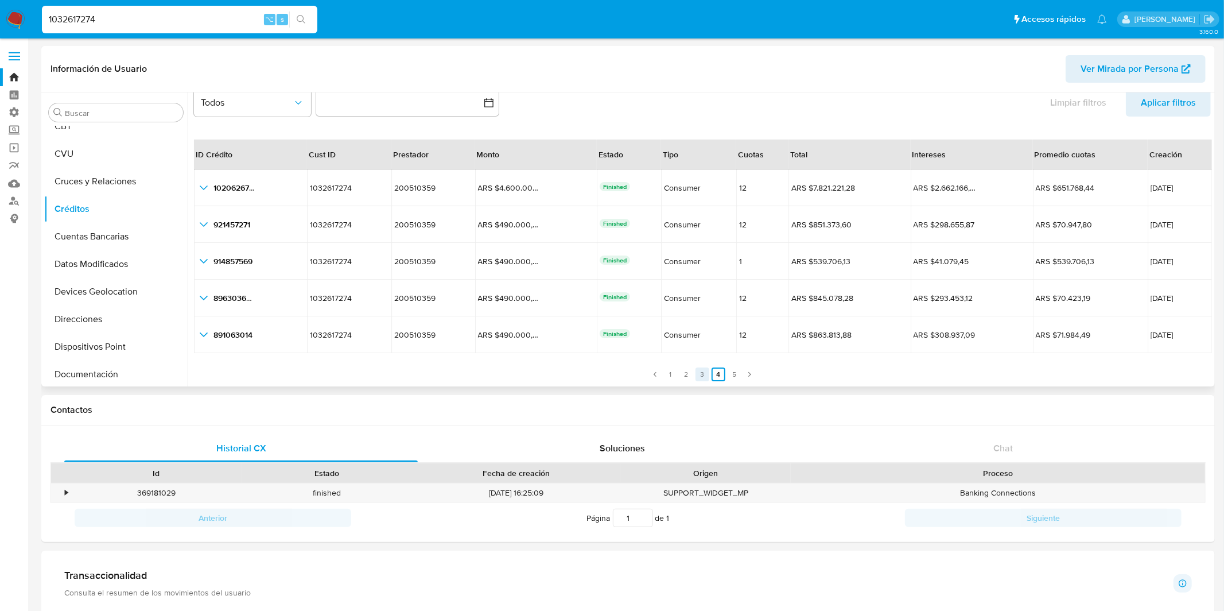
click at [702, 374] on link "3" at bounding box center [702, 374] width 14 height 14
click at [689, 374] on link "2" at bounding box center [686, 374] width 14 height 14
click at [665, 372] on link "1" at bounding box center [670, 374] width 14 height 14
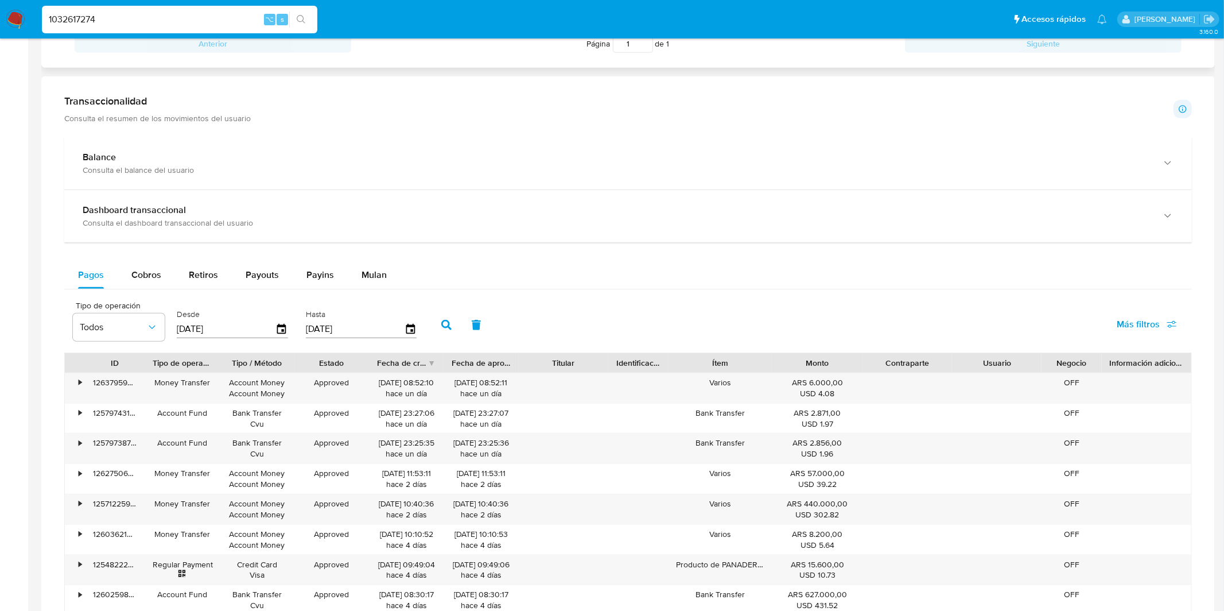
scroll to position [466, 0]
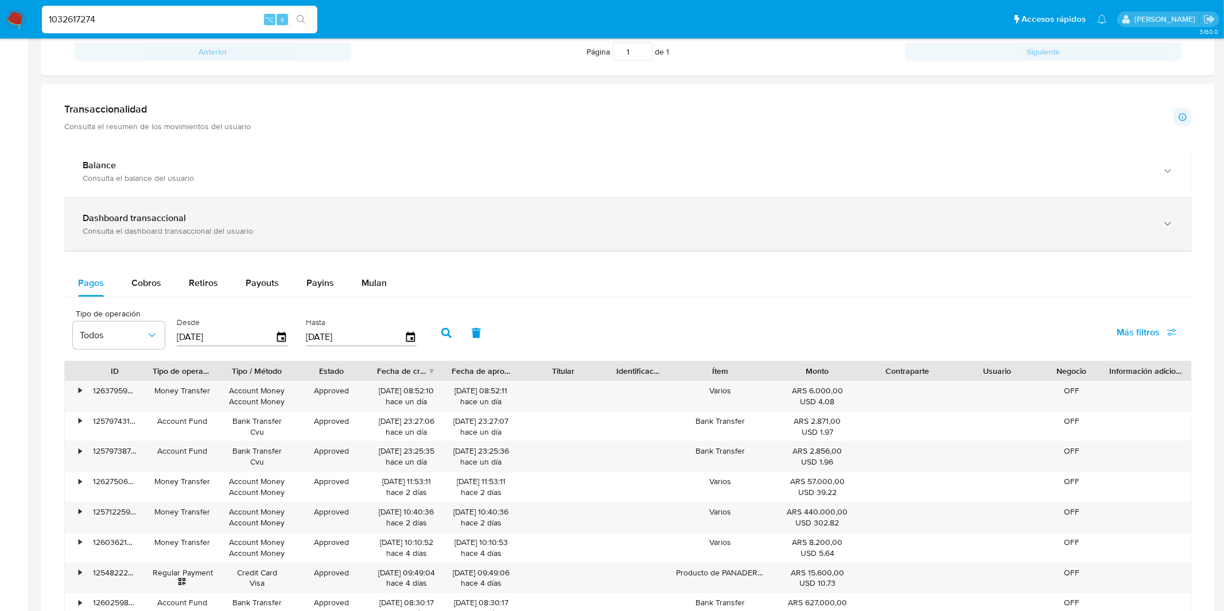
click at [448, 222] on div "Dashboard transaccional" at bounding box center [617, 217] width 1068 height 11
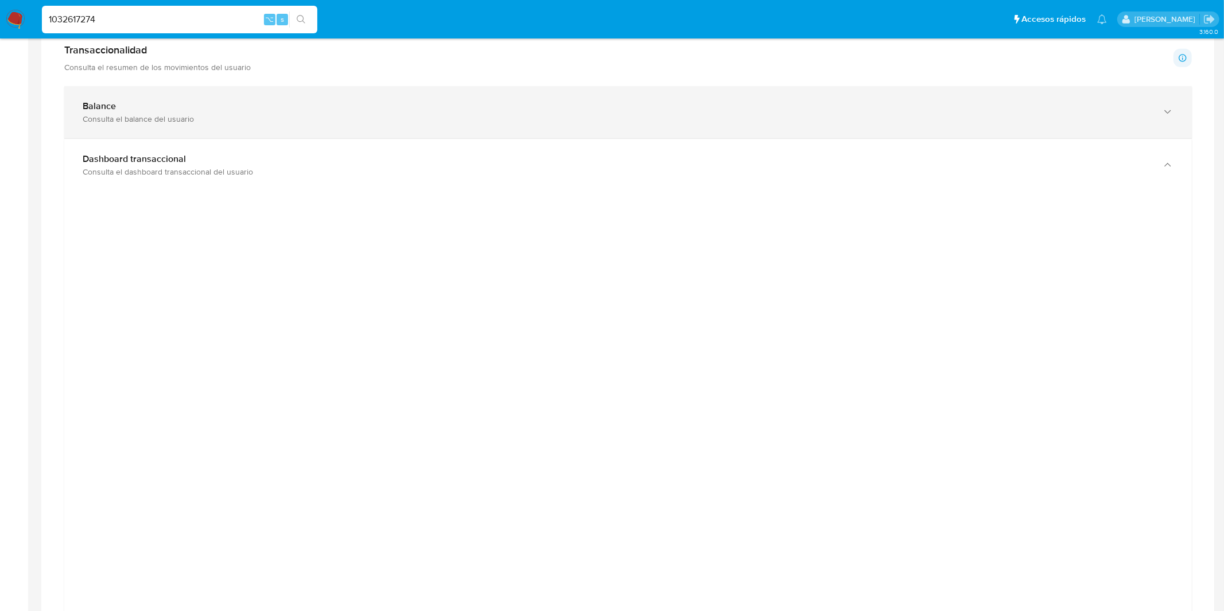
scroll to position [0, 0]
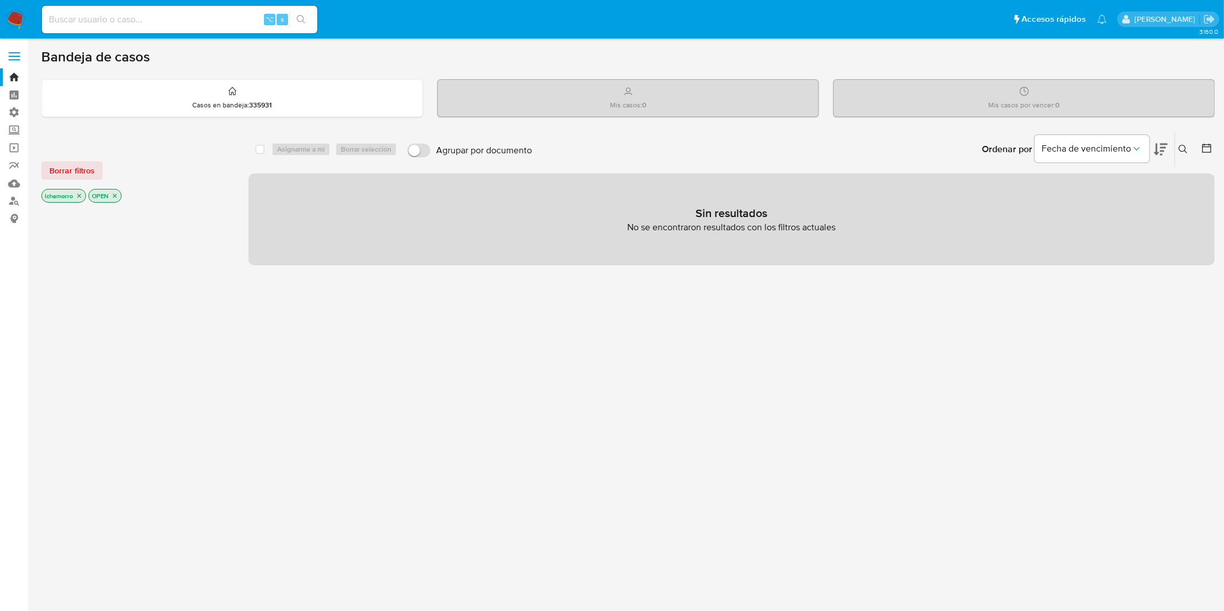
click at [176, 19] on input at bounding box center [179, 19] width 275 height 15
paste input "2186268279"
type input "2186268279"
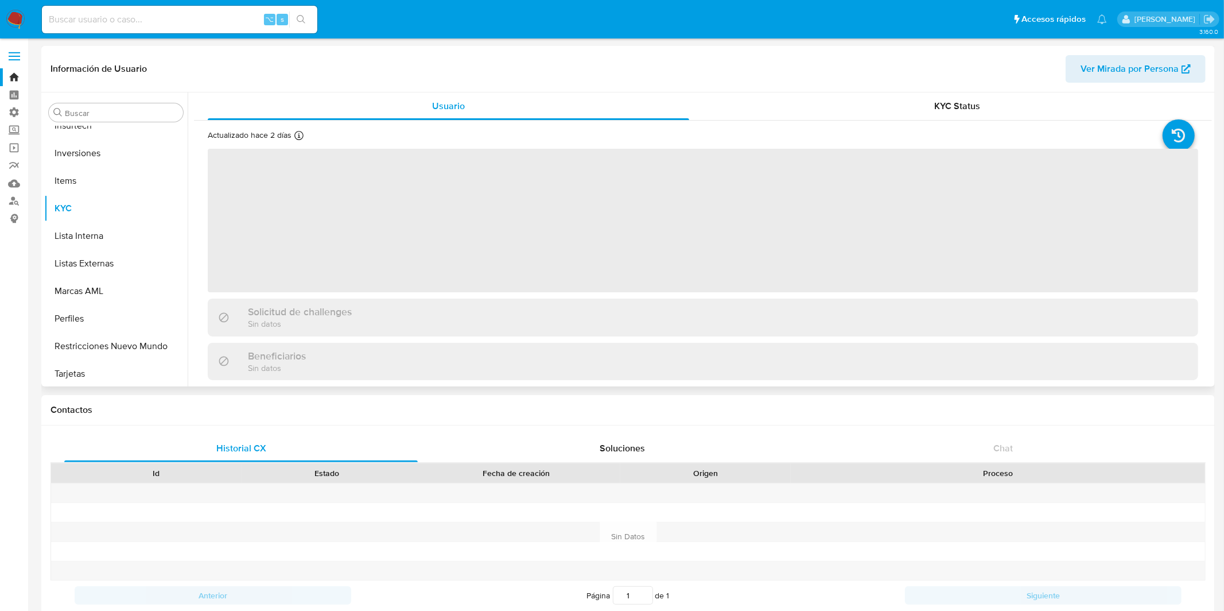
scroll to position [539, 0]
select select "10"
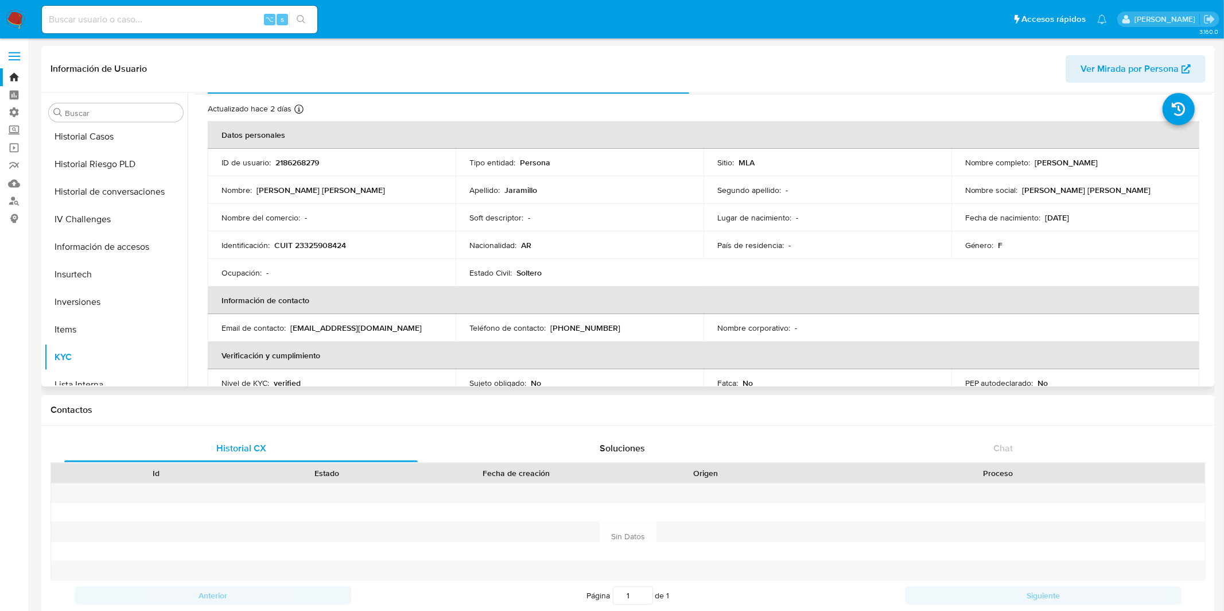
scroll to position [396, 0]
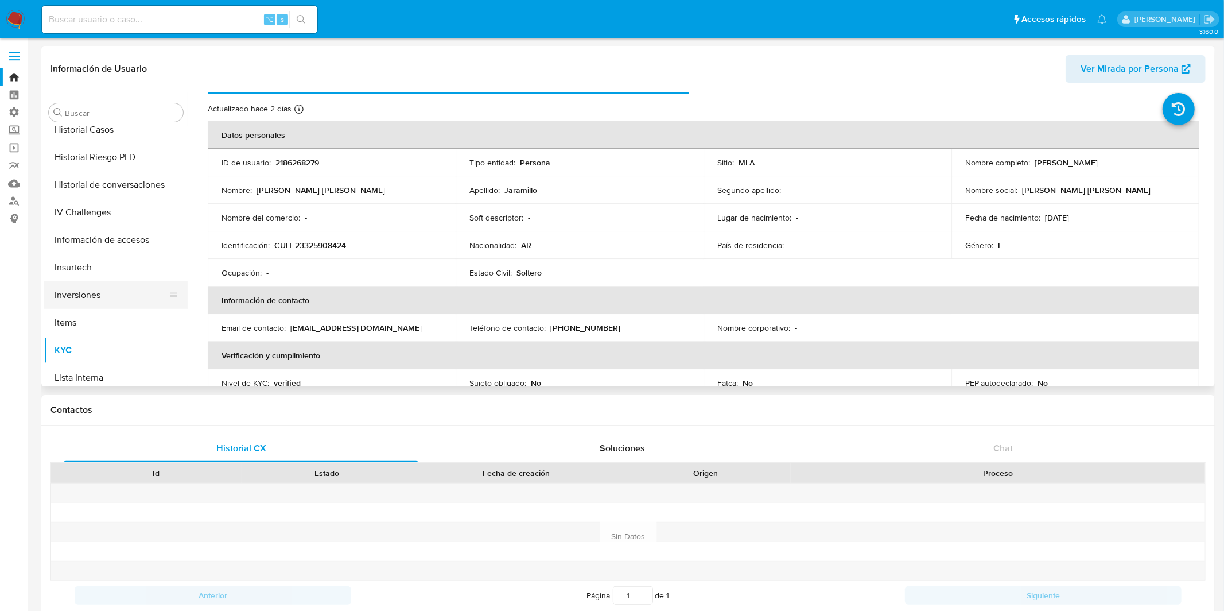
click at [104, 292] on button "Inversiones" at bounding box center [111, 295] width 134 height 28
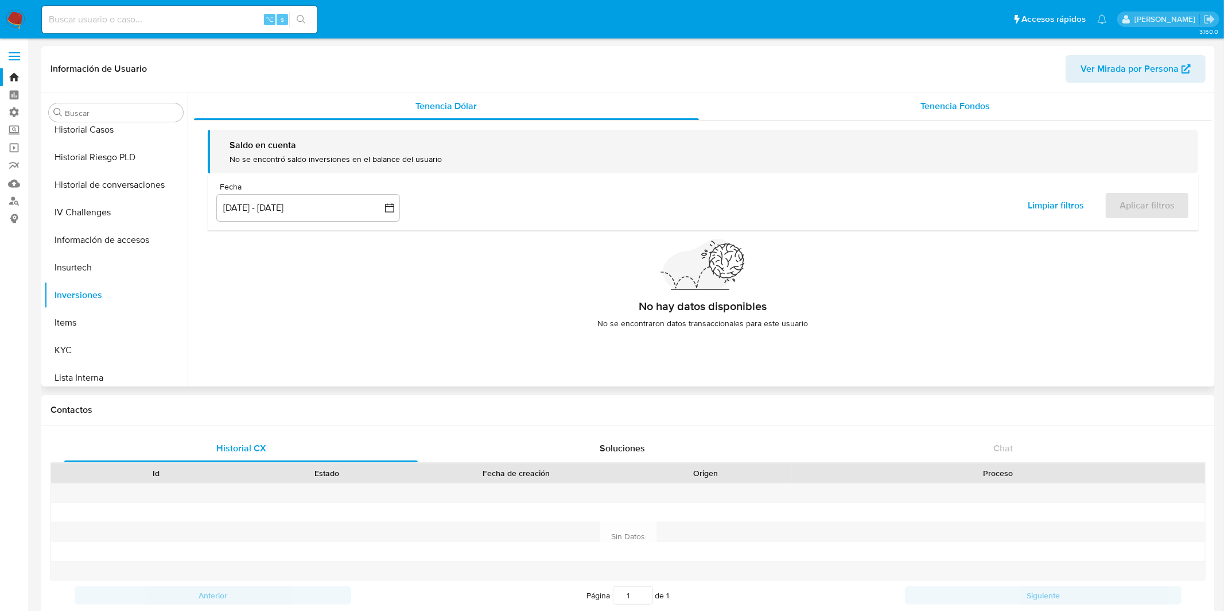
click at [896, 114] on div "Tenencia Fondos" at bounding box center [955, 106] width 513 height 28
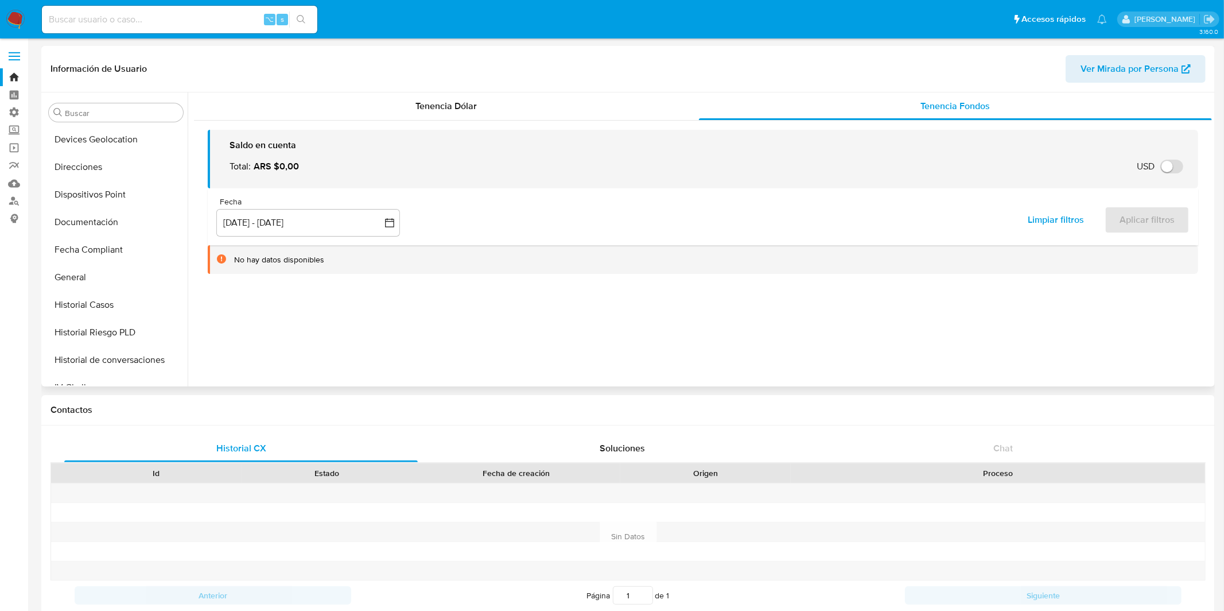
scroll to position [250, 0]
click at [92, 244] on button "General" at bounding box center [115, 249] width 143 height 28
